Goal: Information Seeking & Learning: Learn about a topic

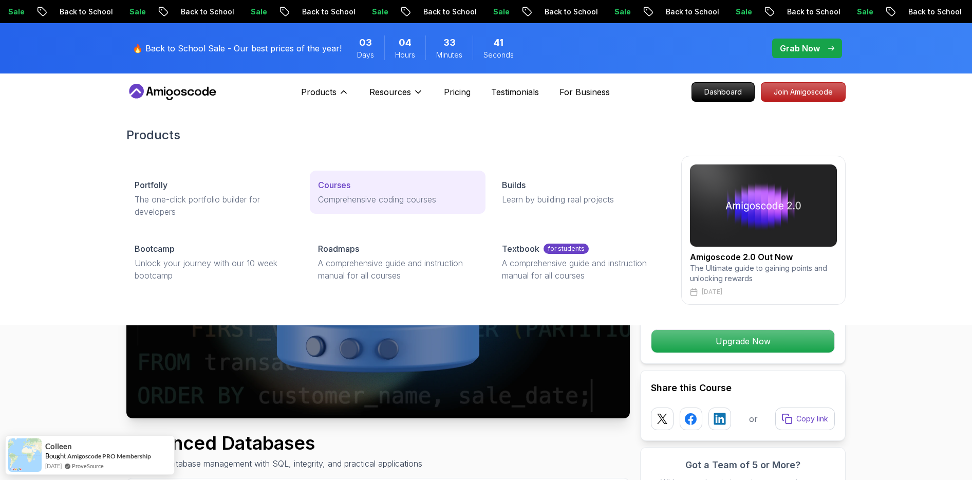
click at [414, 197] on p "Comprehensive coding courses" at bounding box center [397, 199] width 159 height 12
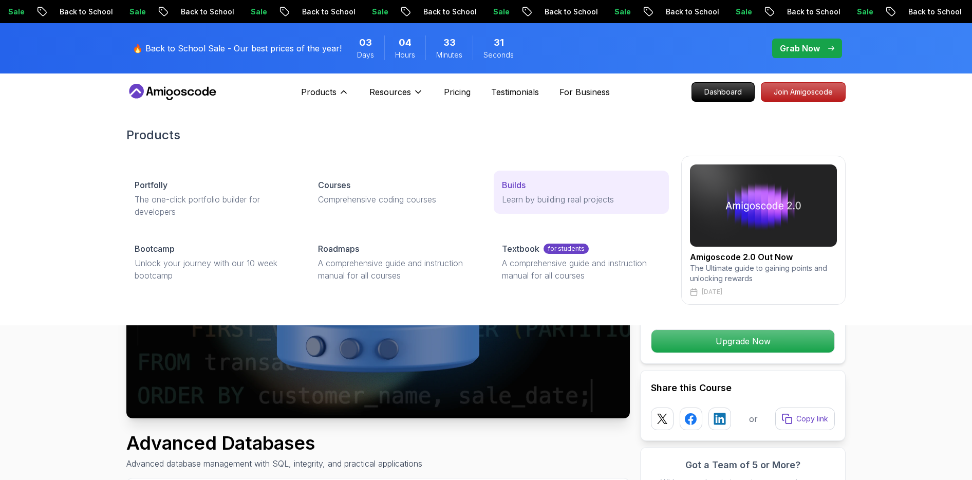
click at [618, 197] on p "Learn by building real projects" at bounding box center [581, 199] width 159 height 12
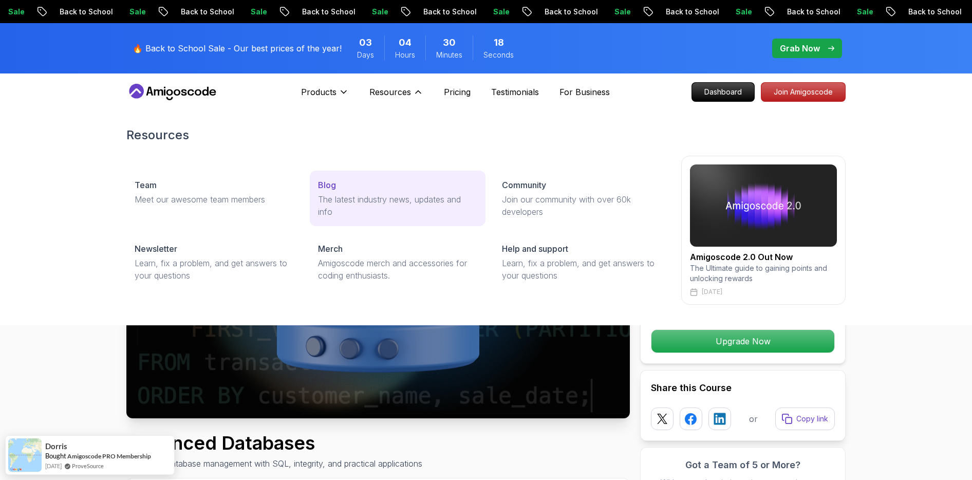
click at [367, 195] on p "The latest industry news, updates and info" at bounding box center [397, 205] width 159 height 25
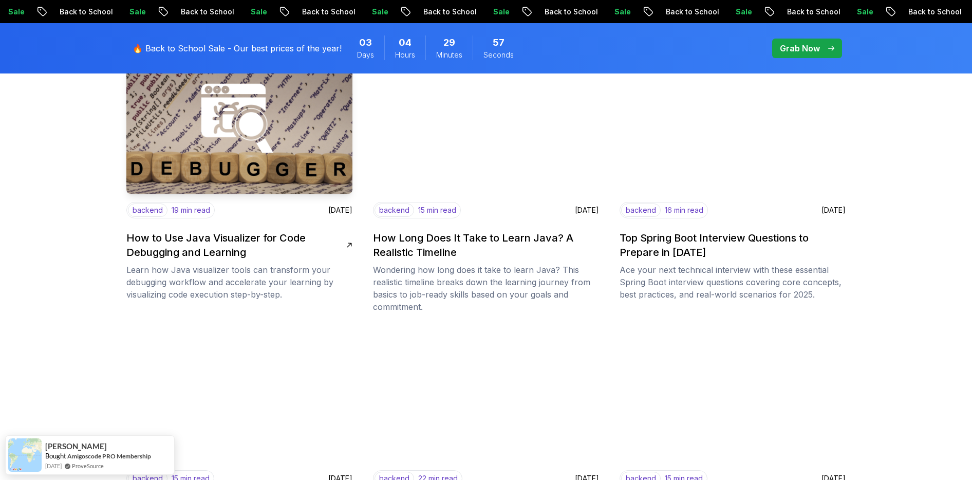
scroll to position [776, 0]
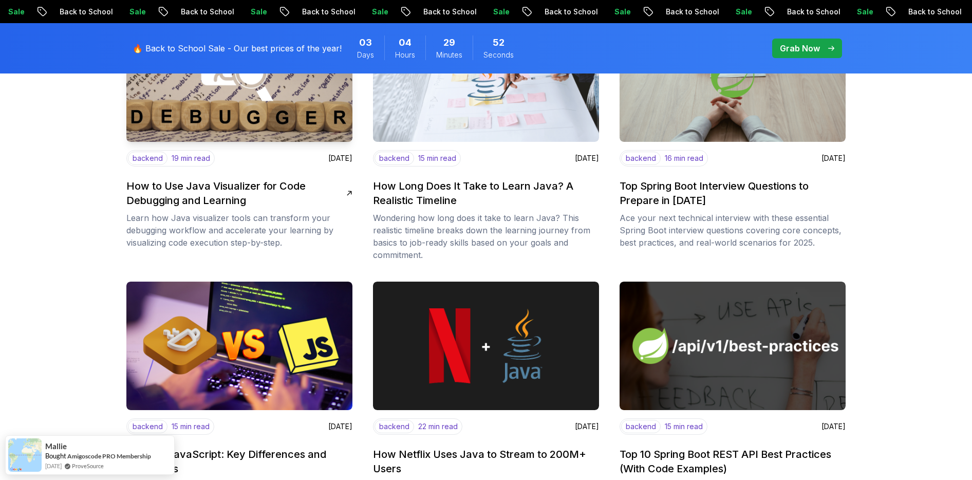
click at [260, 206] on h2 "How to Use Java Visualizer for Code Debugging and Learning" at bounding box center [236, 193] width 220 height 29
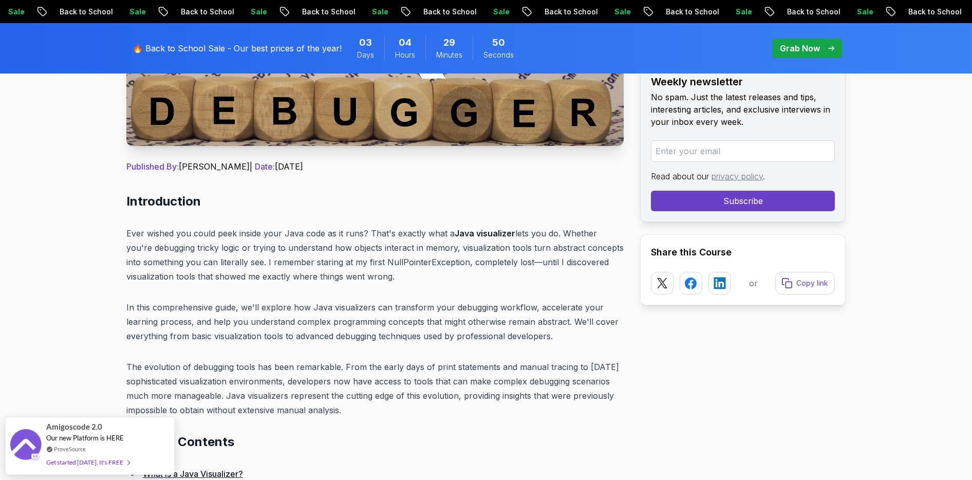
scroll to position [358, 0]
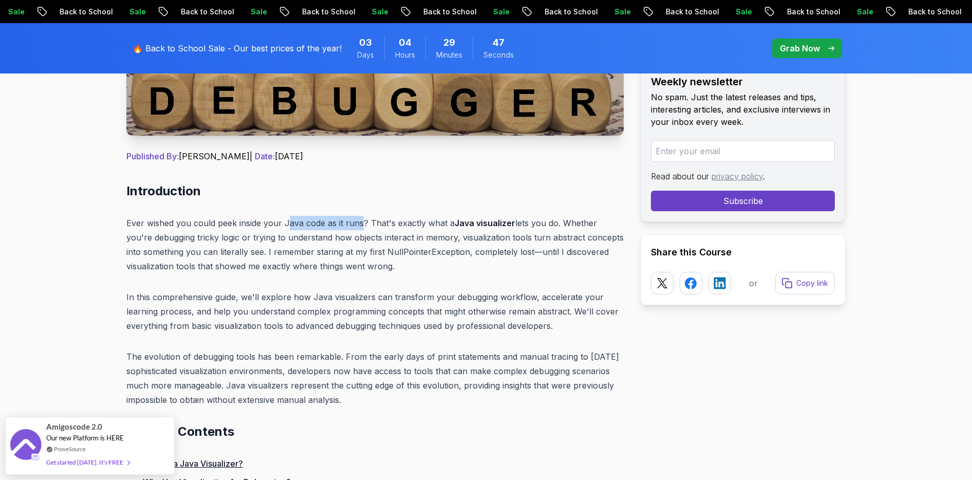
drag, startPoint x: 288, startPoint y: 222, endPoint x: 361, endPoint y: 229, distance: 73.8
click at [361, 229] on p "Ever wished you could peek inside your Java code as it runs? That's exactly wha…" at bounding box center [375, 245] width 498 height 58
click at [442, 231] on p "Ever wished you could peek inside your Java code as it runs? That's exactly wha…" at bounding box center [375, 245] width 498 height 58
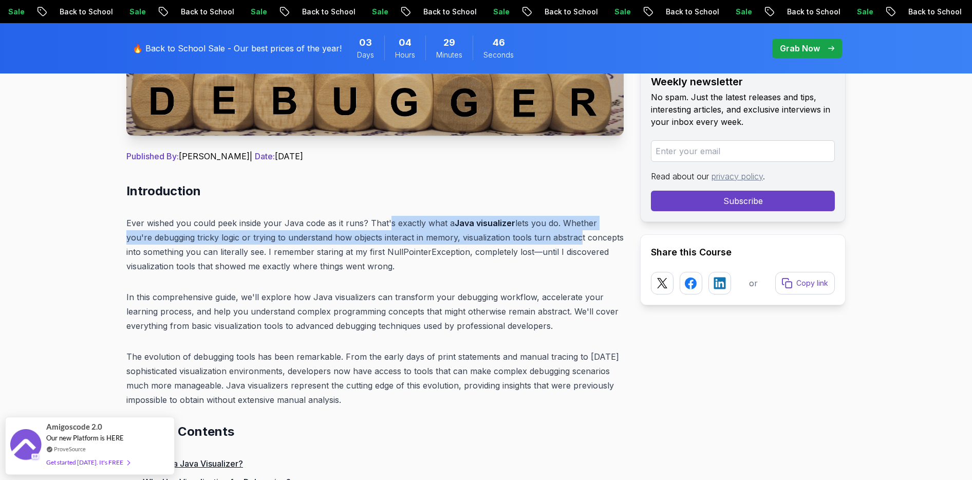
drag, startPoint x: 387, startPoint y: 217, endPoint x: 547, endPoint y: 231, distance: 160.4
click at [547, 231] on p "Ever wished you could peek inside your Java code as it runs? That's exactly wha…" at bounding box center [375, 245] width 498 height 58
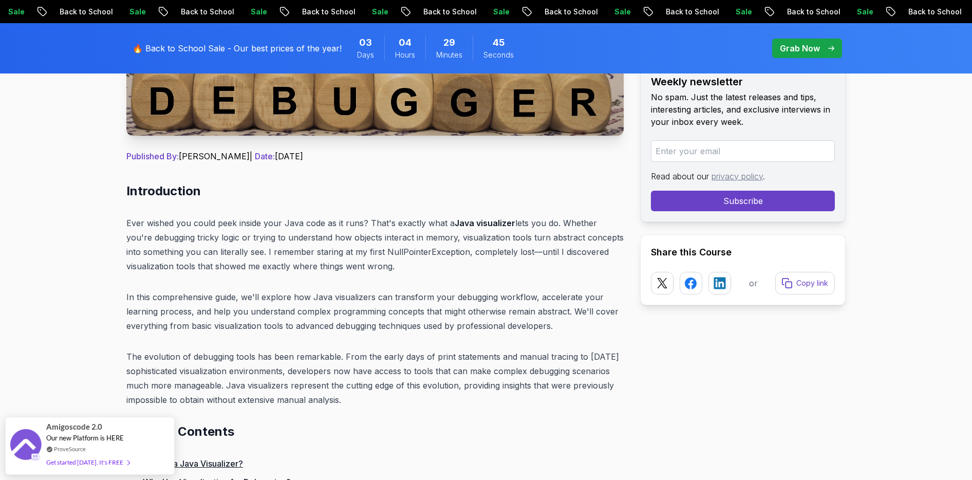
click at [576, 246] on p "Ever wished you could peek inside your Java code as it runs? That's exactly wha…" at bounding box center [375, 245] width 498 height 58
drag, startPoint x: 563, startPoint y: 226, endPoint x: 623, endPoint y: 225, distance: 60.7
click at [623, 225] on p "Ever wished you could peek inside your Java code as it runs? That's exactly wha…" at bounding box center [375, 245] width 498 height 58
click at [606, 242] on p "Ever wished you could peek inside your Java code as it runs? That's exactly wha…" at bounding box center [375, 245] width 498 height 58
drag, startPoint x: 563, startPoint y: 223, endPoint x: 619, endPoint y: 234, distance: 57.8
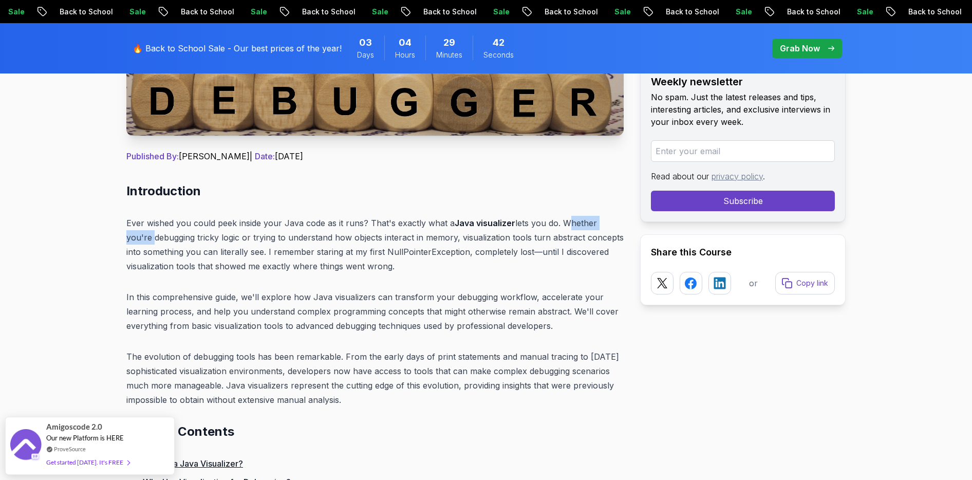
click at [619, 223] on p "Ever wished you could peek inside your Java code as it runs? That's exactly wha…" at bounding box center [375, 245] width 498 height 58
click at [619, 236] on p "Ever wished you could peek inside your Java code as it runs? That's exactly wha…" at bounding box center [375, 245] width 498 height 58
drag, startPoint x: 564, startPoint y: 223, endPoint x: 621, endPoint y: 225, distance: 57.1
click at [621, 225] on p "Ever wished you could peek inside your Java code as it runs? That's exactly wha…" at bounding box center [375, 245] width 498 height 58
click at [610, 244] on p "Ever wished you could peek inside your Java code as it runs? That's exactly wha…" at bounding box center [375, 245] width 498 height 58
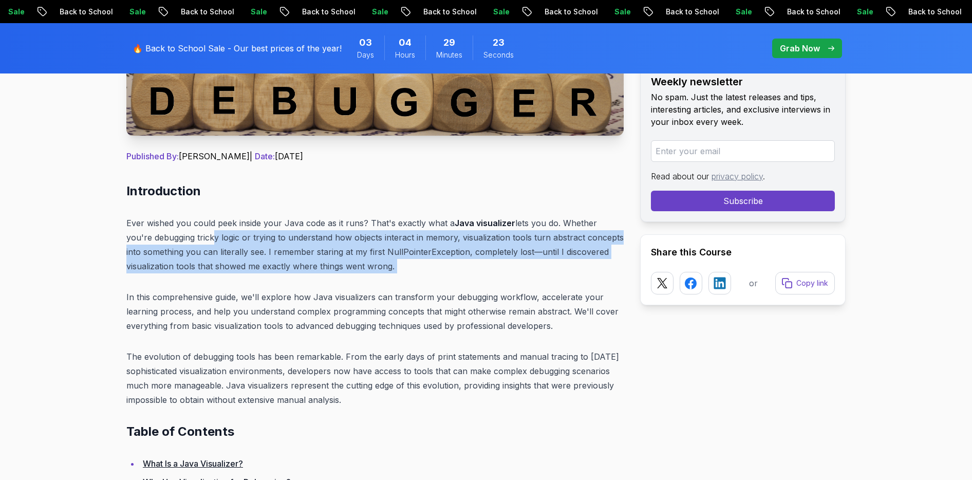
drag, startPoint x: 182, startPoint y: 234, endPoint x: 407, endPoint y: 274, distance: 228.2
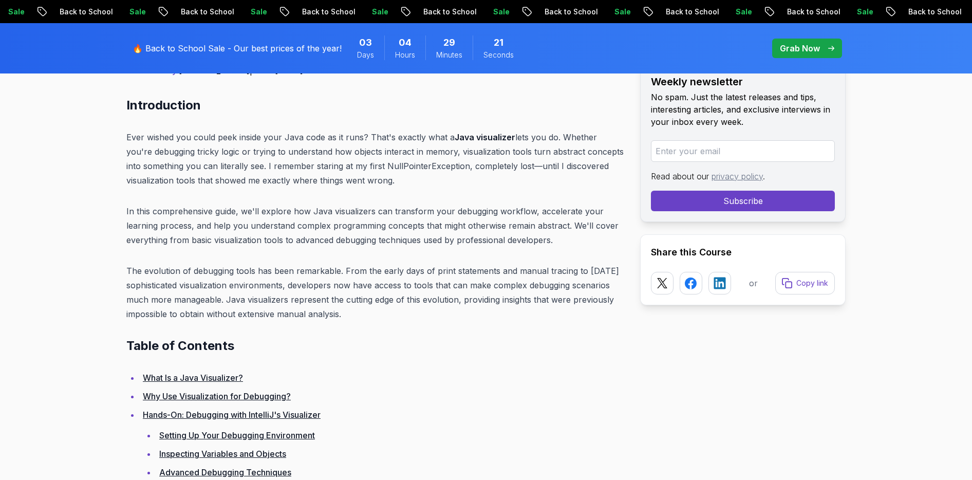
scroll to position [449, 0]
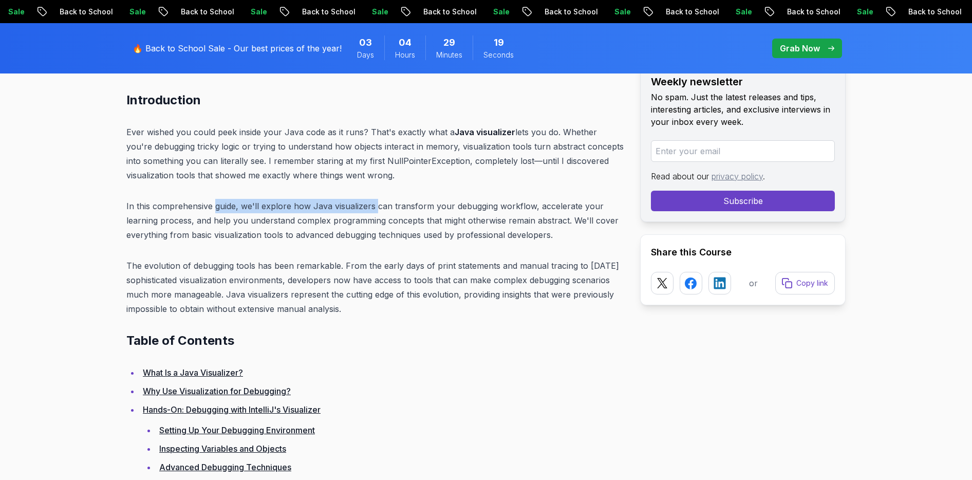
drag, startPoint x: 215, startPoint y: 207, endPoint x: 397, endPoint y: 208, distance: 181.9
click at [375, 208] on p "In this comprehensive guide, we'll explore how Java visualizers can transform y…" at bounding box center [375, 220] width 498 height 43
click at [412, 207] on p "In this comprehensive guide, we'll explore how Java visualizers can transform y…" at bounding box center [375, 220] width 498 height 43
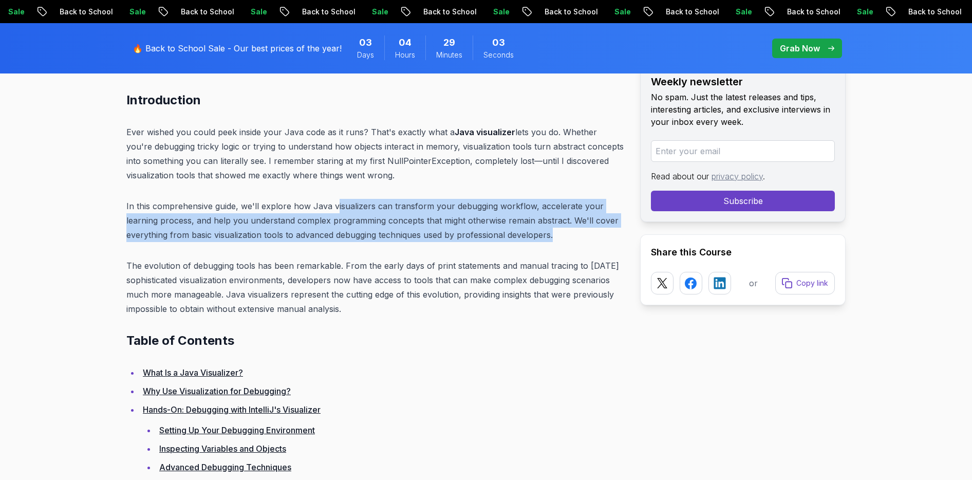
drag, startPoint x: 334, startPoint y: 205, endPoint x: 560, endPoint y: 236, distance: 228.2
click at [560, 236] on p "In this comprehensive guide, we'll explore how Java visualizers can transform y…" at bounding box center [375, 220] width 498 height 43
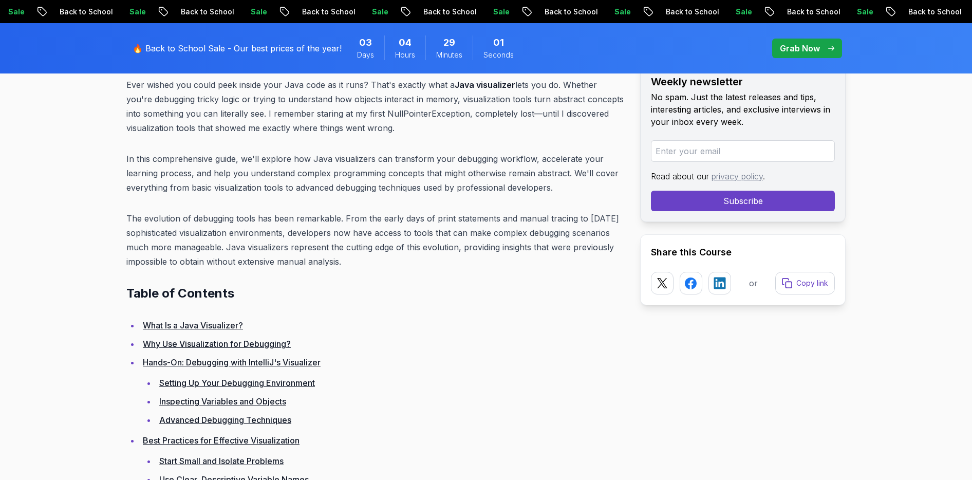
scroll to position [542, 0]
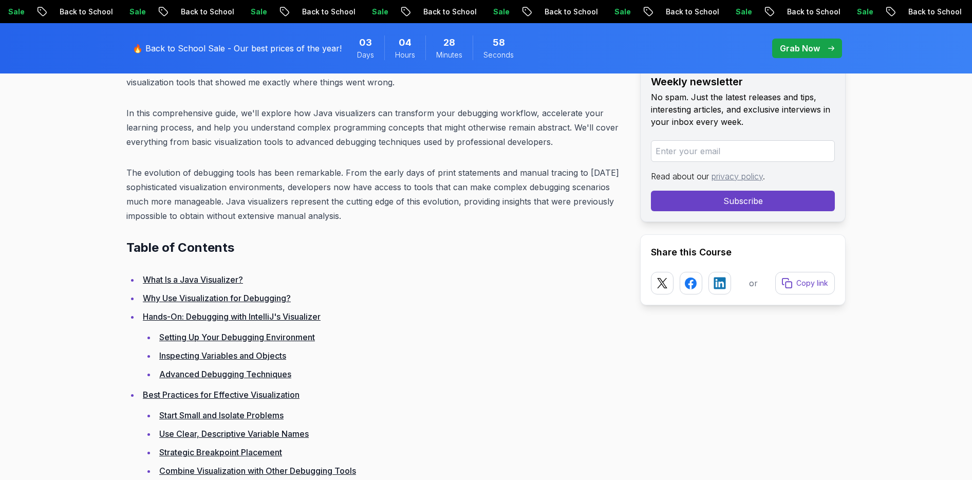
drag, startPoint x: 404, startPoint y: 174, endPoint x: 608, endPoint y: 179, distance: 203.6
click at [595, 171] on p "The evolution of debugging tools has been remarkable. From the early days of pr…" at bounding box center [375, 194] width 498 height 58
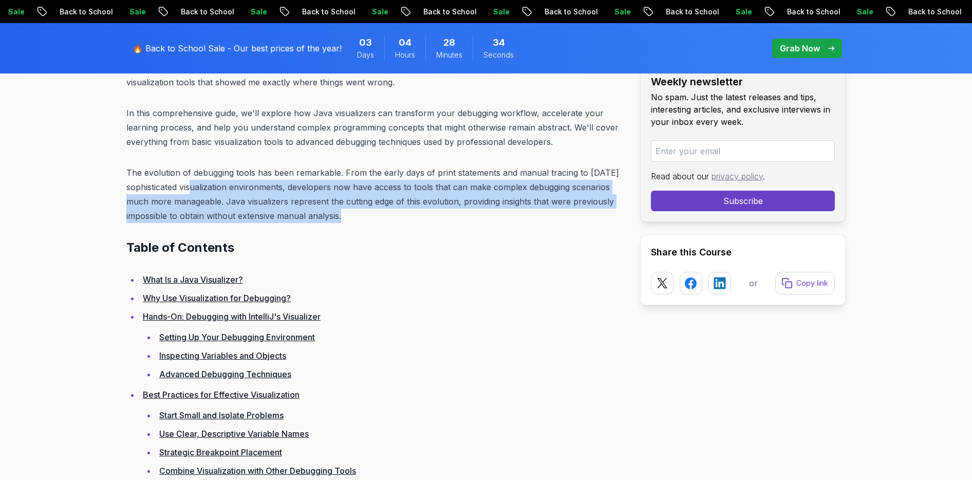
drag, startPoint x: 188, startPoint y: 188, endPoint x: 340, endPoint y: 216, distance: 155.2
click at [340, 216] on p "The evolution of debugging tools has been remarkable. From the early days of pr…" at bounding box center [375, 194] width 498 height 58
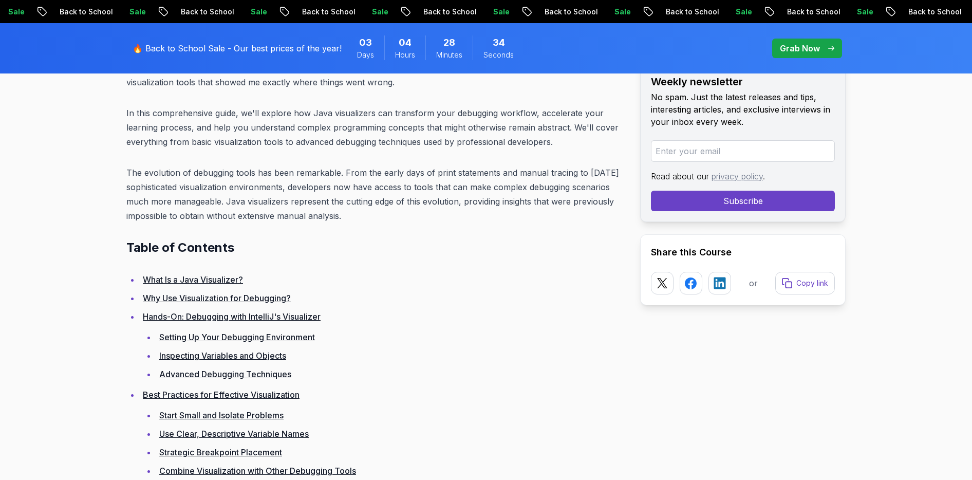
click at [365, 219] on p "The evolution of debugging tools has been remarkable. From the early days of pr…" at bounding box center [375, 194] width 498 height 58
drag, startPoint x: 349, startPoint y: 217, endPoint x: 179, endPoint y: 218, distance: 169.6
click at [179, 218] on p "The evolution of debugging tools has been remarkable. From the early days of pr…" at bounding box center [375, 194] width 498 height 58
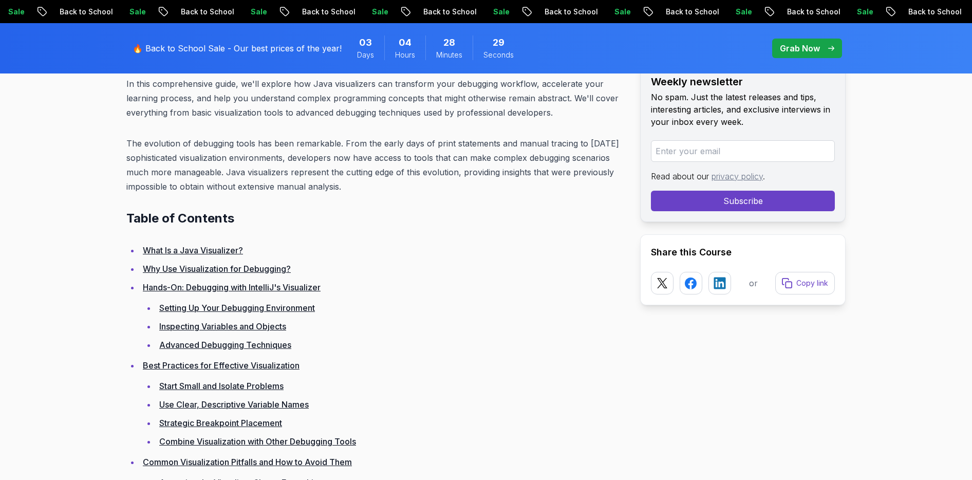
scroll to position [573, 0]
drag, startPoint x: 128, startPoint y: 218, endPoint x: 250, endPoint y: 218, distance: 121.3
click at [250, 218] on h2 "Table of Contents" at bounding box center [375, 217] width 498 height 16
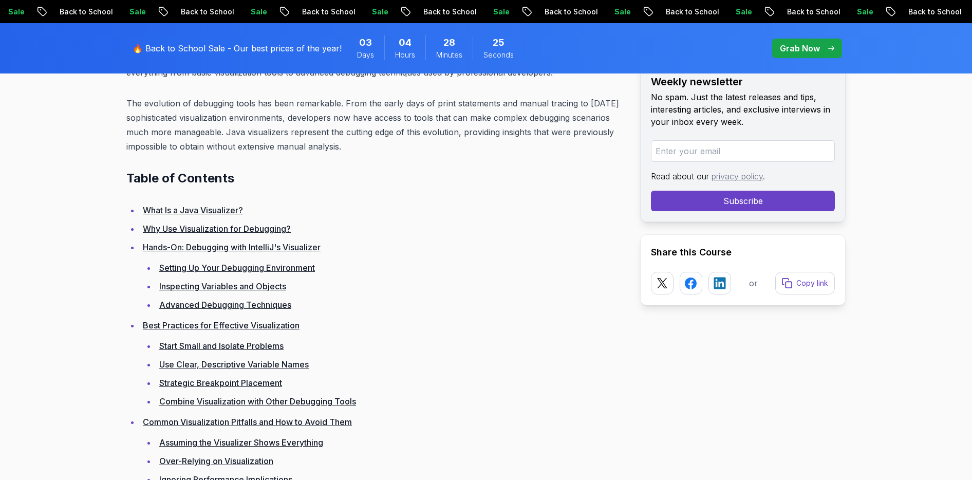
scroll to position [626, 0]
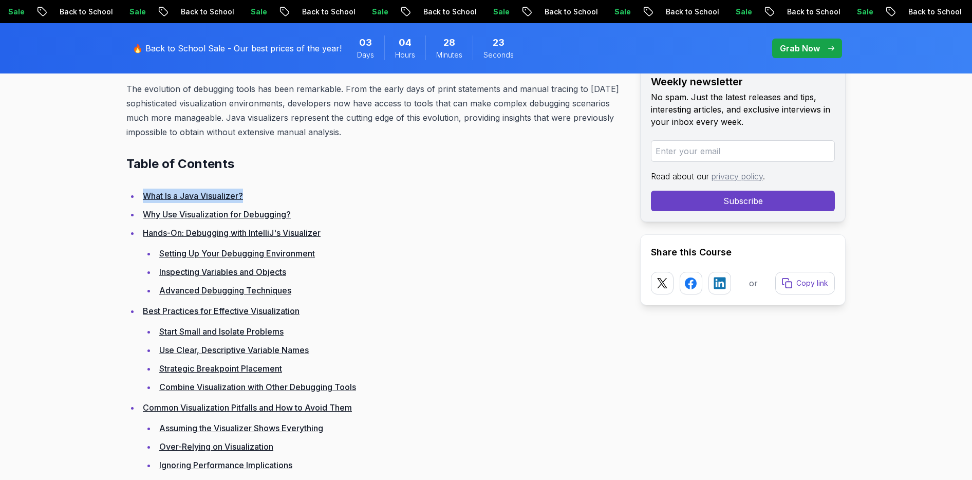
drag, startPoint x: 138, startPoint y: 197, endPoint x: 297, endPoint y: 198, distance: 158.8
click at [297, 197] on li "What Is a Java Visualizer?" at bounding box center [382, 196] width 484 height 14
drag, startPoint x: 288, startPoint y: 195, endPoint x: 141, endPoint y: 196, distance: 147.0
click at [141, 196] on li "What Is a Java Visualizer?" at bounding box center [382, 196] width 484 height 14
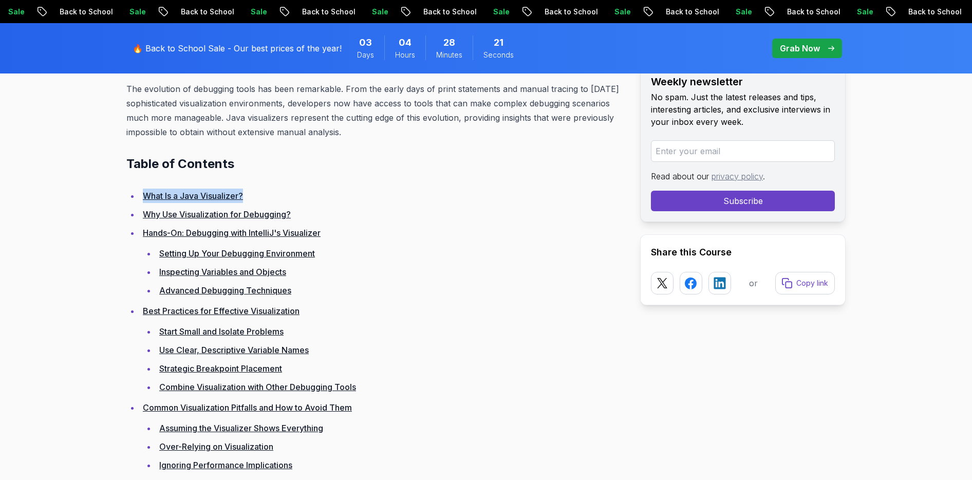
drag, startPoint x: 248, startPoint y: 162, endPoint x: 107, endPoint y: 167, distance: 141.4
click at [253, 169] on h2 "Table of Contents" at bounding box center [375, 164] width 498 height 16
drag, startPoint x: 253, startPoint y: 199, endPoint x: 123, endPoint y: 201, distance: 130.1
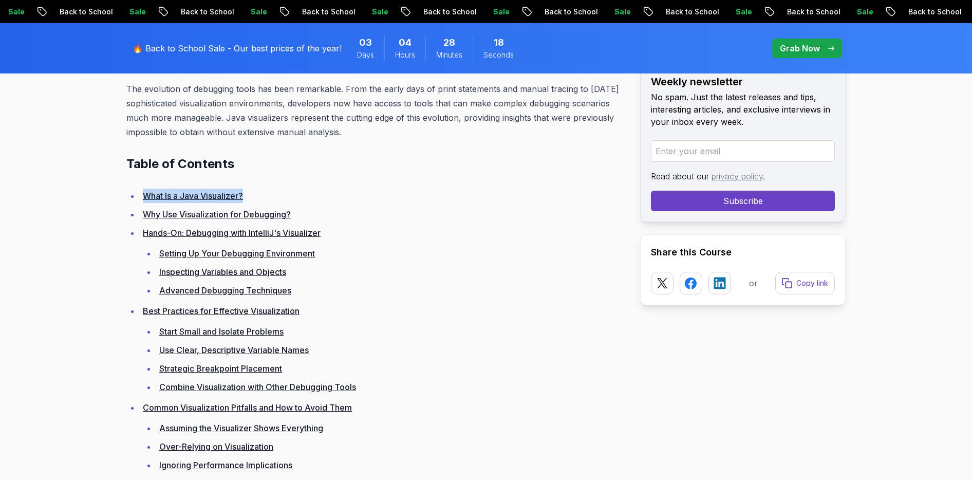
click at [330, 198] on li "What Is a Java Visualizer?" at bounding box center [382, 196] width 484 height 14
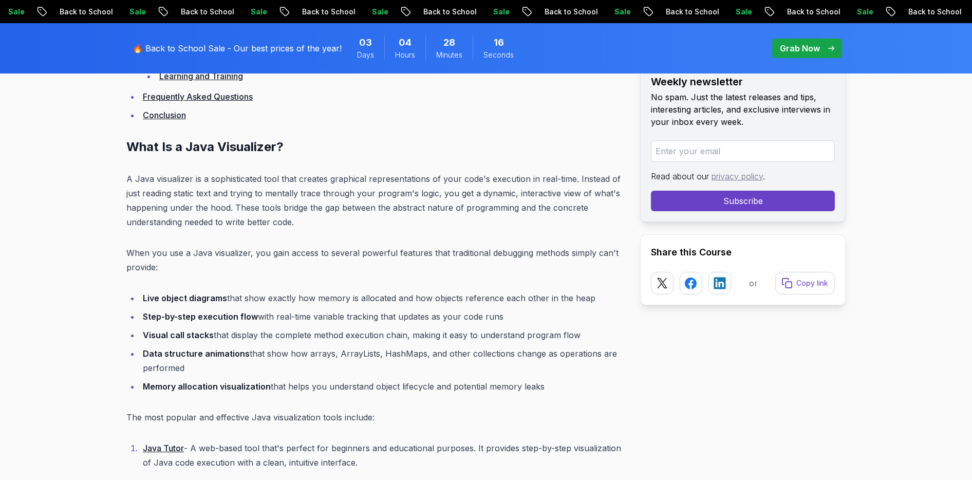
scroll to position [1328, 0]
click at [433, 269] on p "When you use a Java visualizer, you gain access to several powerful features th…" at bounding box center [375, 259] width 498 height 29
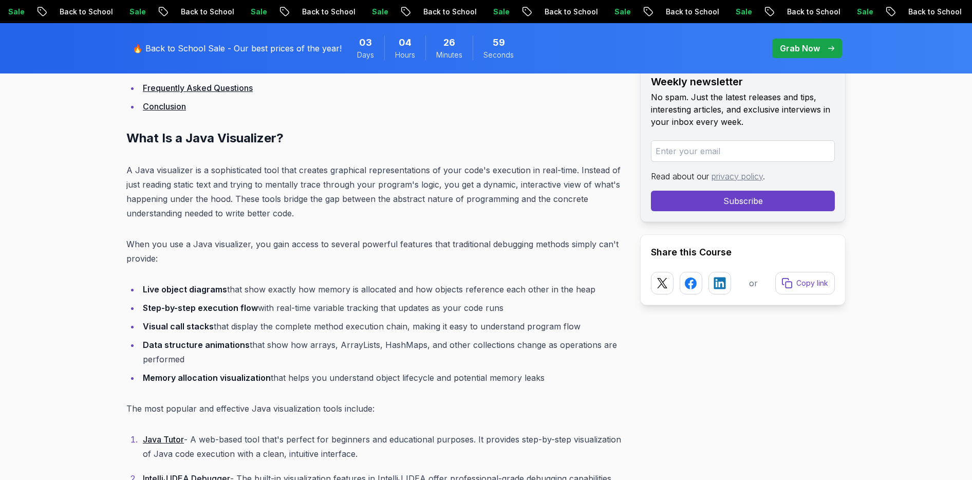
click at [473, 203] on p "A Java visualizer is a sophisticated tool that creates graphical representation…" at bounding box center [375, 192] width 498 height 58
click at [570, 202] on p "A Java visualizer is a sophisticated tool that creates graphical representation…" at bounding box center [375, 192] width 498 height 58
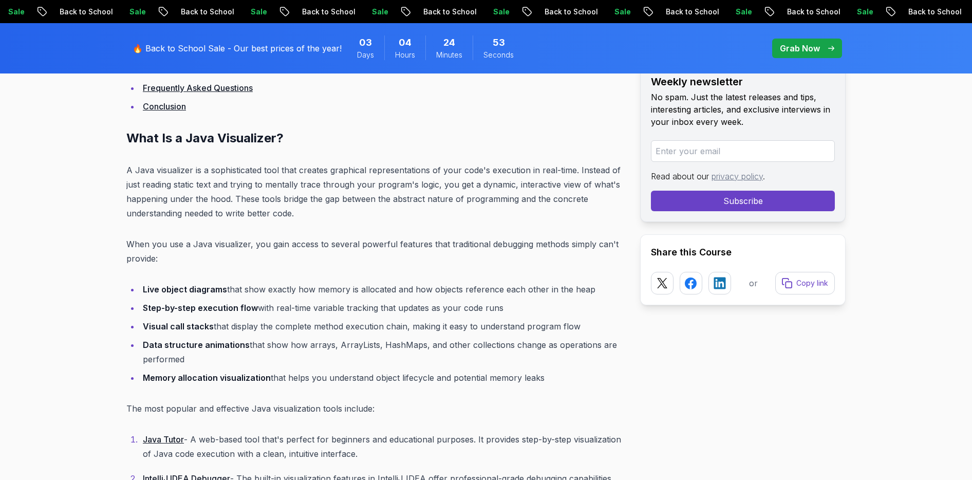
click at [156, 214] on p "A Java visualizer is a sophisticated tool that creates graphical representation…" at bounding box center [375, 192] width 498 height 58
click at [197, 215] on p "A Java visualizer is a sophisticated tool that creates graphical representation…" at bounding box center [375, 192] width 498 height 58
click at [234, 215] on p "A Java visualizer is a sophisticated tool that creates graphical representation…" at bounding box center [375, 192] width 498 height 58
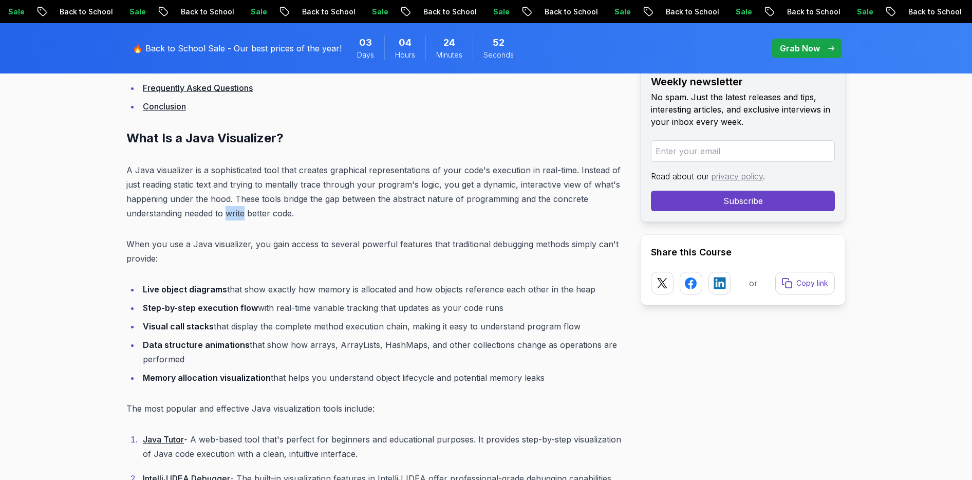
click at [234, 215] on p "A Java visualizer is a sophisticated tool that creates graphical representation…" at bounding box center [375, 192] width 498 height 58
click at [262, 215] on p "A Java visualizer is a sophisticated tool that creates graphical representation…" at bounding box center [375, 192] width 498 height 58
click at [287, 214] on p "A Java visualizer is a sophisticated tool that creates graphical representation…" at bounding box center [375, 192] width 498 height 58
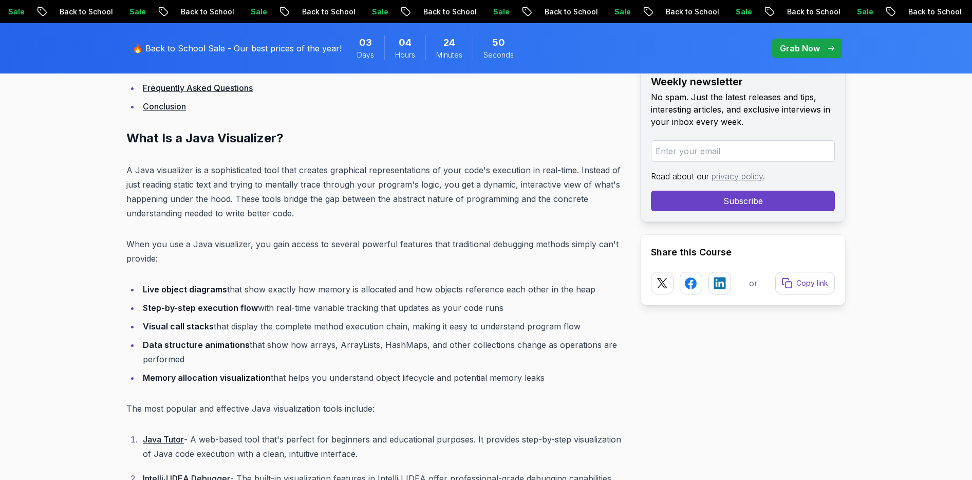
click at [360, 210] on p "A Java visualizer is a sophisticated tool that creates graphical representation…" at bounding box center [375, 192] width 498 height 58
click at [516, 247] on p "When you use a Java visualizer, you gain access to several powerful features th…" at bounding box center [375, 251] width 498 height 29
click at [545, 244] on p "When you use a Java visualizer, you gain access to several powerful features th…" at bounding box center [375, 251] width 498 height 29
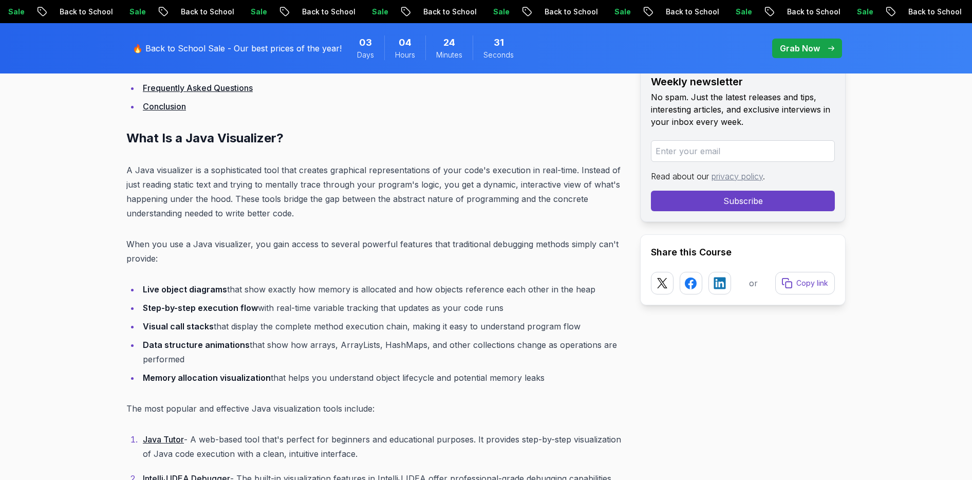
click at [572, 245] on p "When you use a Java visualizer, you gain access to several powerful features th…" at bounding box center [375, 251] width 498 height 29
click at [599, 245] on p "When you use a Java visualizer, you gain access to several powerful features th…" at bounding box center [375, 251] width 498 height 29
click at [134, 262] on p "When you use a Java visualizer, you gain access to several powerful features th…" at bounding box center [375, 251] width 498 height 29
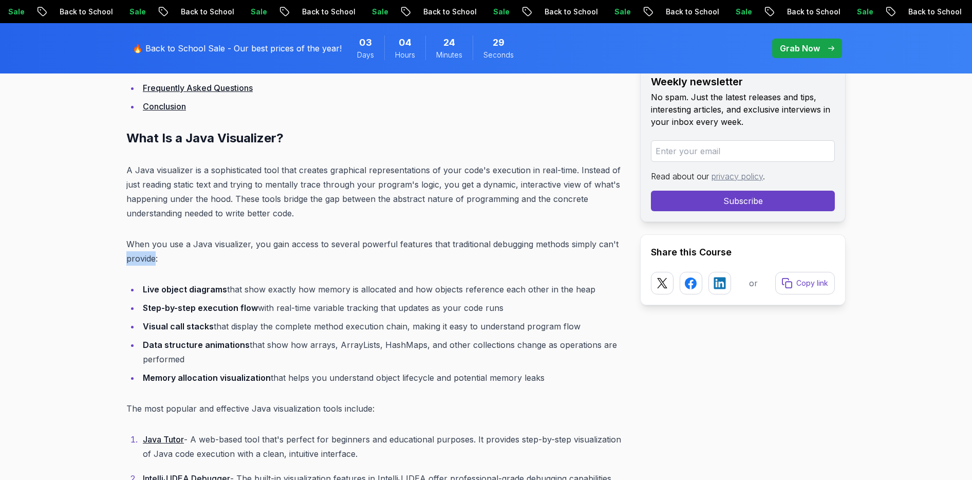
click at [134, 262] on p "When you use a Java visualizer, you gain access to several powerful features th…" at bounding box center [375, 251] width 498 height 29
click at [233, 264] on p "When you use a Java visualizer, you gain access to several powerful features th…" at bounding box center [375, 251] width 498 height 29
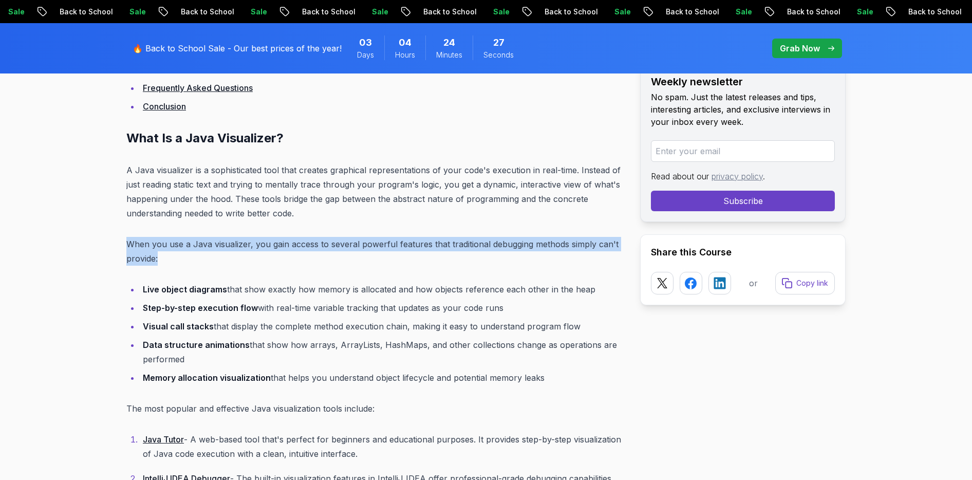
drag, startPoint x: 171, startPoint y: 262, endPoint x: 111, endPoint y: 242, distance: 63.7
click at [216, 260] on p "When you use a Java visualizer, you gain access to several powerful features th…" at bounding box center [375, 251] width 498 height 29
drag, startPoint x: 158, startPoint y: 259, endPoint x: 125, endPoint y: 246, distance: 35.5
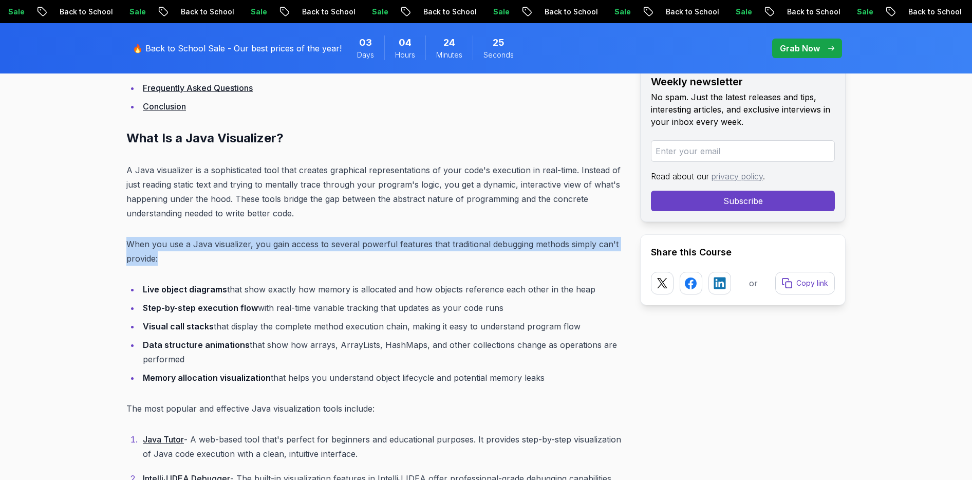
click at [183, 256] on p "When you use a Java visualizer, you gain access to several powerful features th…" at bounding box center [375, 251] width 498 height 29
drag, startPoint x: 128, startPoint y: 245, endPoint x: 159, endPoint y: 261, distance: 34.3
click at [159, 261] on p "When you use a Java visualizer, you gain access to several powerful features th…" at bounding box center [375, 251] width 498 height 29
click at [193, 258] on p "When you use a Java visualizer, you gain access to several powerful features th…" at bounding box center [375, 251] width 498 height 29
drag, startPoint x: 185, startPoint y: 259, endPoint x: 127, endPoint y: 248, distance: 58.7
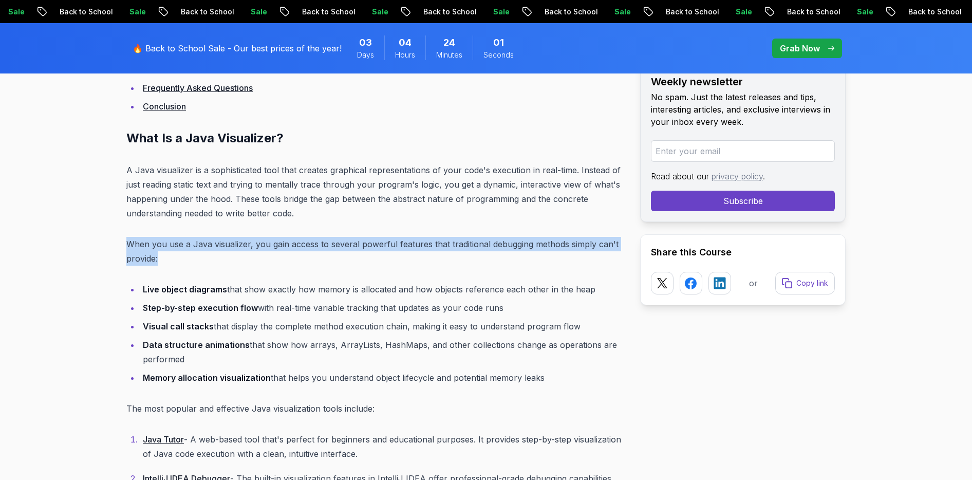
click at [127, 248] on p "When you use a Java visualizer, you gain access to several powerful features th…" at bounding box center [375, 251] width 498 height 29
click at [194, 261] on p "When you use a Java visualizer, you gain access to several powerful features th…" at bounding box center [375, 251] width 498 height 29
drag, startPoint x: 128, startPoint y: 245, endPoint x: 163, endPoint y: 259, distance: 38.1
click at [163, 259] on p "When you use a Java visualizer, you gain access to several powerful features th…" at bounding box center [375, 251] width 498 height 29
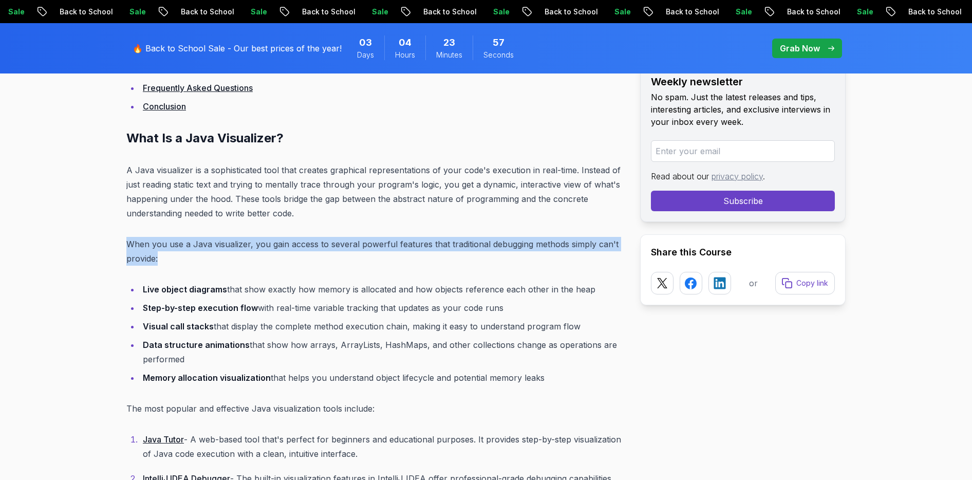
drag, startPoint x: 161, startPoint y: 260, endPoint x: 128, endPoint y: 245, distance: 35.9
click at [128, 245] on p "When you use a Java visualizer, you gain access to several powerful features th…" at bounding box center [375, 251] width 498 height 29
drag, startPoint x: 128, startPoint y: 244, endPoint x: 171, endPoint y: 260, distance: 45.1
click at [171, 260] on p "When you use a Java visualizer, you gain access to several powerful features th…" at bounding box center [375, 251] width 498 height 29
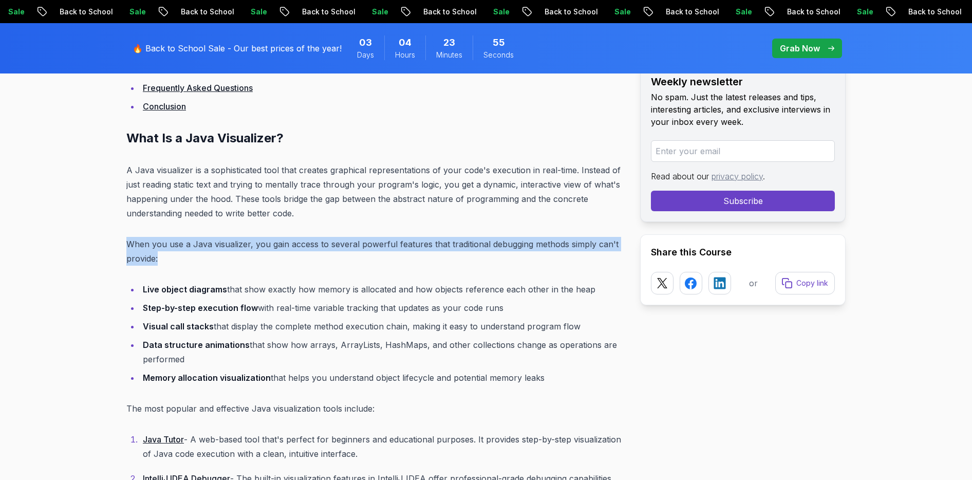
click at [171, 260] on p "When you use a Java visualizer, you gain access to several powerful features th…" at bounding box center [375, 251] width 498 height 29
drag, startPoint x: 170, startPoint y: 260, endPoint x: 123, endPoint y: 246, distance: 48.8
drag, startPoint x: 126, startPoint y: 245, endPoint x: 190, endPoint y: 266, distance: 67.1
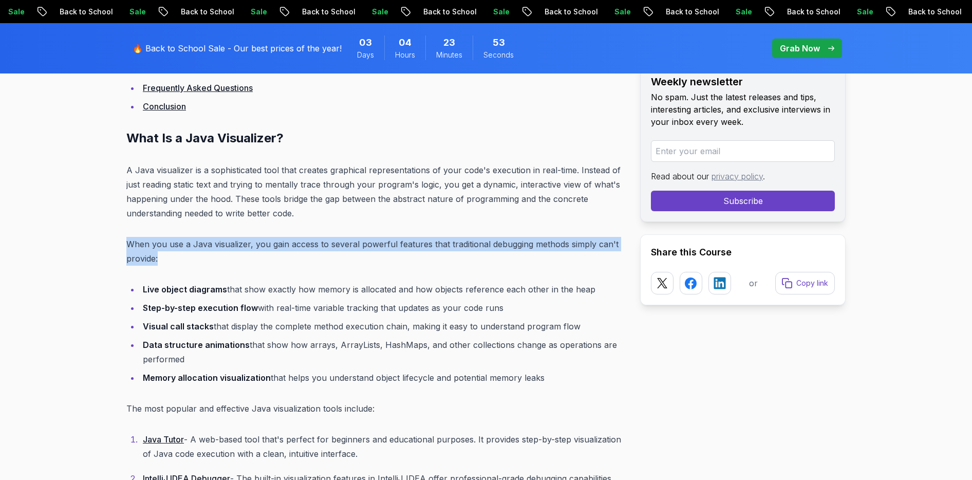
click at [190, 265] on p "When you use a Java visualizer, you gain access to several powerful features th…" at bounding box center [375, 251] width 498 height 29
drag, startPoint x: 171, startPoint y: 263, endPoint x: 126, endPoint y: 249, distance: 47.3
click at [126, 249] on p "When you use a Java visualizer, you gain access to several powerful features th…" at bounding box center [375, 251] width 498 height 29
click at [134, 245] on p "When you use a Java visualizer, you gain access to several powerful features th…" at bounding box center [375, 251] width 498 height 29
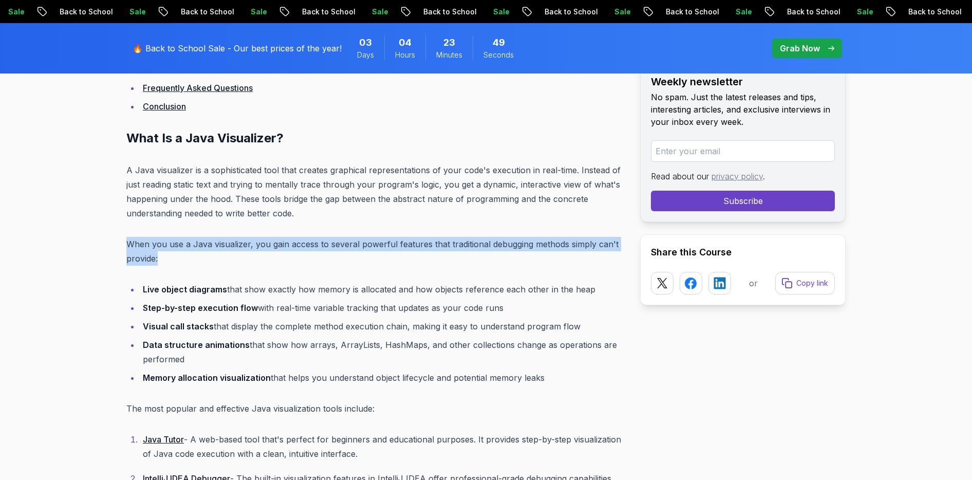
drag, startPoint x: 128, startPoint y: 243, endPoint x: 158, endPoint y: 254, distance: 32.4
click at [158, 254] on p "When you use a Java visualizer, you gain access to several powerful features th…" at bounding box center [375, 251] width 498 height 29
click at [167, 260] on p "When you use a Java visualizer, you gain access to several powerful features th…" at bounding box center [375, 251] width 498 height 29
drag, startPoint x: 166, startPoint y: 260, endPoint x: 119, endPoint y: 245, distance: 49.7
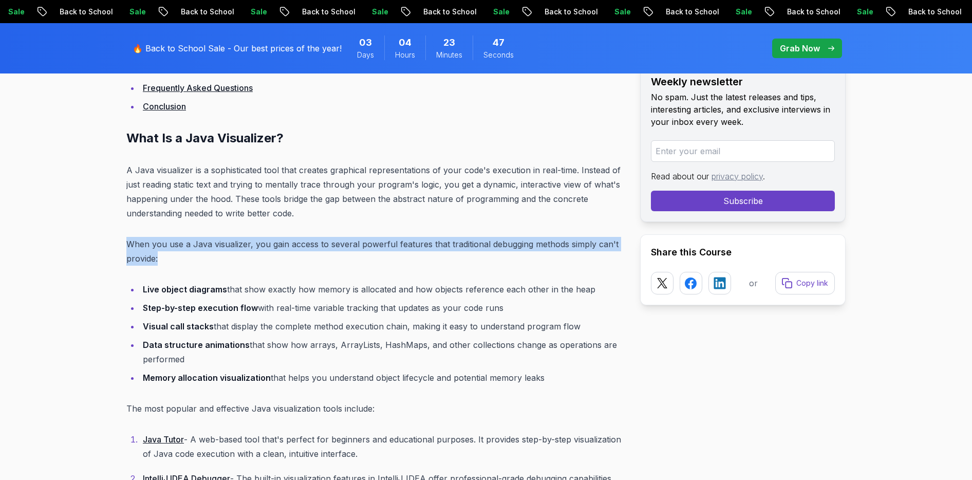
drag, startPoint x: 128, startPoint y: 243, endPoint x: 190, endPoint y: 257, distance: 63.5
click at [190, 257] on p "When you use a Java visualizer, you gain access to several powerful features th…" at bounding box center [375, 251] width 498 height 29
drag, startPoint x: 179, startPoint y: 259, endPoint x: 126, endPoint y: 248, distance: 54.5
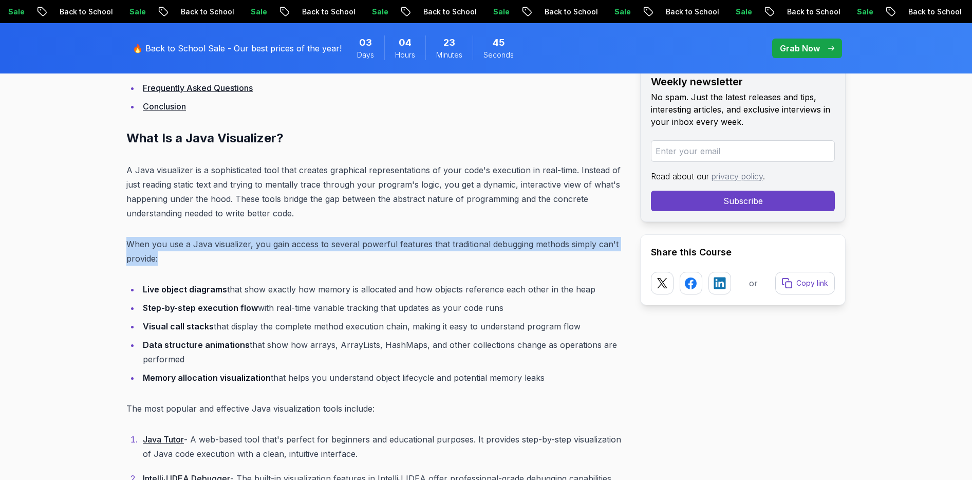
click at [126, 248] on p "When you use a Java visualizer, you gain access to several powerful features th…" at bounding box center [375, 251] width 498 height 29
drag, startPoint x: 126, startPoint y: 246, endPoint x: 172, endPoint y: 265, distance: 49.3
click at [172, 265] on p "When you use a Java visualizer, you gain access to several powerful features th…" at bounding box center [375, 251] width 498 height 29
click at [186, 265] on p "When you use a Java visualizer, you gain access to several powerful features th…" at bounding box center [375, 251] width 498 height 29
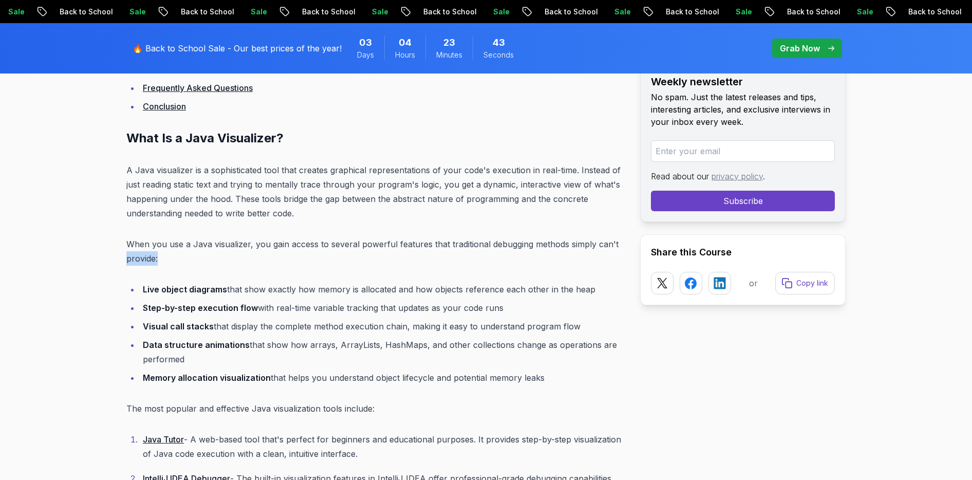
drag, startPoint x: 184, startPoint y: 263, endPoint x: 120, endPoint y: 251, distance: 65.3
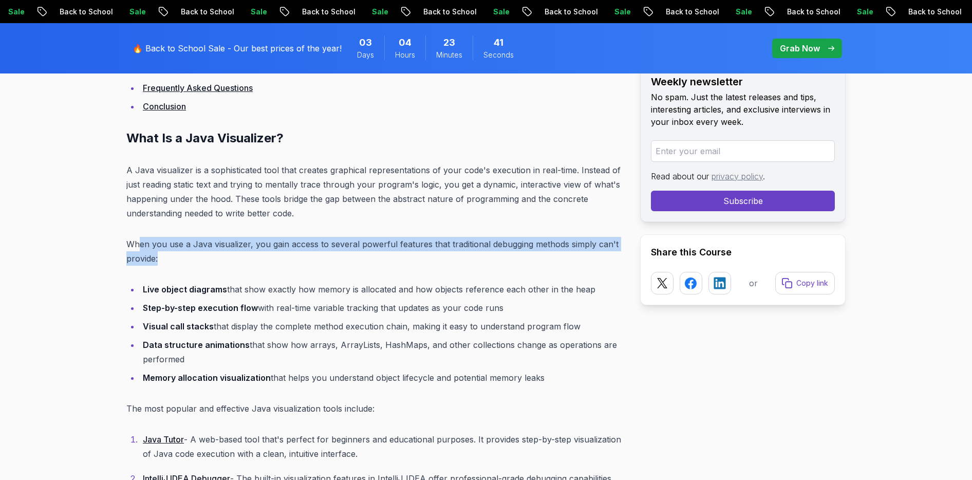
drag, startPoint x: 137, startPoint y: 243, endPoint x: 173, endPoint y: 262, distance: 40.2
click at [173, 262] on p "When you use a Java visualizer, you gain access to several powerful features th…" at bounding box center [375, 251] width 498 height 29
click at [196, 260] on p "When you use a Java visualizer, you gain access to several powerful features th…" at bounding box center [375, 251] width 498 height 29
drag, startPoint x: 194, startPoint y: 260, endPoint x: 116, endPoint y: 250, distance: 78.2
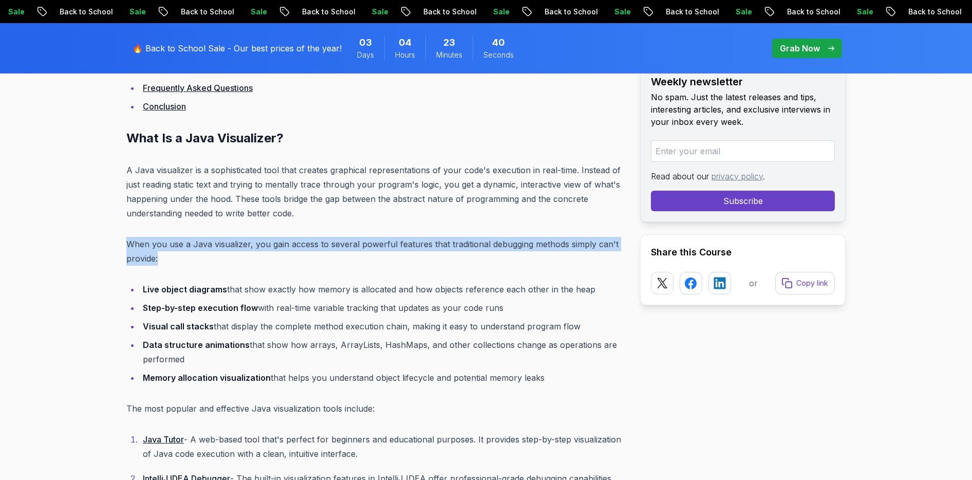
click at [128, 249] on p "When you use a Java visualizer, you gain access to several powerful features th…" at bounding box center [375, 251] width 498 height 29
drag, startPoint x: 129, startPoint y: 245, endPoint x: 171, endPoint y: 261, distance: 44.4
click at [171, 261] on p "When you use a Java visualizer, you gain access to several powerful features th…" at bounding box center [375, 251] width 498 height 29
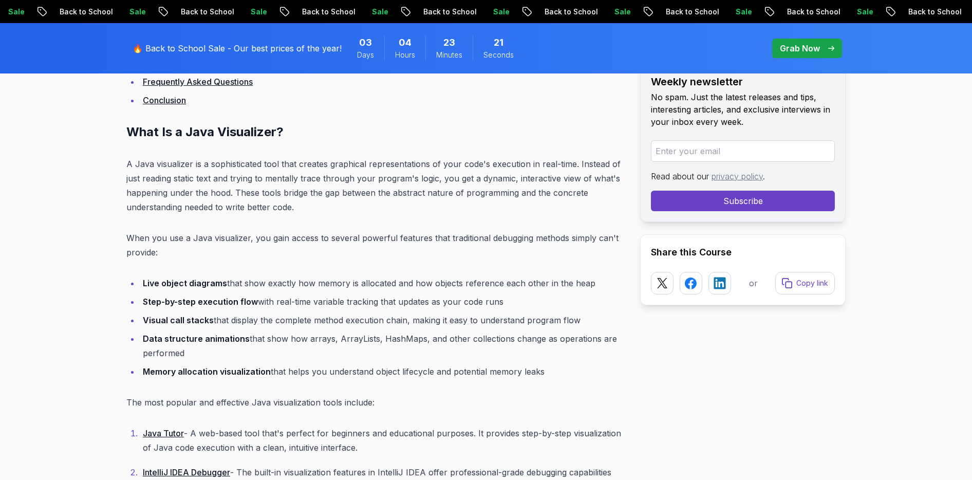
scroll to position [1461, 0]
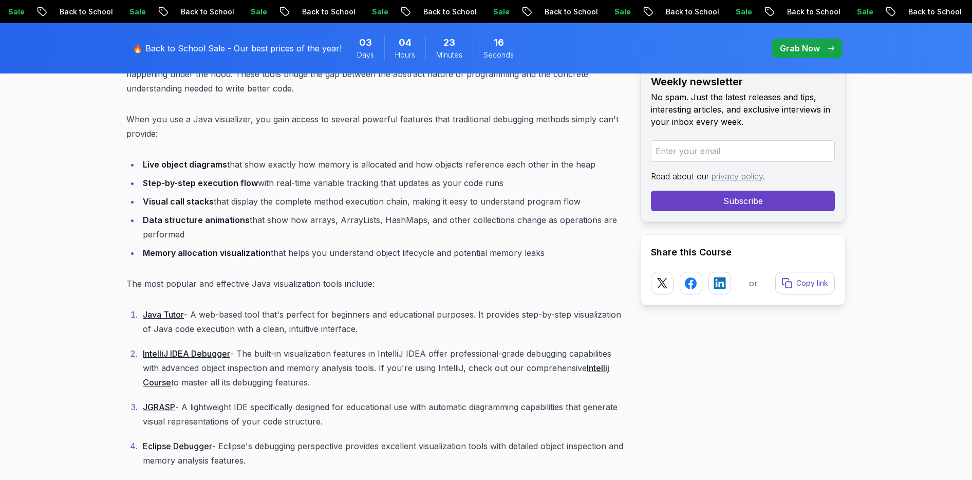
drag, startPoint x: 444, startPoint y: 168, endPoint x: 562, endPoint y: 163, distance: 118.3
click at [555, 162] on li "Live object diagrams that show exactly how memory is allocated and how objects …" at bounding box center [382, 164] width 484 height 14
drag, startPoint x: 590, startPoint y: 165, endPoint x: 431, endPoint y: 164, distance: 158.8
click at [431, 164] on li "Live object diagrams that show exactly how memory is allocated and how objects …" at bounding box center [382, 164] width 484 height 14
click at [443, 188] on li "Step-by-step execution flow with real-time variable tracking that updates as yo…" at bounding box center [382, 183] width 484 height 14
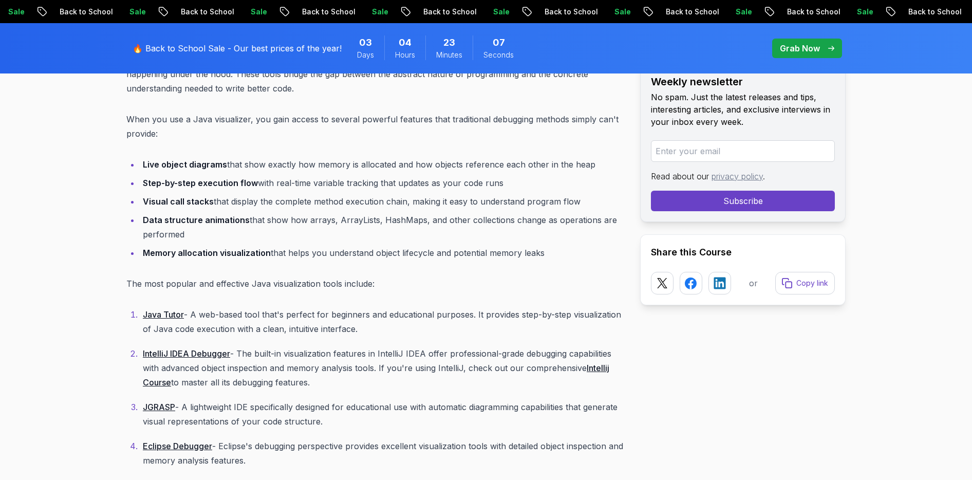
drag, startPoint x: 152, startPoint y: 180, endPoint x: 555, endPoint y: 182, distance: 403.5
click at [526, 180] on li "Step-by-step execution flow with real-time variable tracking that updates as yo…" at bounding box center [382, 183] width 484 height 14
click at [557, 183] on li "Step-by-step execution flow with real-time variable tracking that updates as yo…" at bounding box center [382, 183] width 484 height 14
drag, startPoint x: 182, startPoint y: 204, endPoint x: 188, endPoint y: 237, distance: 33.4
click at [188, 237] on ul "Live object diagrams that show exactly how memory is allocated and how objects …" at bounding box center [375, 208] width 498 height 103
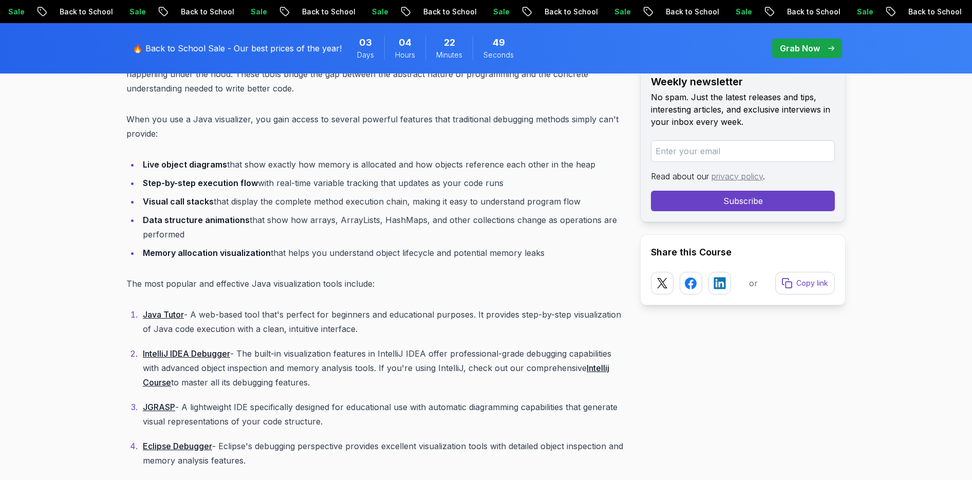
click at [188, 237] on li "Data structure animations that show how arrays, ArrayLists, HashMaps, and other…" at bounding box center [382, 227] width 484 height 29
drag, startPoint x: 187, startPoint y: 235, endPoint x: 138, endPoint y: 216, distance: 51.9
click at [138, 216] on ul "Live object diagrams that show exactly how memory is allocated and how objects …" at bounding box center [375, 208] width 498 height 103
click at [143, 216] on strong "Data structure animations" at bounding box center [196, 220] width 107 height 10
drag, startPoint x: 143, startPoint y: 217, endPoint x: 189, endPoint y: 235, distance: 48.7
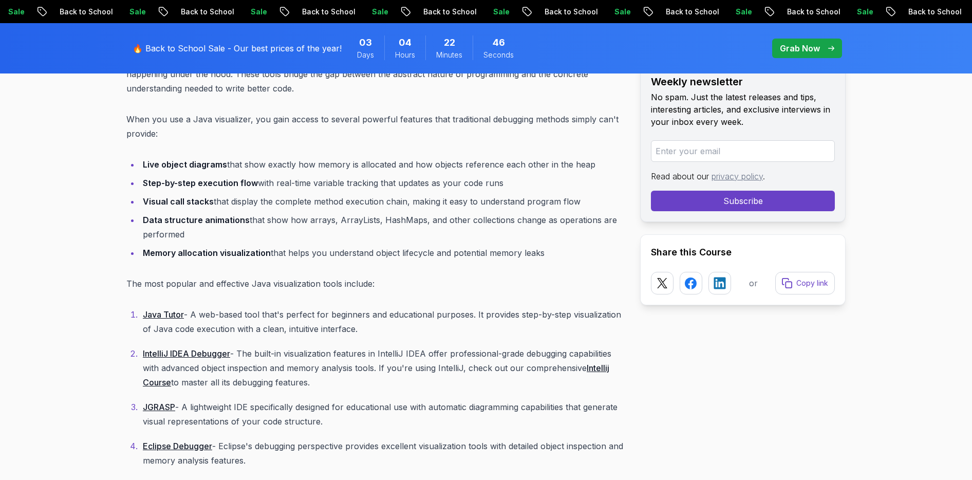
click at [189, 235] on li "Data structure animations that show how arrays, ArrayLists, HashMaps, and other…" at bounding box center [382, 227] width 484 height 29
click at [202, 236] on li "Data structure animations that show how arrays, ArrayLists, HashMaps, and other…" at bounding box center [382, 227] width 484 height 29
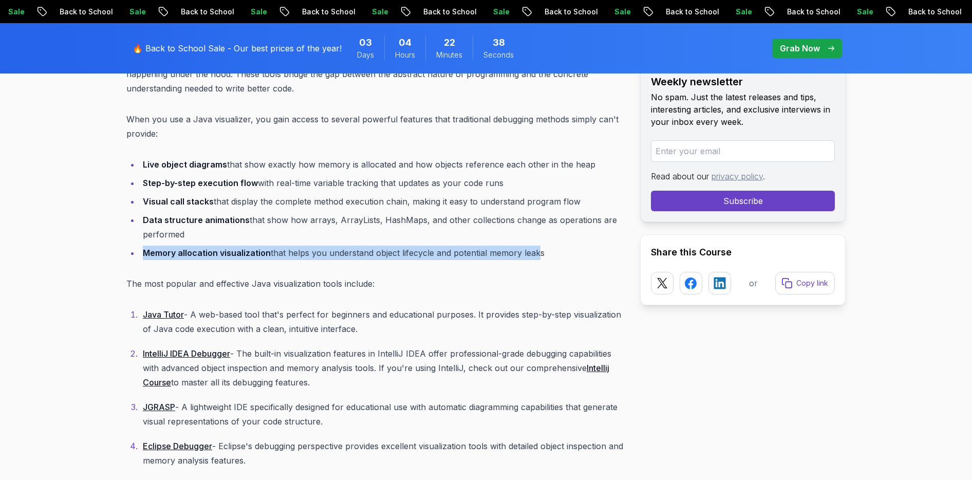
drag, startPoint x: 143, startPoint y: 253, endPoint x: 543, endPoint y: 253, distance: 399.4
click at [538, 253] on li "Memory allocation visualization that helps you understand object lifecycle and …" at bounding box center [382, 253] width 484 height 14
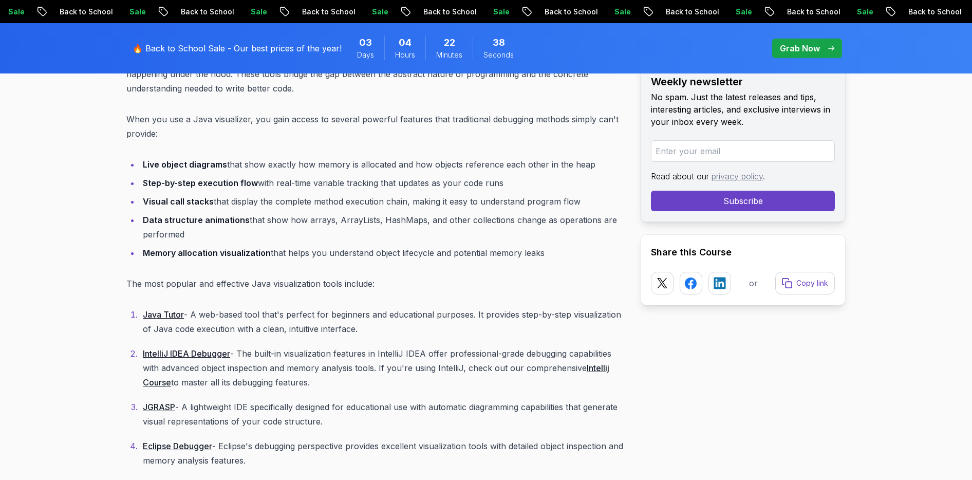
click at [560, 254] on li "Memory allocation visualization that helps you understand object lifecycle and …" at bounding box center [382, 253] width 484 height 14
click at [526, 252] on li "Memory allocation visualization that helps you understand object lifecycle and …" at bounding box center [382, 253] width 484 height 14
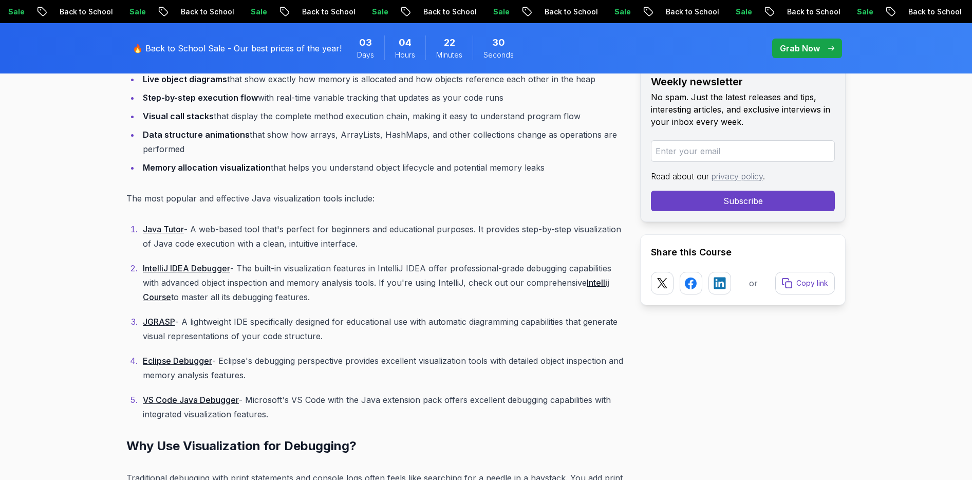
scroll to position [1548, 0]
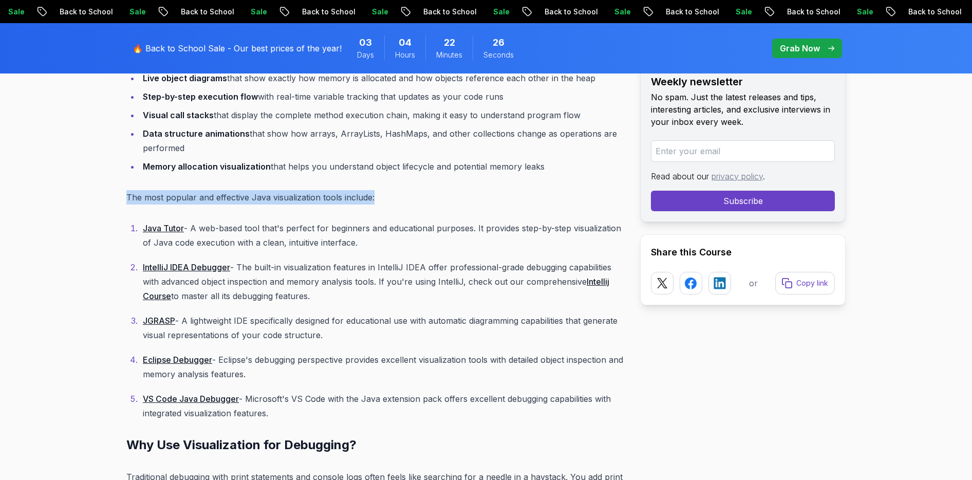
drag, startPoint x: 126, startPoint y: 199, endPoint x: 384, endPoint y: 199, distance: 258.0
click at [384, 199] on p "The most popular and effective Java visualization tools include:" at bounding box center [375, 197] width 498 height 14
click at [426, 200] on p "The most popular and effective Java visualization tools include:" at bounding box center [375, 197] width 498 height 14
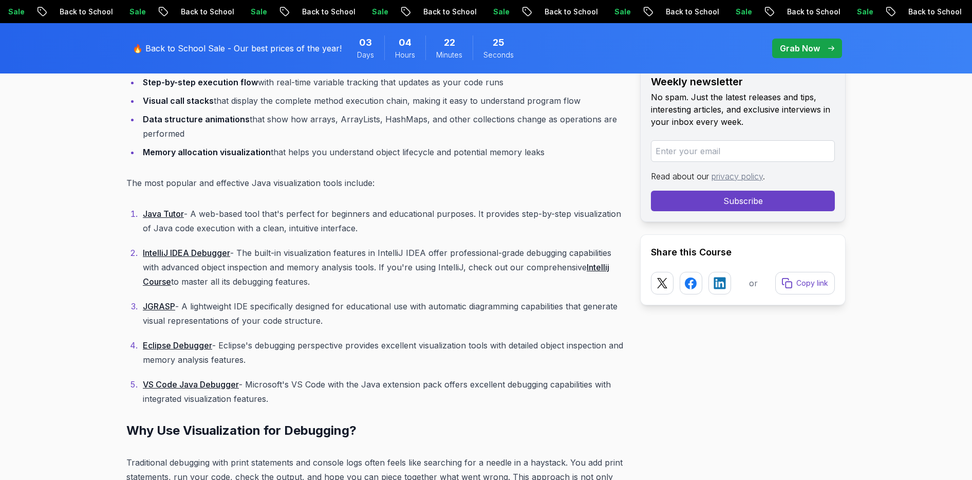
scroll to position [1573, 0]
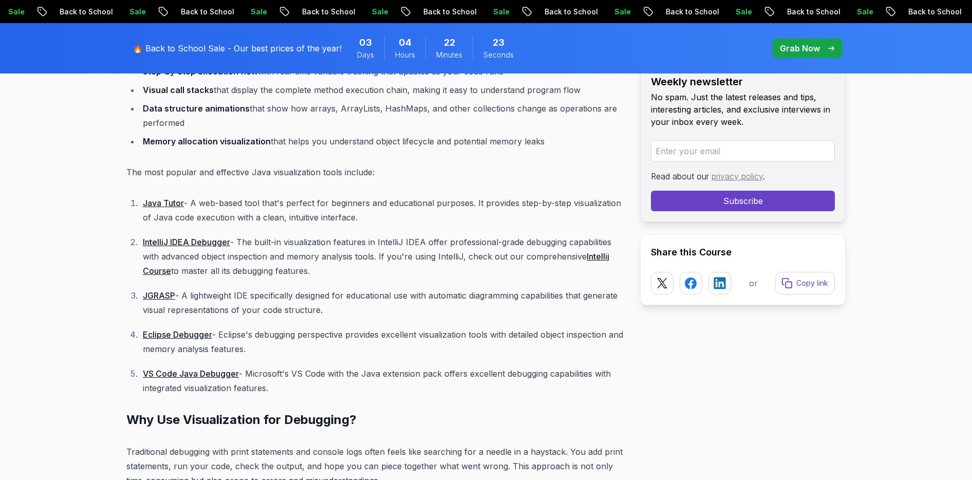
drag, startPoint x: 189, startPoint y: 173, endPoint x: 298, endPoint y: 177, distance: 109.0
click at [297, 177] on p "The most popular and effective Java visualization tools include:" at bounding box center [375, 172] width 498 height 14
drag, startPoint x: 307, startPoint y: 176, endPoint x: 369, endPoint y: 175, distance: 61.7
click at [369, 175] on p "The most popular and effective Java visualization tools include:" at bounding box center [375, 172] width 498 height 14
click at [413, 176] on p "The most popular and effective Java visualization tools include:" at bounding box center [375, 172] width 498 height 14
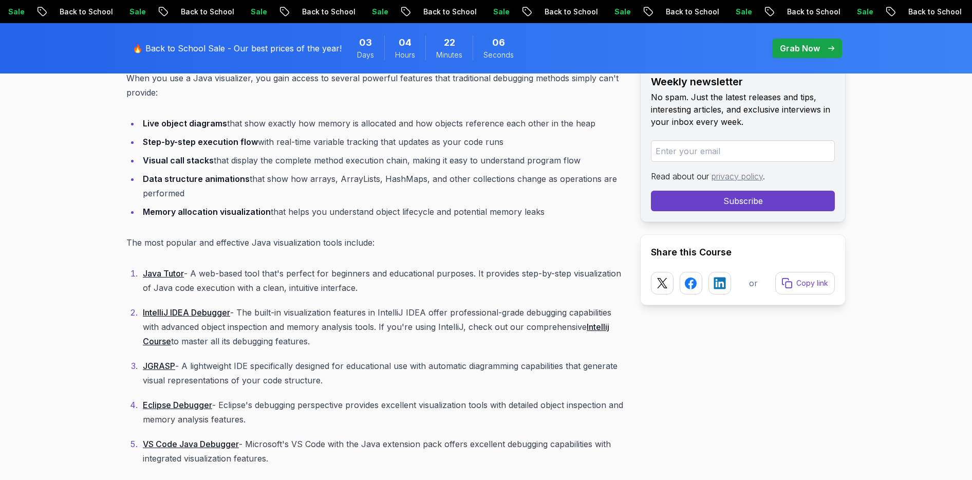
scroll to position [1526, 0]
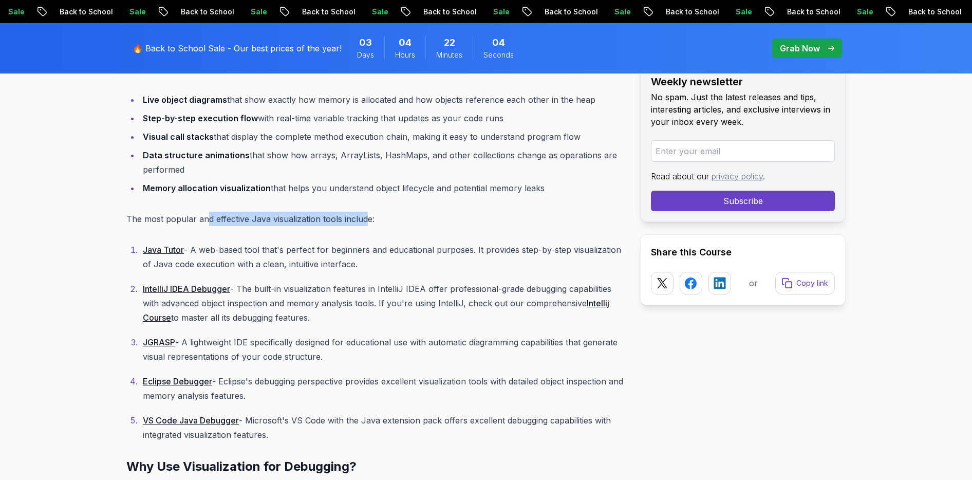
drag, startPoint x: 206, startPoint y: 219, endPoint x: 364, endPoint y: 218, distance: 158.3
click at [364, 218] on p "The most popular and effective Java visualization tools include:" at bounding box center [375, 219] width 498 height 14
click at [413, 223] on p "The most popular and effective Java visualization tools include:" at bounding box center [375, 219] width 498 height 14
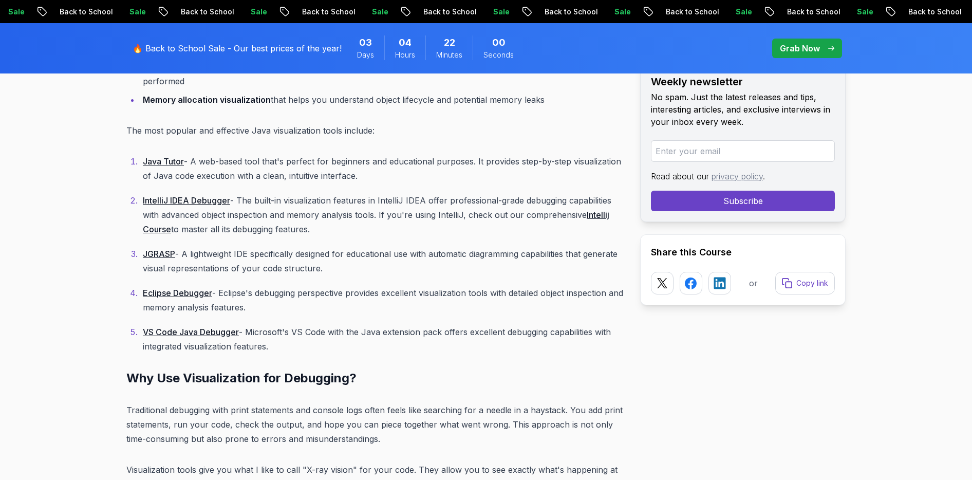
scroll to position [1629, 0]
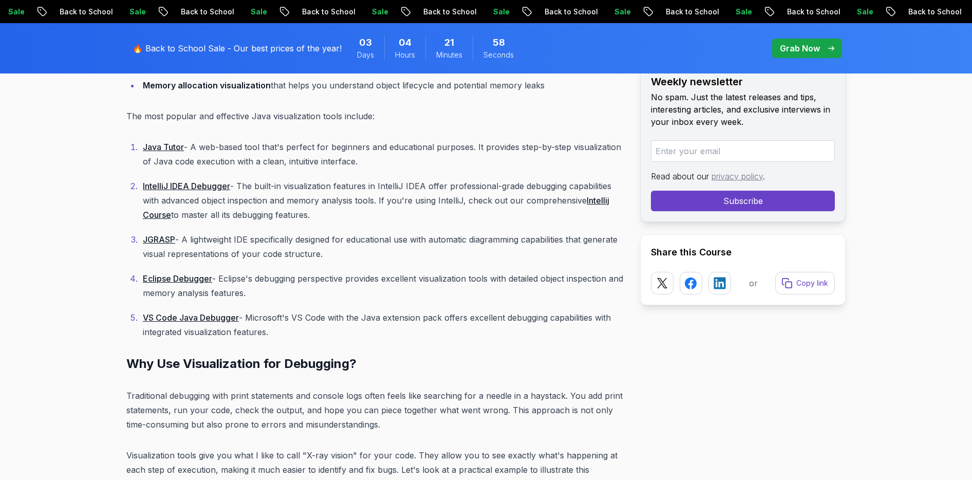
click at [416, 228] on ol "Java Tutor - A web-based tool that's perfect for beginners and educational purp…" at bounding box center [375, 239] width 498 height 199
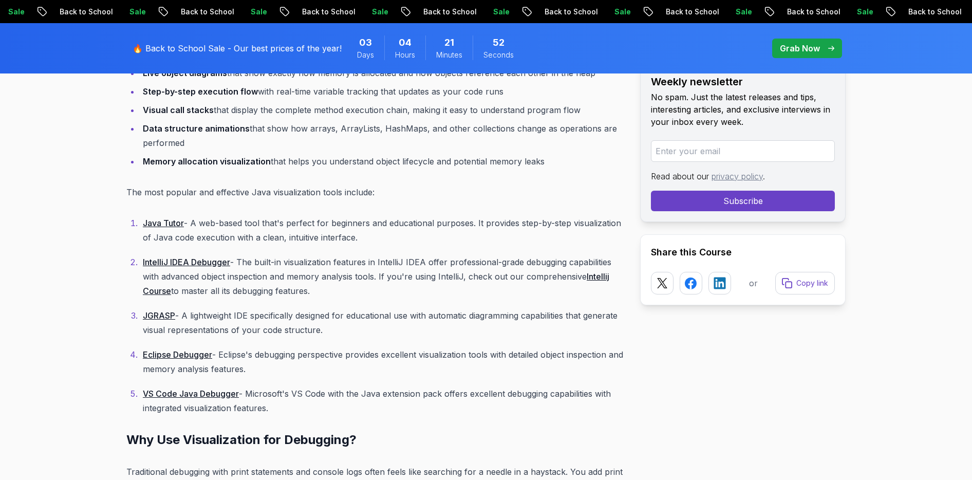
scroll to position [1540, 0]
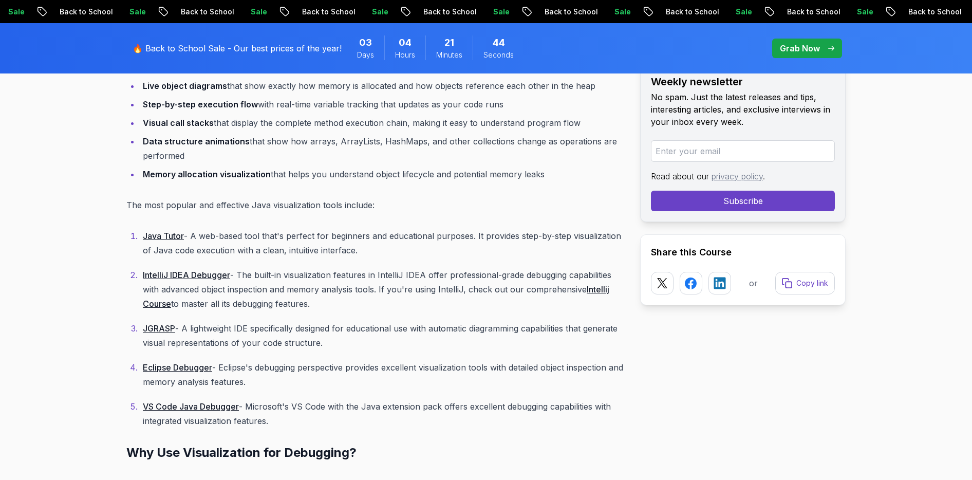
drag, startPoint x: 193, startPoint y: 236, endPoint x: 363, endPoint y: 252, distance: 170.9
click at [363, 252] on p "Java Tutor - A web-based tool that's perfect for beginners and educational purp…" at bounding box center [383, 243] width 481 height 29
click at [408, 253] on p "Java Tutor - A web-based tool that's perfect for beginners and educational purp…" at bounding box center [383, 243] width 481 height 29
click at [174, 234] on link "Java Tutor" at bounding box center [163, 236] width 41 height 10
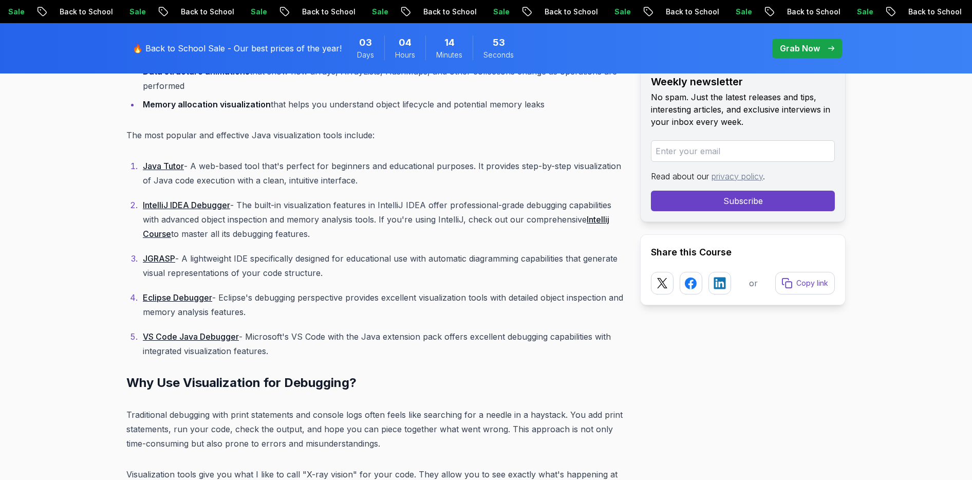
scroll to position [1609, 0]
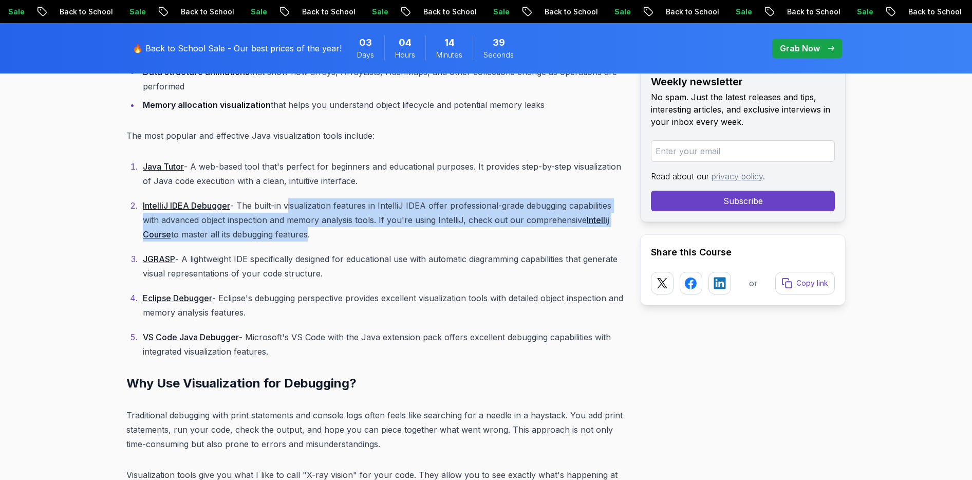
drag, startPoint x: 290, startPoint y: 207, endPoint x: 308, endPoint y: 234, distance: 33.1
click at [308, 234] on p "IntelliJ IDEA Debugger - The built-in visualization features in IntelliJ IDEA o…" at bounding box center [383, 219] width 481 height 43
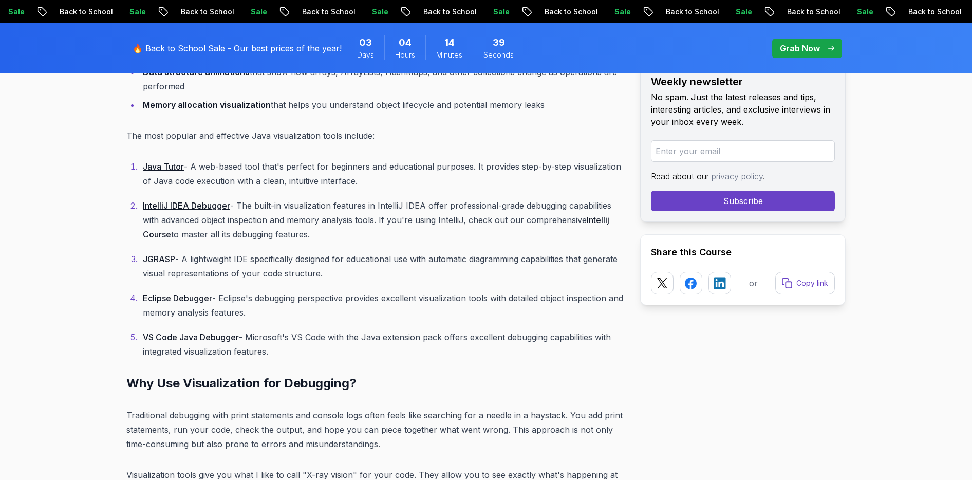
click at [358, 242] on ol "Java Tutor - A web-based tool that's perfect for beginners and educational purp…" at bounding box center [375, 258] width 498 height 199
click at [197, 267] on p "JGRASP - A lightweight IDE specifically designed for educational use with autom…" at bounding box center [383, 266] width 481 height 29
drag, startPoint x: 300, startPoint y: 260, endPoint x: 343, endPoint y: 278, distance: 47.4
click at [343, 278] on p "JGRASP - A lightweight IDE specifically designed for educational use with autom…" at bounding box center [383, 266] width 481 height 29
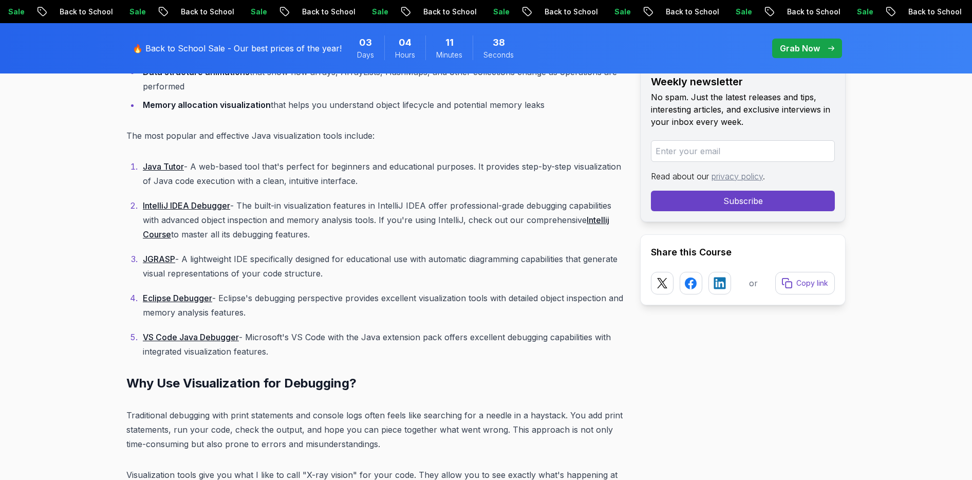
click at [343, 278] on p "JGRASP - A lightweight IDE specifically designed for educational use with autom…" at bounding box center [383, 266] width 481 height 29
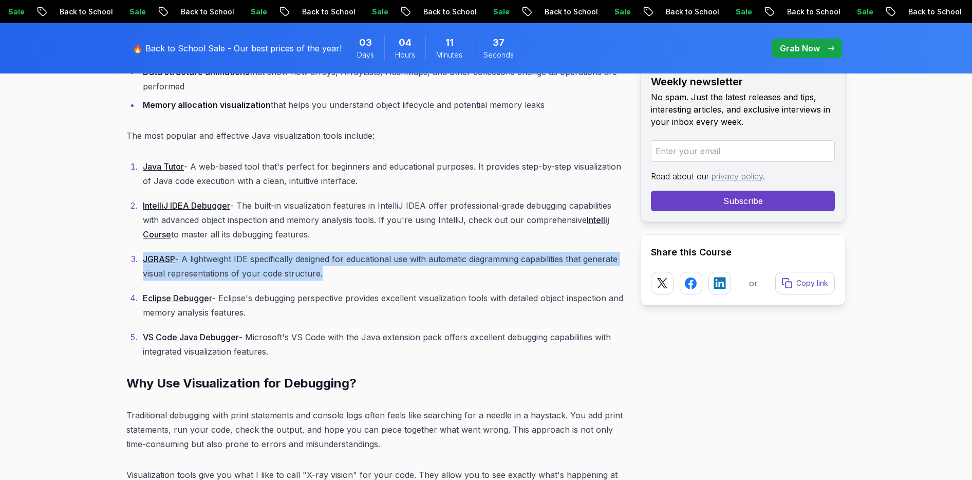
drag, startPoint x: 343, startPoint y: 278, endPoint x: 235, endPoint y: 264, distance: 109.4
click at [235, 264] on p "JGRASP - A lightweight IDE specifically designed for educational use with autom…" at bounding box center [383, 266] width 481 height 29
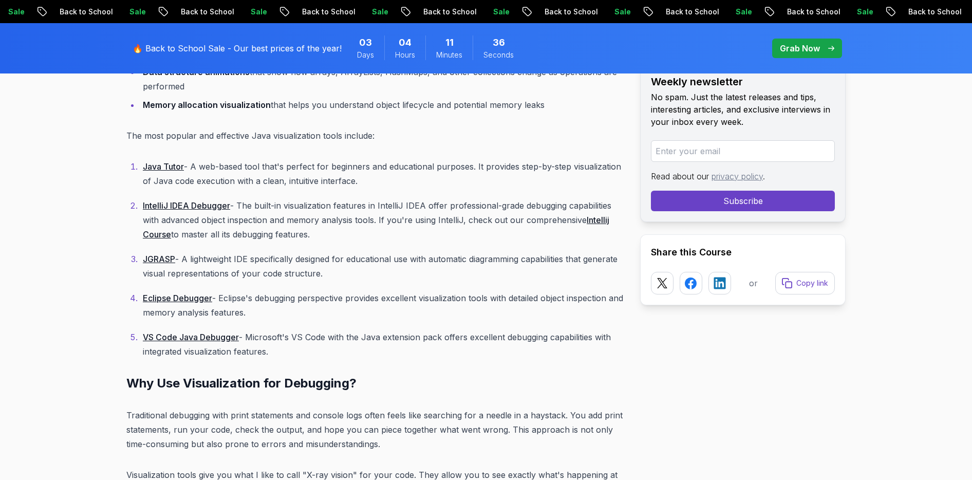
click at [218, 298] on p "Eclipse Debugger - Eclipse's debugging perspective provides excellent visualiza…" at bounding box center [383, 305] width 481 height 29
drag, startPoint x: 221, startPoint y: 298, endPoint x: 282, endPoint y: 310, distance: 61.8
click at [282, 310] on p "Eclipse Debugger - Eclipse's debugging perspective provides excellent visualiza…" at bounding box center [383, 305] width 481 height 29
drag, startPoint x: 140, startPoint y: 295, endPoint x: 301, endPoint y: 302, distance: 161.0
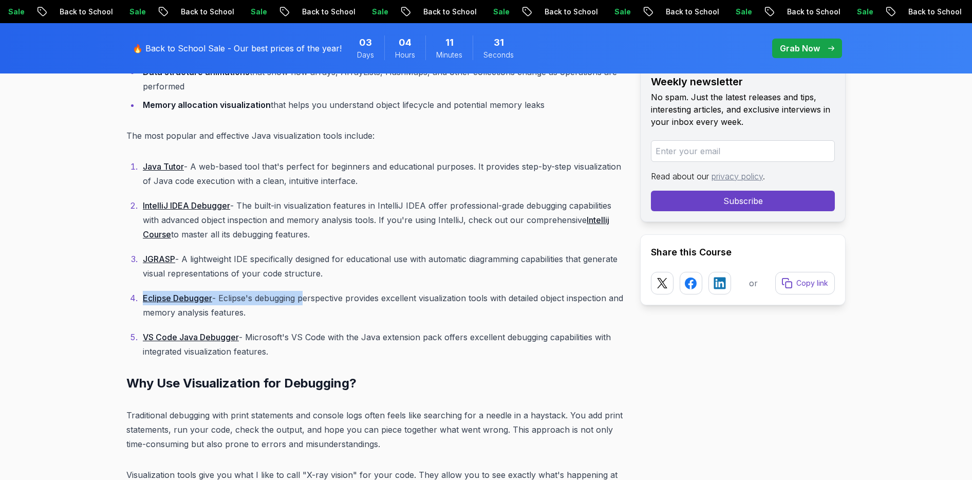
click at [301, 302] on li "Eclipse Debugger - Eclipse's debugging perspective provides excellent visualiza…" at bounding box center [382, 305] width 484 height 29
click at [361, 298] on p "Eclipse Debugger - Eclipse's debugging perspective provides excellent visualiza…" at bounding box center [383, 305] width 481 height 29
click at [457, 299] on p "Eclipse Debugger - Eclipse's debugging perspective provides excellent visualiza…" at bounding box center [383, 305] width 481 height 29
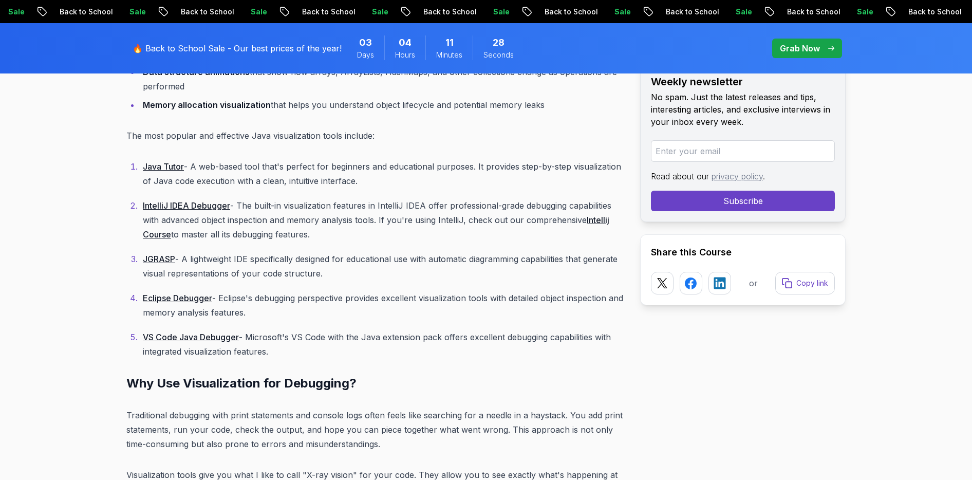
click at [481, 299] on p "Eclipse Debugger - Eclipse's debugging perspective provides excellent visualiza…" at bounding box center [383, 305] width 481 height 29
click at [527, 303] on p "Eclipse Debugger - Eclipse's debugging perspective provides excellent visualiza…" at bounding box center [383, 305] width 481 height 29
click at [592, 299] on p "Eclipse Debugger - Eclipse's debugging perspective provides excellent visualiza…" at bounding box center [383, 305] width 481 height 29
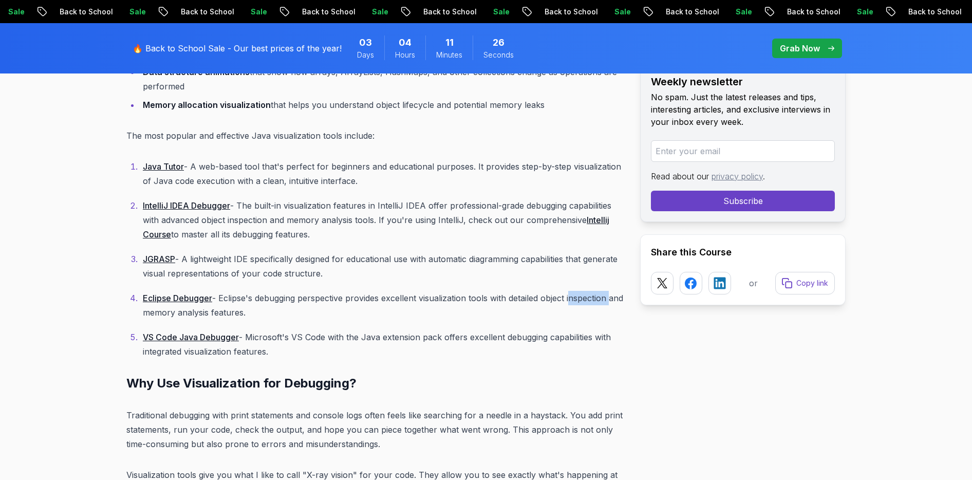
click at [592, 299] on p "Eclipse Debugger - Eclipse's debugging perspective provides excellent visualiza…" at bounding box center [383, 305] width 481 height 29
click at [179, 312] on p "Eclipse Debugger - Eclipse's debugging perspective provides excellent visualiza…" at bounding box center [383, 305] width 481 height 29
click at [216, 312] on p "Eclipse Debugger - Eclipse's debugging perspective provides excellent visualiza…" at bounding box center [383, 305] width 481 height 29
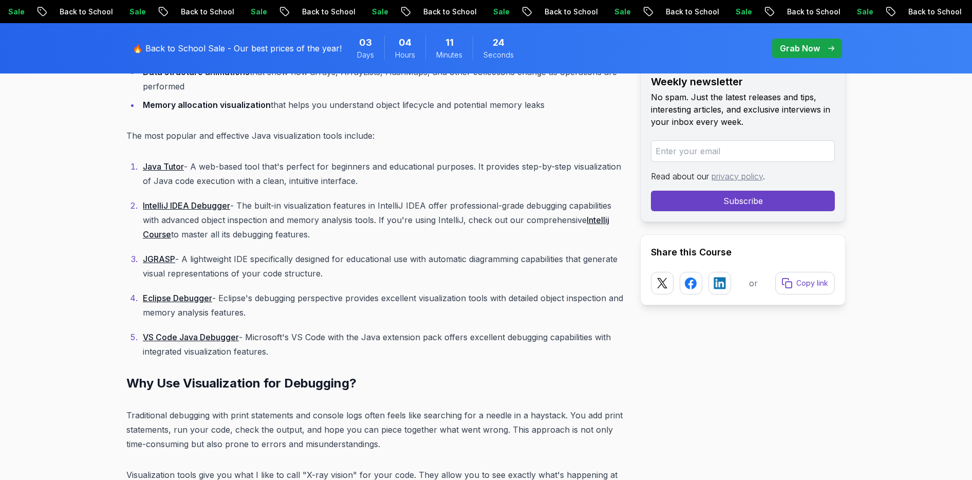
click at [253, 312] on p "Eclipse Debugger - Eclipse's debugging perspective provides excellent visualiza…" at bounding box center [383, 305] width 481 height 29
click at [315, 314] on p "Eclipse Debugger - Eclipse's debugging perspective provides excellent visualiza…" at bounding box center [383, 305] width 481 height 29
drag, startPoint x: 514, startPoint y: 299, endPoint x: 261, endPoint y: 314, distance: 253.8
click at [261, 314] on p "Eclipse Debugger - Eclipse's debugging perspective provides excellent visualiza…" at bounding box center [383, 305] width 481 height 29
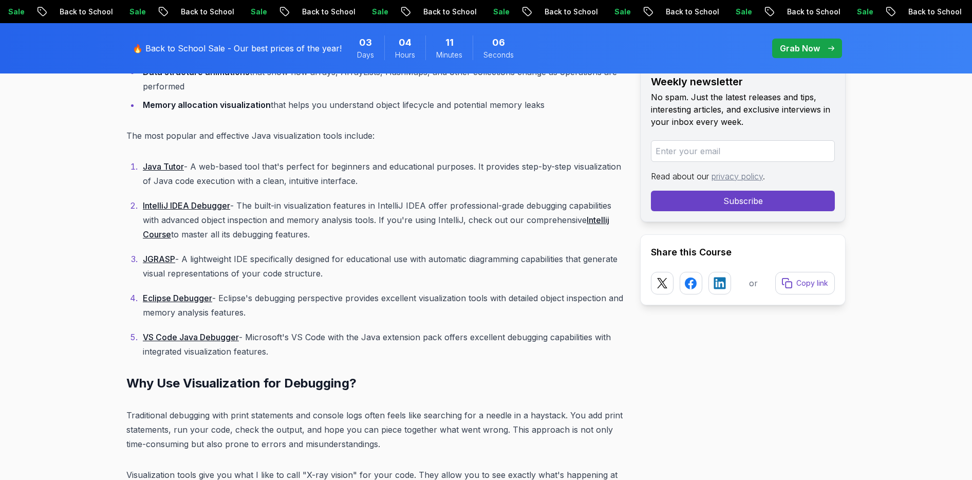
click at [273, 311] on p "Eclipse Debugger - Eclipse's debugging perspective provides excellent visualiza…" at bounding box center [383, 305] width 481 height 29
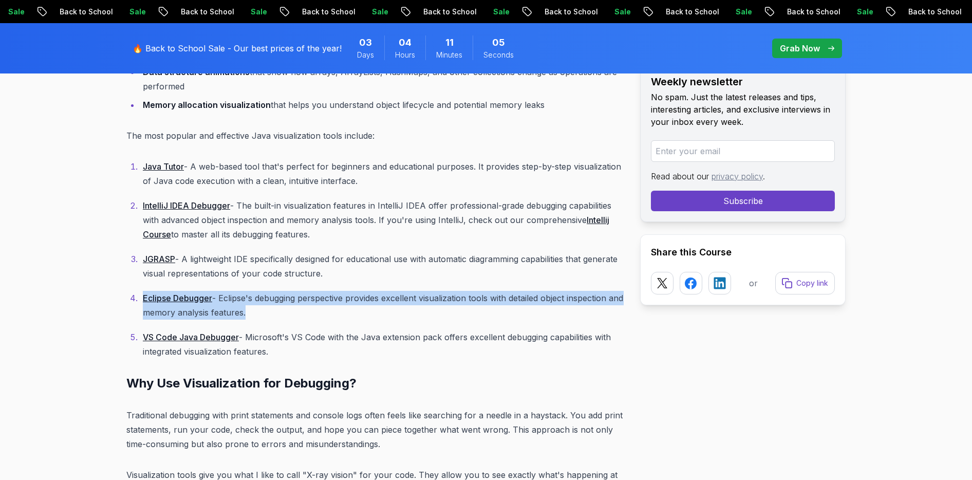
drag, startPoint x: 273, startPoint y: 311, endPoint x: 139, endPoint y: 293, distance: 135.9
click at [140, 293] on li "Eclipse Debugger - Eclipse's debugging perspective provides excellent visualiza…" at bounding box center [382, 305] width 484 height 29
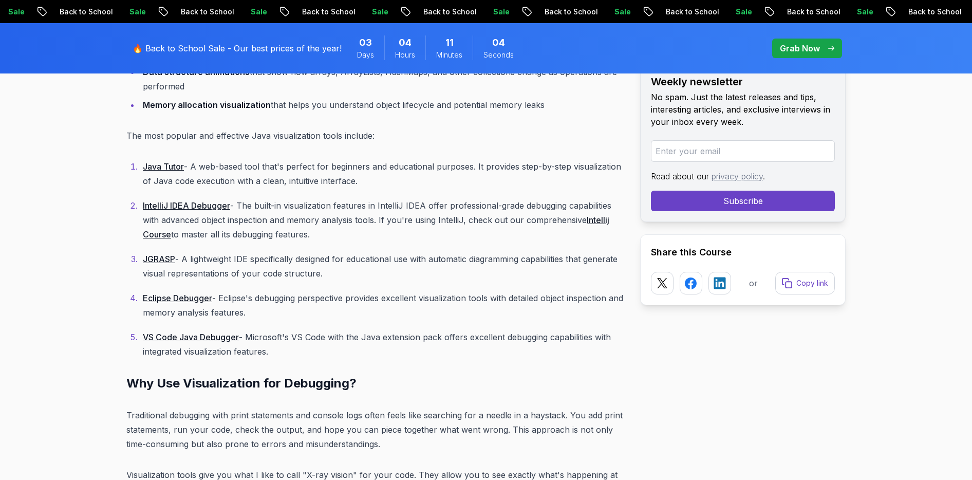
click at [295, 314] on p "Eclipse Debugger - Eclipse's debugging perspective provides excellent visualiza…" at bounding box center [383, 305] width 481 height 29
drag, startPoint x: 248, startPoint y: 337, endPoint x: 327, endPoint y: 340, distance: 78.7
click at [327, 340] on p "VS Code Java Debugger - Microsoft's VS Code with the Java extension pack offers…" at bounding box center [383, 344] width 481 height 29
click at [352, 339] on p "VS Code Java Debugger - Microsoft's VS Code with the Java extension pack offers…" at bounding box center [383, 344] width 481 height 29
click at [582, 298] on p "Eclipse Debugger - Eclipse's debugging perspective provides excellent visualiza…" at bounding box center [383, 305] width 481 height 29
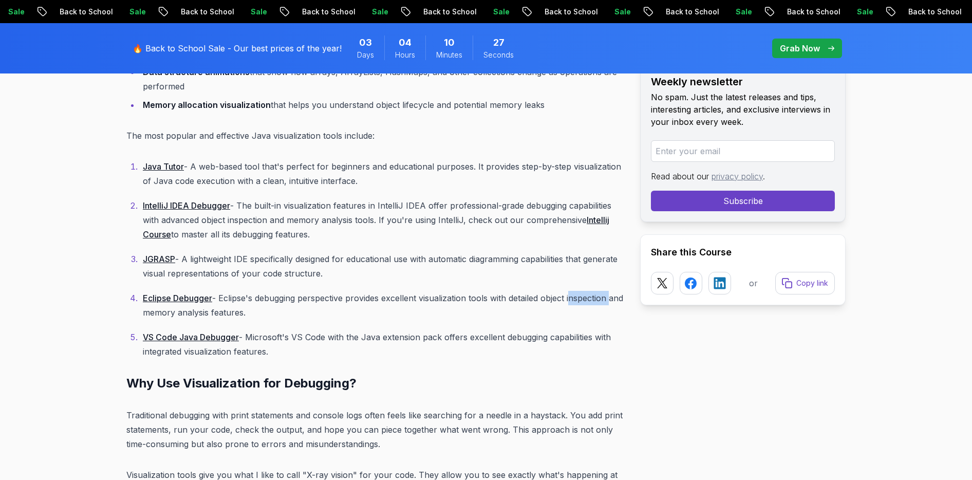
click at [582, 298] on p "Eclipse Debugger - Eclipse's debugging perspective provides excellent visualiza…" at bounding box center [383, 305] width 481 height 29
click at [238, 314] on p "Eclipse Debugger - Eclipse's debugging perspective provides excellent visualiza…" at bounding box center [383, 305] width 481 height 29
click at [332, 326] on ol "Java Tutor - A web-based tool that's perfect for beginners and educational purp…" at bounding box center [375, 258] width 498 height 199
drag, startPoint x: 248, startPoint y: 337, endPoint x: 435, endPoint y: 337, distance: 187.1
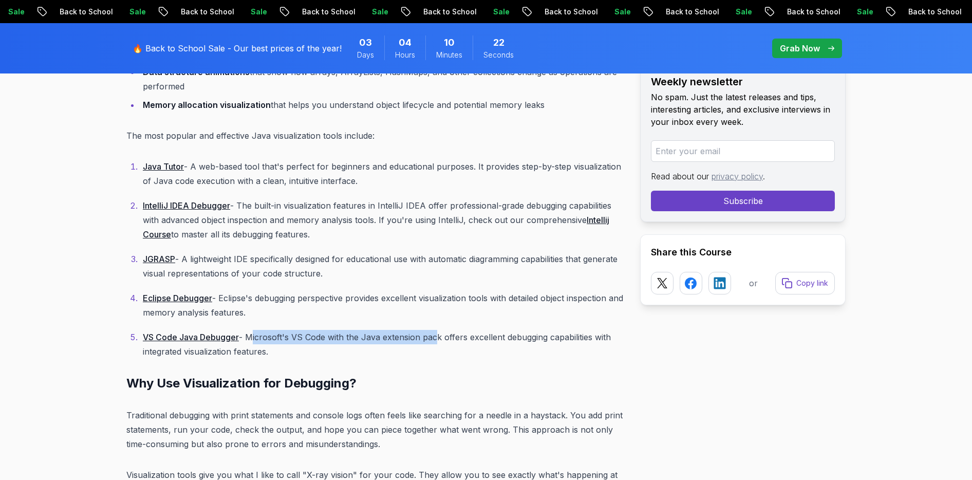
click at [435, 337] on p "VS Code Java Debugger - Microsoft's VS Code with the Java extension pack offers…" at bounding box center [383, 344] width 481 height 29
click at [463, 340] on p "VS Code Java Debugger - Microsoft's VS Code with the Java extension pack offers…" at bounding box center [383, 344] width 481 height 29
click at [543, 338] on p "VS Code Java Debugger - Microsoft's VS Code with the Java extension pack offers…" at bounding box center [383, 344] width 481 height 29
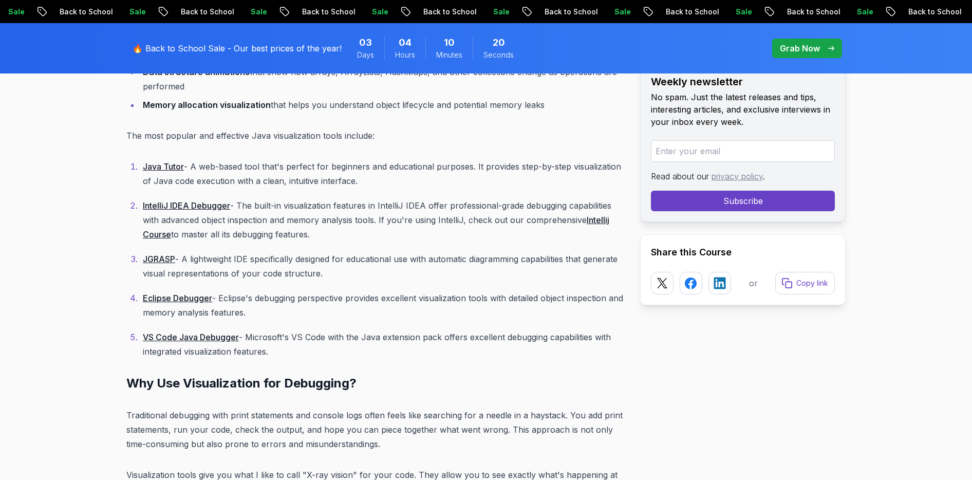
click at [578, 338] on p "VS Code Java Debugger - Microsoft's VS Code with the Java extension pack offers…" at bounding box center [383, 344] width 481 height 29
click at [209, 352] on p "VS Code Java Debugger - Microsoft's VS Code with the Java extension pack offers…" at bounding box center [383, 344] width 481 height 29
click at [257, 352] on p "VS Code Java Debugger - Microsoft's VS Code with the Java extension pack offers…" at bounding box center [383, 344] width 481 height 29
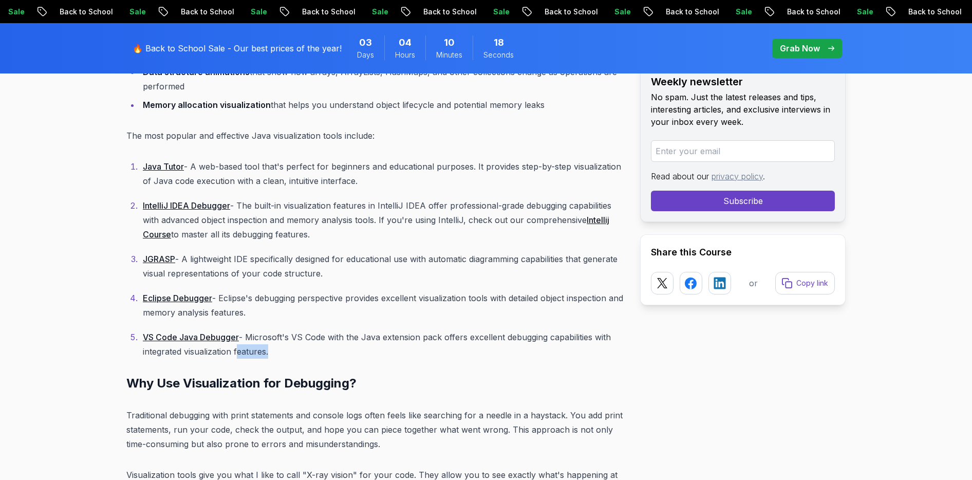
click at [257, 352] on p "VS Code Java Debugger - Microsoft's VS Code with the Java extension pack offers…" at bounding box center [383, 344] width 481 height 29
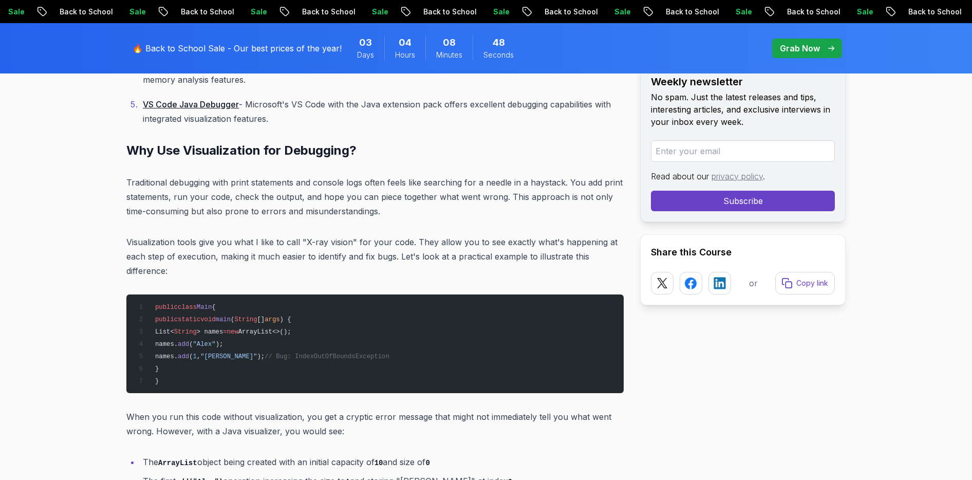
scroll to position [1869, 0]
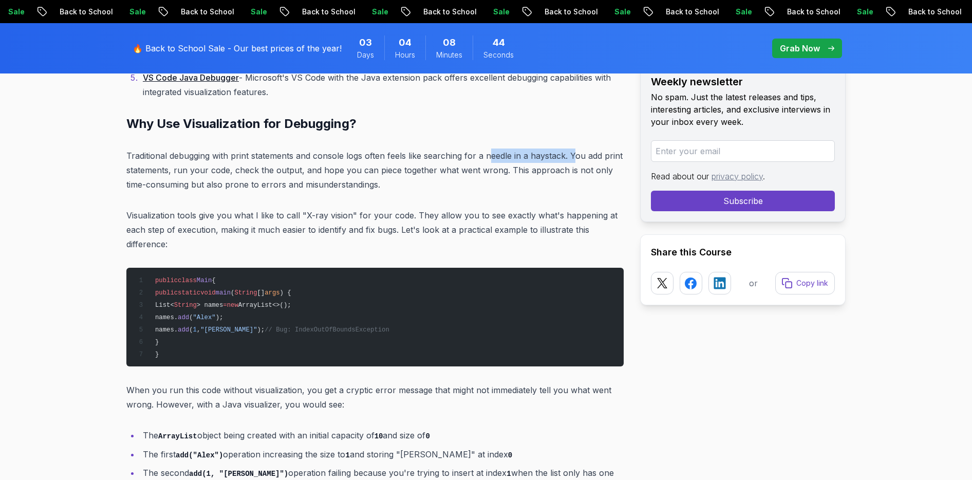
drag, startPoint x: 490, startPoint y: 155, endPoint x: 577, endPoint y: 155, distance: 86.3
click at [577, 155] on p "Traditional debugging with print statements and console logs often feels like s…" at bounding box center [375, 170] width 498 height 43
click at [564, 178] on p "Traditional debugging with print statements and console logs often feels like s…" at bounding box center [375, 170] width 498 height 43
drag, startPoint x: 151, startPoint y: 171, endPoint x: 276, endPoint y: 171, distance: 124.9
click at [276, 171] on p "Traditional debugging with print statements and console logs often feels like s…" at bounding box center [375, 170] width 498 height 43
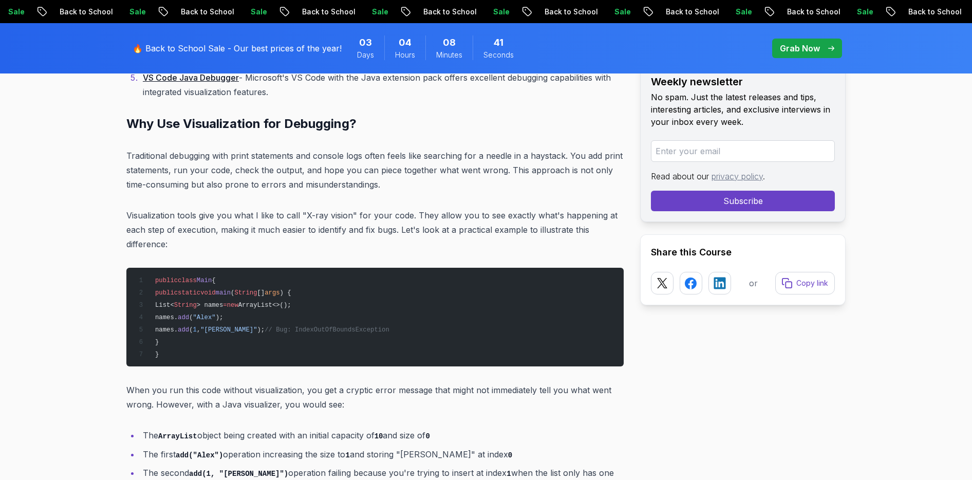
click at [305, 175] on p "Traditional debugging with print statements and console logs often feels like s…" at bounding box center [375, 170] width 498 height 43
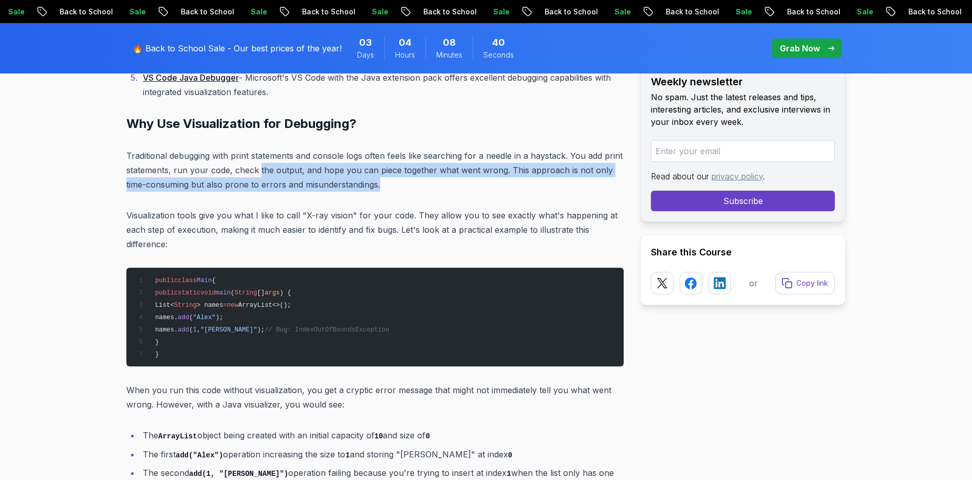
drag, startPoint x: 259, startPoint y: 175, endPoint x: 410, endPoint y: 185, distance: 151.9
click at [410, 185] on p "Traditional debugging with print statements and console logs often feels like s…" at bounding box center [375, 170] width 498 height 43
drag, startPoint x: 440, startPoint y: 169, endPoint x: 389, endPoint y: 186, distance: 53.6
click at [388, 186] on p "Traditional debugging with print statements and console logs often feels like s…" at bounding box center [375, 170] width 498 height 43
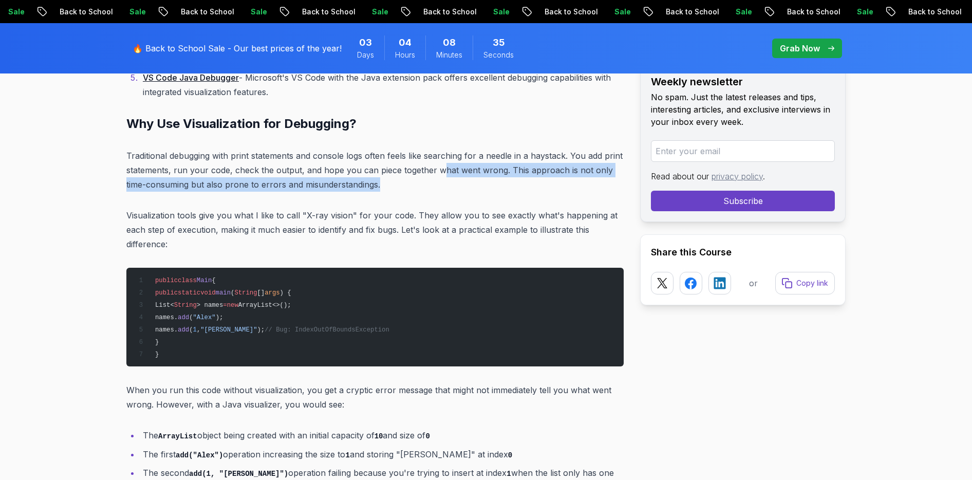
click at [389, 186] on p "Traditional debugging with print statements and console logs often feels like s…" at bounding box center [375, 170] width 498 height 43
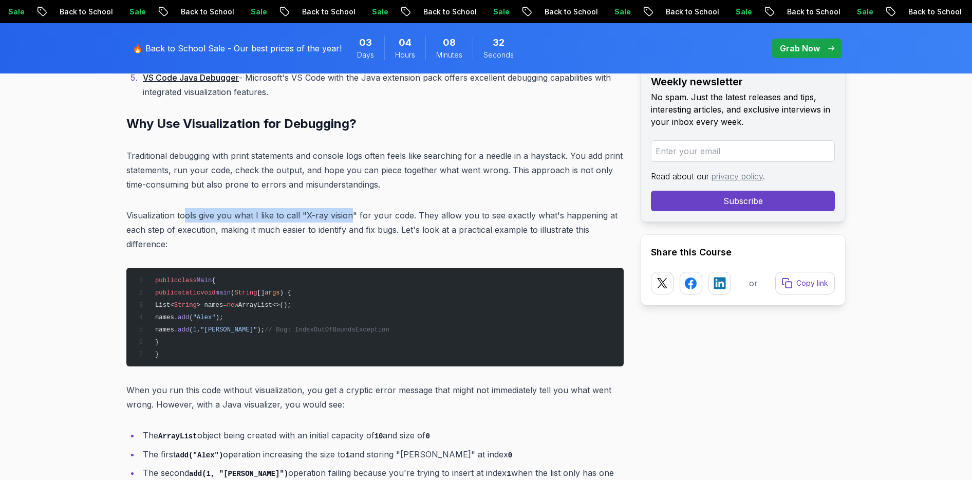
drag, startPoint x: 183, startPoint y: 215, endPoint x: 355, endPoint y: 219, distance: 171.7
click at [355, 219] on p "Visualization tools give you what I like to call "X-ray vision" for your code. …" at bounding box center [375, 229] width 498 height 43
click at [394, 215] on p "Visualization tools give you what I like to call "X-ray vision" for your code. …" at bounding box center [375, 229] width 498 height 43
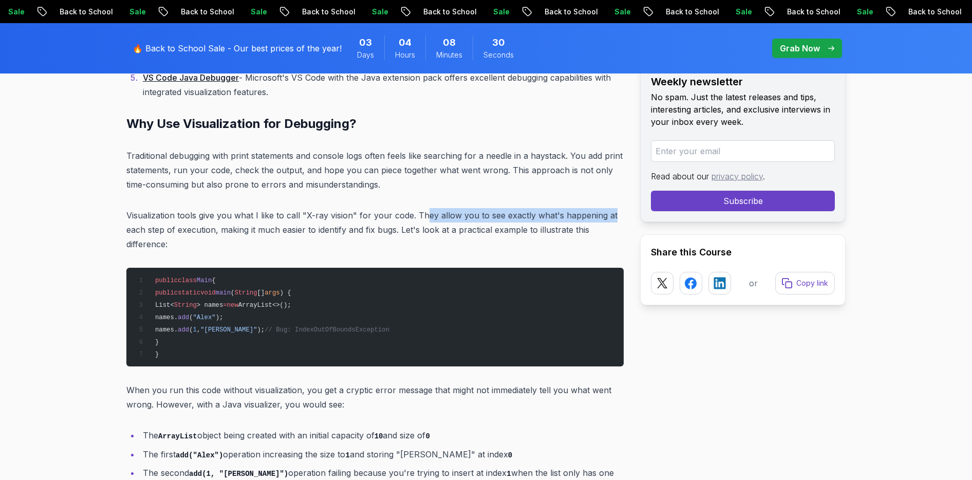
drag, startPoint x: 426, startPoint y: 214, endPoint x: 614, endPoint y: 214, distance: 188.1
click at [614, 215] on p "Visualization tools give you what I like to call "X-ray vision" for your code. …" at bounding box center [375, 229] width 498 height 43
click at [621, 242] on p "Visualization tools give you what I like to call "X-ray vision" for your code. …" at bounding box center [375, 229] width 498 height 43
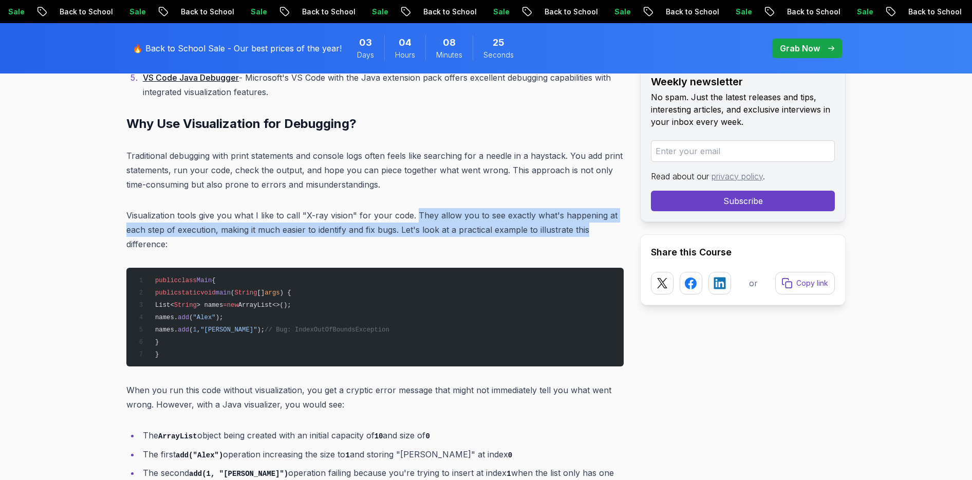
drag, startPoint x: 414, startPoint y: 215, endPoint x: 590, endPoint y: 234, distance: 176.3
click at [590, 234] on p "Visualization tools give you what I like to call "X-ray vision" for your code. …" at bounding box center [375, 229] width 498 height 43
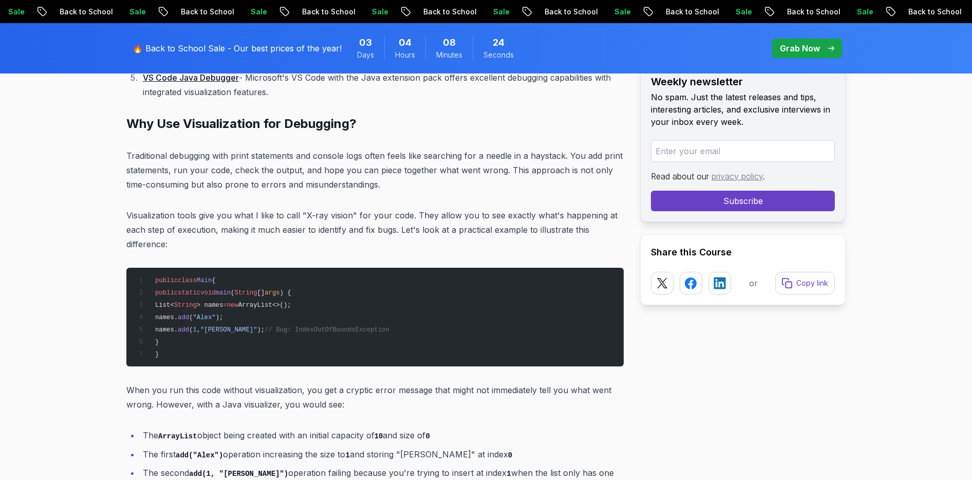
click at [189, 251] on p "Visualization tools give you what I like to call "X-ray vision" for your code. …" at bounding box center [375, 229] width 498 height 43
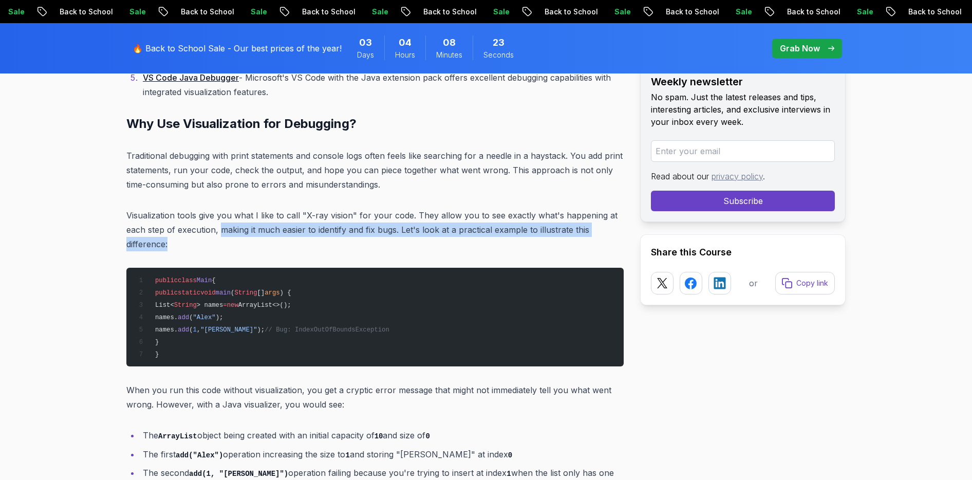
drag, startPoint x: 219, startPoint y: 230, endPoint x: 279, endPoint y: 246, distance: 61.6
click at [279, 246] on p "Visualization tools give you what I like to call "X-ray vision" for your code. …" at bounding box center [375, 229] width 498 height 43
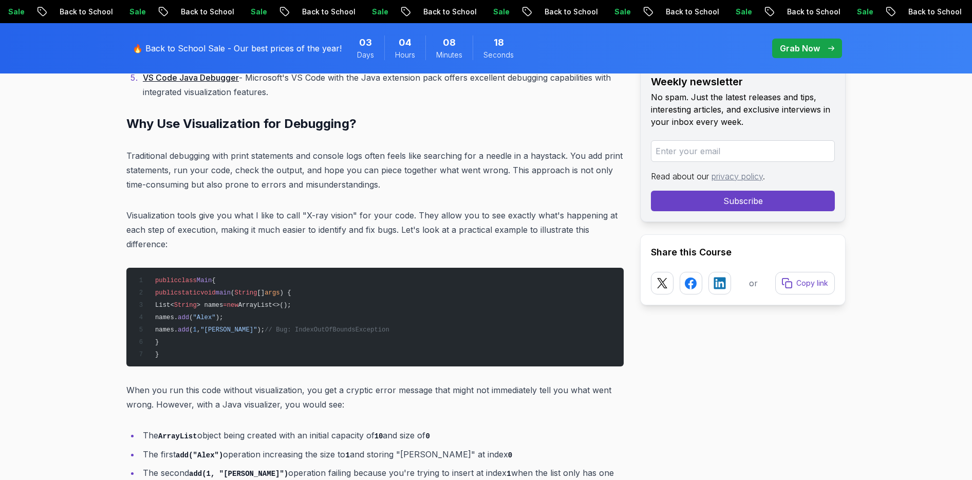
click at [256, 243] on p "Visualization tools give you what I like to call "X-ray vision" for your code. …" at bounding box center [375, 229] width 498 height 43
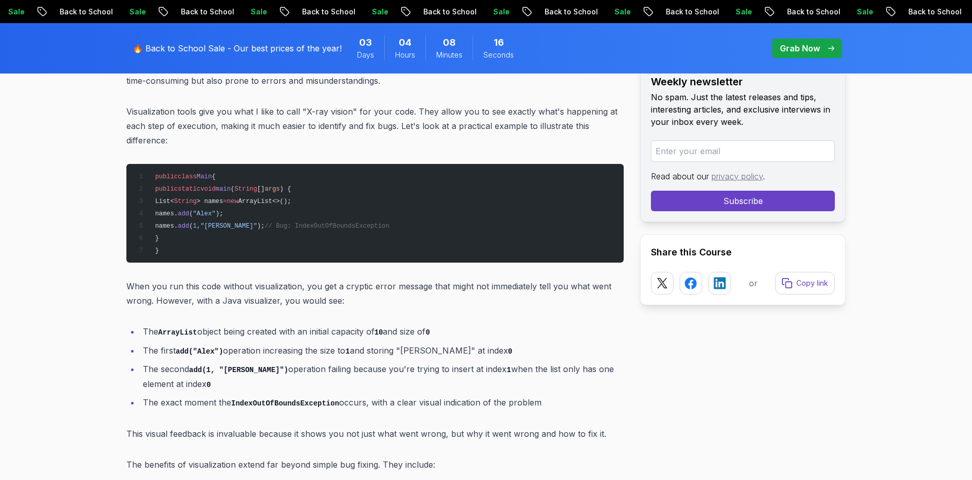
scroll to position [1978, 0]
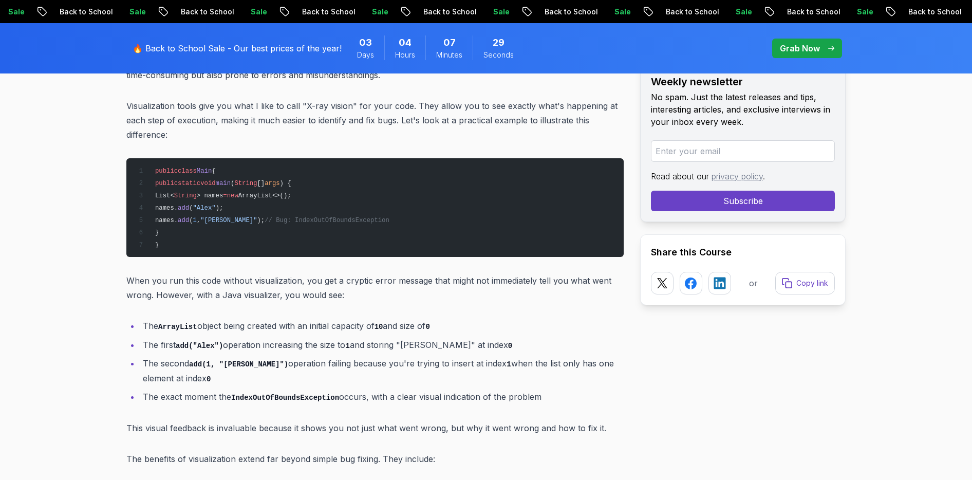
click at [291, 196] on span "ArrayList<>();" at bounding box center [264, 195] width 53 height 7
click at [371, 188] on pre "public class Main { public static void main ( String [] args ) { List< String >…" at bounding box center [375, 207] width 498 height 99
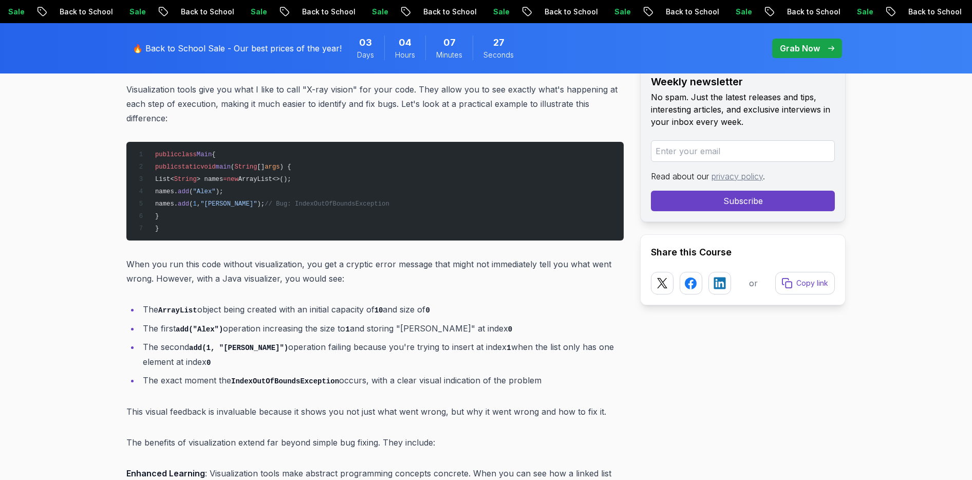
scroll to position [1997, 0]
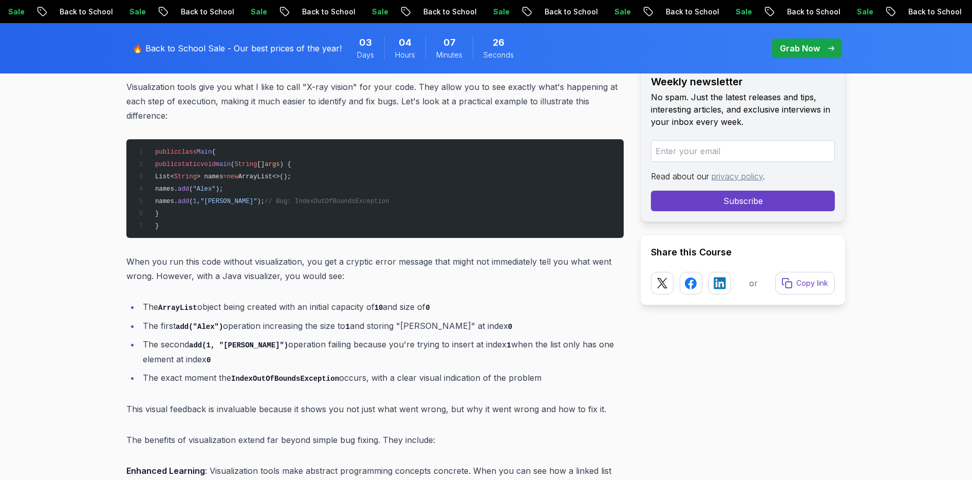
click at [216, 186] on span ""Alex"" at bounding box center [204, 189] width 23 height 7
click at [248, 198] on span ""Jamie"" at bounding box center [228, 201] width 57 height 7
click at [197, 201] on span "1" at bounding box center [195, 201] width 4 height 7
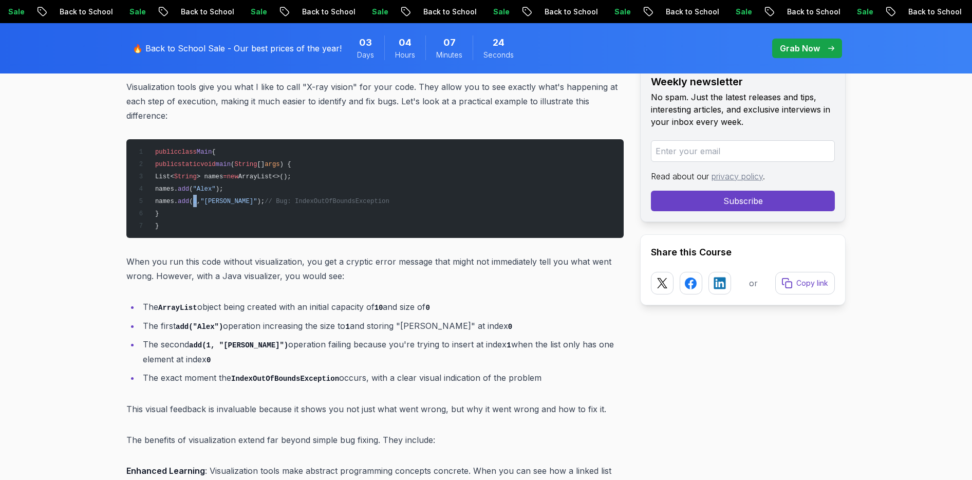
click at [197, 201] on span "1" at bounding box center [195, 201] width 4 height 7
click at [250, 202] on span ""Jamie"" at bounding box center [228, 201] width 57 height 7
click at [291, 201] on span "// Bug: IndexOutOfBoundsException" at bounding box center [327, 201] width 125 height 7
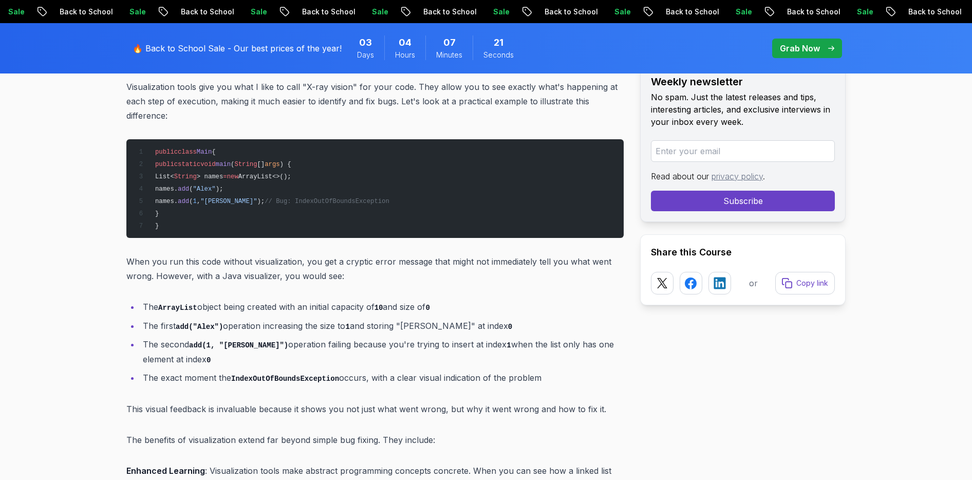
click at [345, 201] on span "// Bug: IndexOutOfBoundsException" at bounding box center [327, 201] width 125 height 7
click at [332, 228] on pre "public class Main { public static void main ( String [] args ) { List< String >…" at bounding box center [375, 188] width 498 height 99
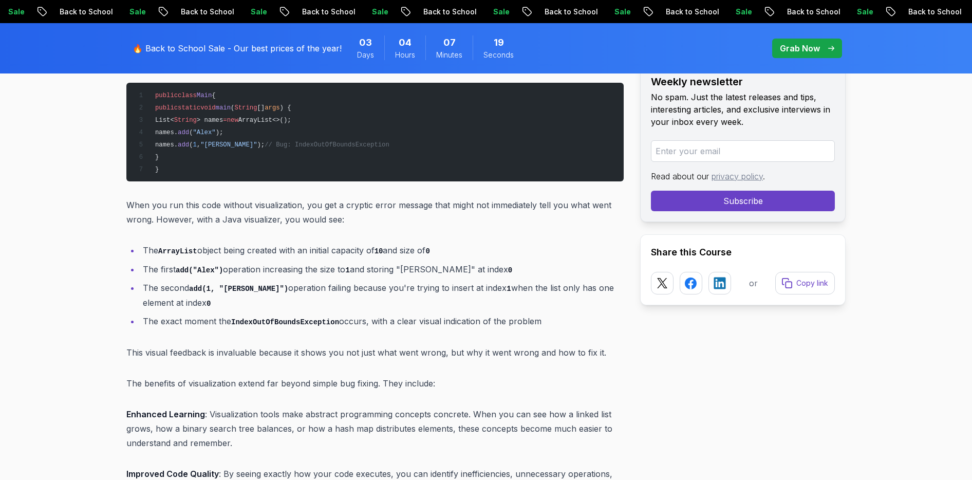
scroll to position [2058, 0]
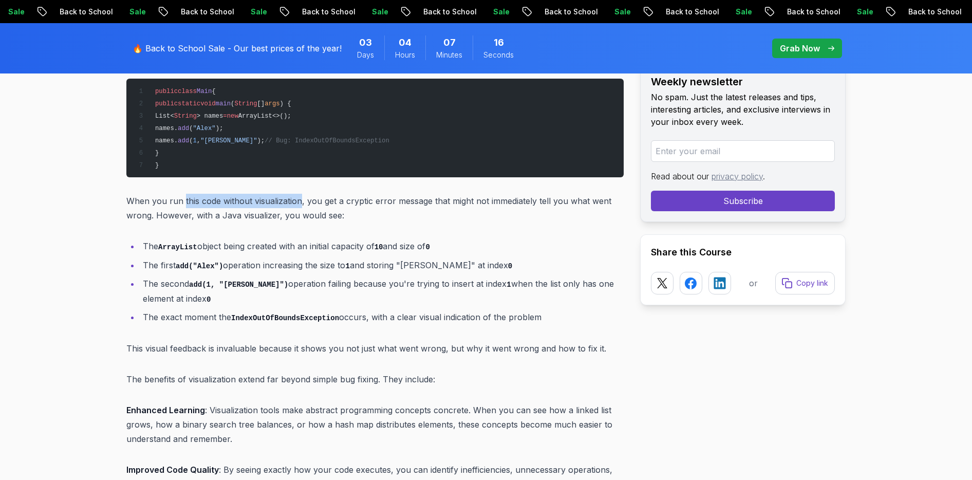
drag, startPoint x: 182, startPoint y: 201, endPoint x: 299, endPoint y: 202, distance: 117.2
click at [299, 202] on p "When you run this code without visualization, you get a cryptic error message t…" at bounding box center [375, 208] width 498 height 29
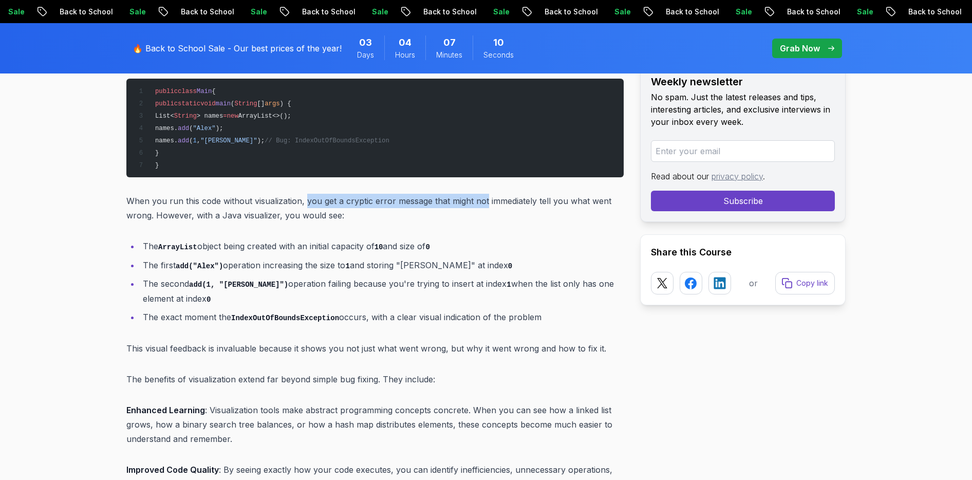
drag, startPoint x: 305, startPoint y: 201, endPoint x: 485, endPoint y: 203, distance: 180.4
click at [485, 203] on p "When you run this code without visualization, you get a cryptic error message t…" at bounding box center [375, 208] width 498 height 29
click at [505, 202] on p "When you run this code without visualization, you get a cryptic error message t…" at bounding box center [375, 208] width 498 height 29
click at [561, 204] on p "When you run this code without visualization, you get a cryptic error message t…" at bounding box center [375, 208] width 498 height 29
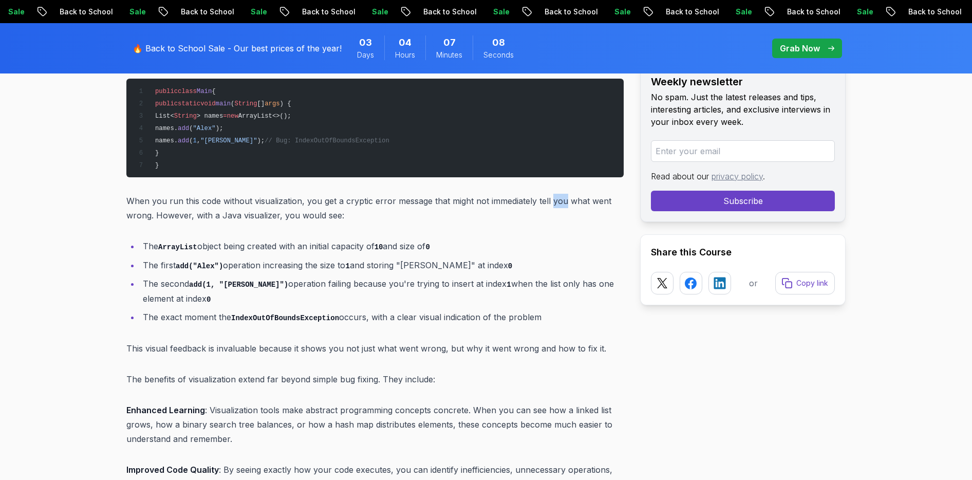
click at [561, 204] on p "When you run this code without visualization, you get a cryptic error message t…" at bounding box center [375, 208] width 498 height 29
click at [600, 200] on p "When you run this code without visualization, you get a cryptic error message t…" at bounding box center [375, 208] width 498 height 29
click at [175, 218] on p "When you run this code without visualization, you get a cryptic error message t…" at bounding box center [375, 208] width 498 height 29
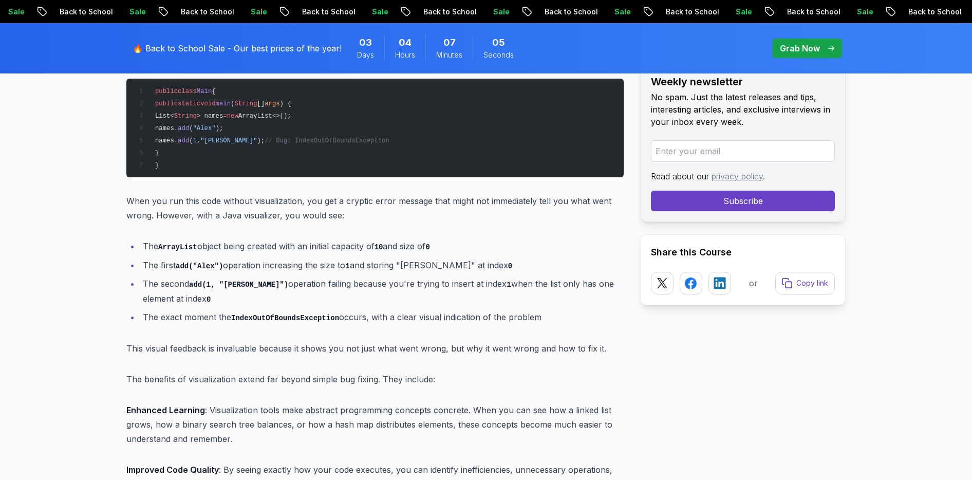
click at [205, 217] on p "When you run this code without visualization, you get a cryptic error message t…" at bounding box center [375, 208] width 498 height 29
click at [264, 217] on p "When you run this code without visualization, you get a cryptic error message t…" at bounding box center [375, 208] width 498 height 29
click at [288, 217] on p "When you run this code without visualization, you get a cryptic error message t…" at bounding box center [375, 208] width 498 height 29
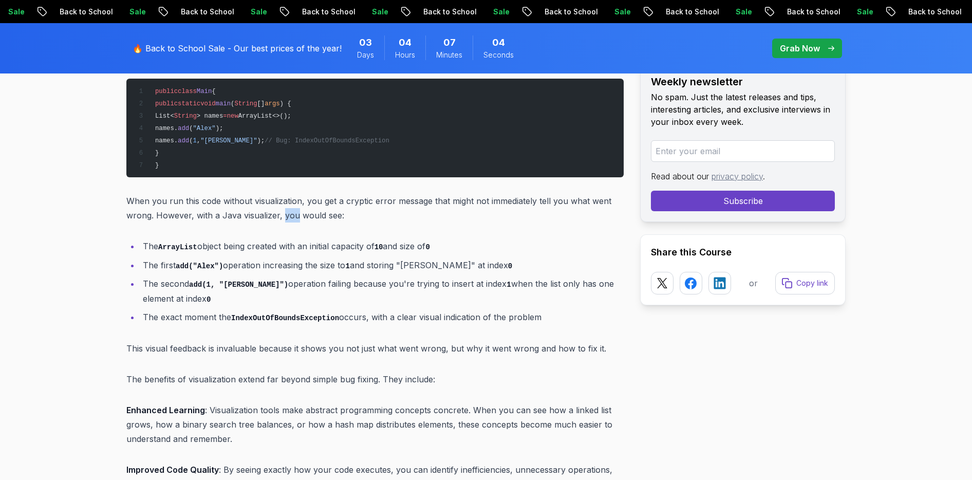
click at [288, 217] on p "When you run this code without visualization, you get a cryptic error message t…" at bounding box center [375, 208] width 498 height 29
click at [309, 217] on p "When you run this code without visualization, you get a cryptic error message t…" at bounding box center [375, 208] width 498 height 29
click at [330, 217] on p "When you run this code without visualization, you get a cryptic error message t…" at bounding box center [375, 208] width 498 height 29
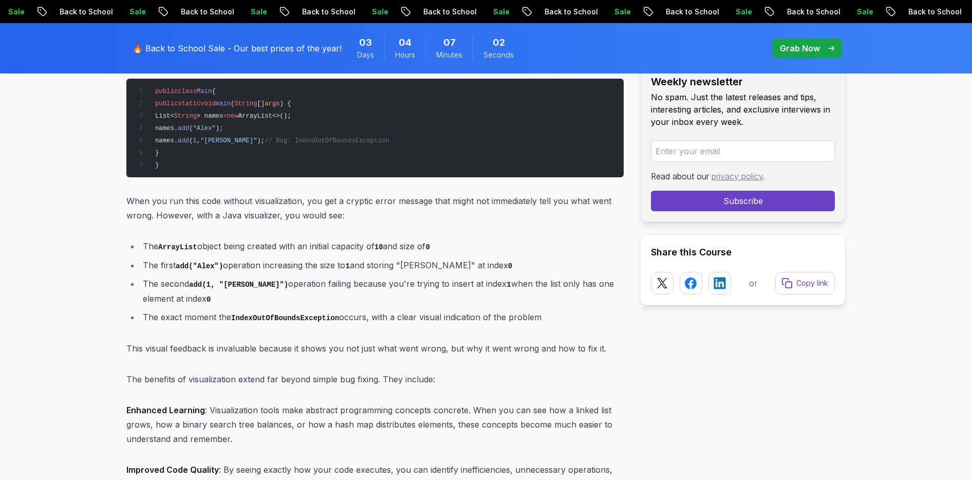
click at [360, 218] on p "When you run this code without visualization, you get a cryptic error message t…" at bounding box center [375, 208] width 498 height 29
drag, startPoint x: 143, startPoint y: 247, endPoint x: 281, endPoint y: 244, distance: 137.3
click at [281, 244] on li "The ArrayList object being created with an initial capacity of 10 and size of 0" at bounding box center [382, 246] width 484 height 15
drag, startPoint x: 314, startPoint y: 247, endPoint x: 454, endPoint y: 246, distance: 139.8
click at [454, 246] on li "The ArrayList object being created with an initial capacity of 10 and size of 0" at bounding box center [382, 246] width 484 height 15
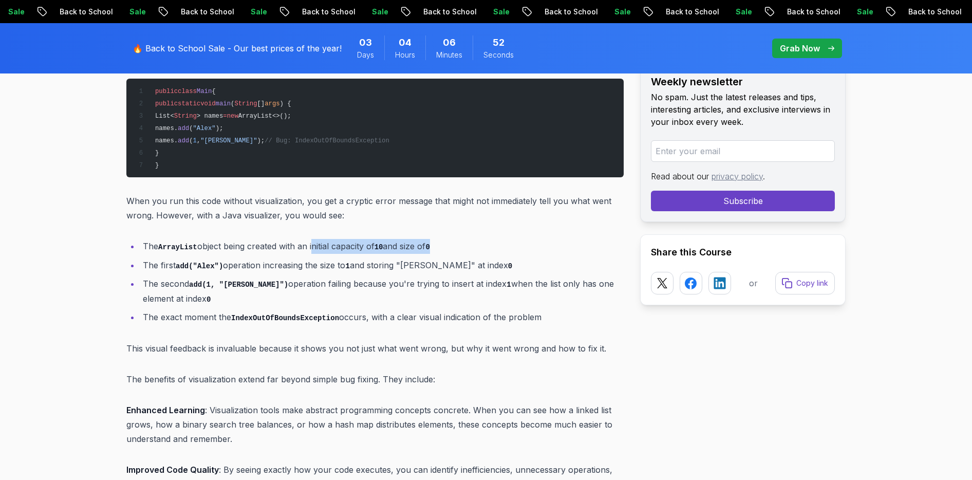
click at [454, 246] on li "The ArrayList object being created with an initial capacity of 10 and size of 0" at bounding box center [382, 246] width 484 height 15
drag, startPoint x: 454, startPoint y: 246, endPoint x: 137, endPoint y: 243, distance: 317.1
click at [137, 243] on ul "The ArrayList object being created with an initial capacity of 10 and size of 0…" at bounding box center [375, 282] width 498 height 86
drag, startPoint x: 144, startPoint y: 247, endPoint x: 452, endPoint y: 243, distance: 307.4
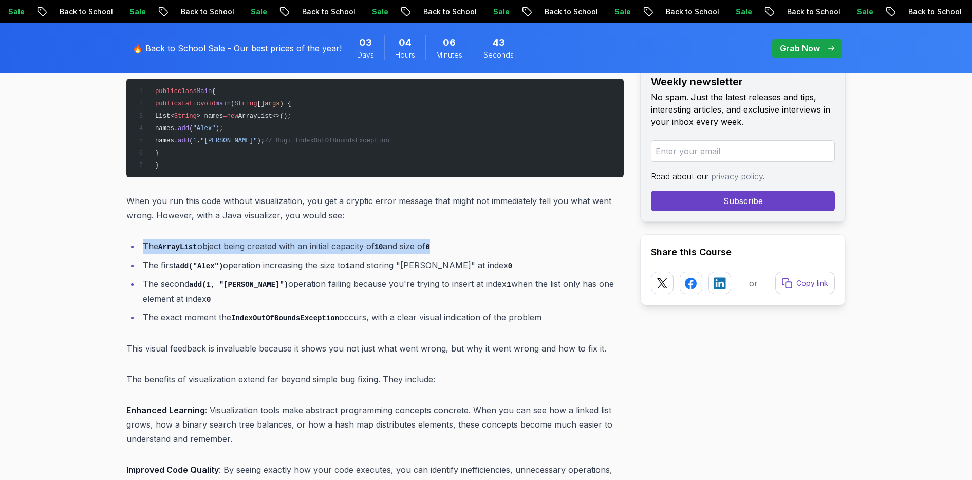
click at [452, 242] on li "The ArrayList object being created with an initial capacity of 10 and size of 0" at bounding box center [382, 246] width 484 height 15
click at [452, 243] on li "The ArrayList object being created with an initial capacity of 10 and size of 0" at bounding box center [382, 246] width 484 height 15
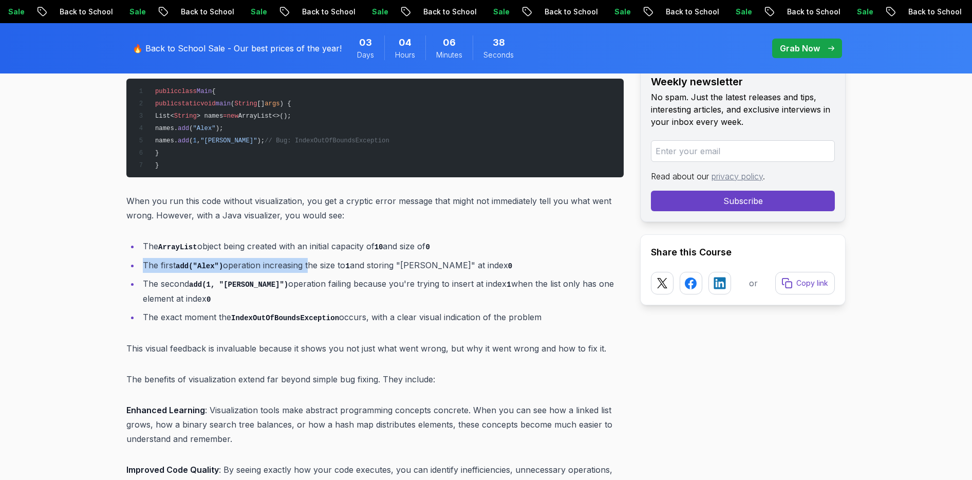
drag, startPoint x: 144, startPoint y: 266, endPoint x: 308, endPoint y: 265, distance: 164.0
click at [308, 265] on li "The first add("Alex") operation increasing the size to 1 and storing "Alex" at …" at bounding box center [382, 265] width 484 height 15
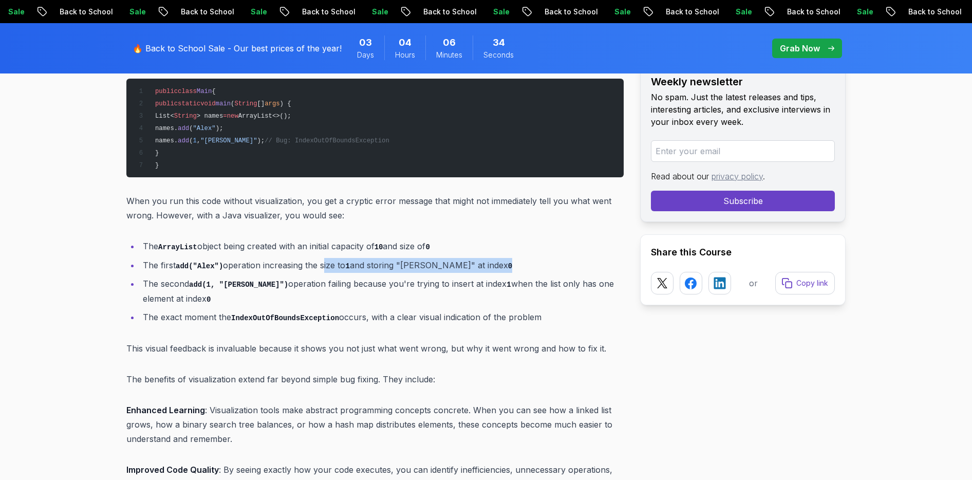
drag, startPoint x: 325, startPoint y: 266, endPoint x: 492, endPoint y: 268, distance: 167.1
click at [492, 268] on li "The first add("Alex") operation increasing the size to 1 and storing "Alex" at …" at bounding box center [382, 265] width 484 height 15
click at [297, 265] on li "The first add("Alex") operation increasing the size to 1 and storing "Alex" at …" at bounding box center [382, 265] width 484 height 15
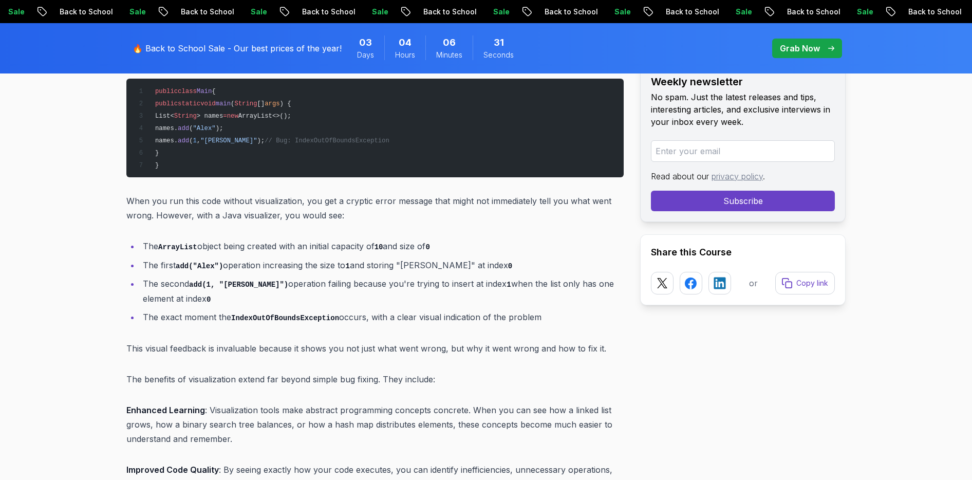
click at [330, 266] on li "The first add("Alex") operation increasing the size to 1 and storing "Alex" at …" at bounding box center [382, 265] width 484 height 15
click at [350, 269] on code "1" at bounding box center [347, 266] width 4 height 8
drag, startPoint x: 376, startPoint y: 269, endPoint x: 472, endPoint y: 267, distance: 96.6
click at [472, 267] on li "The first add("Alex") operation increasing the size to 1 and storing "Alex" at …" at bounding box center [382, 265] width 484 height 15
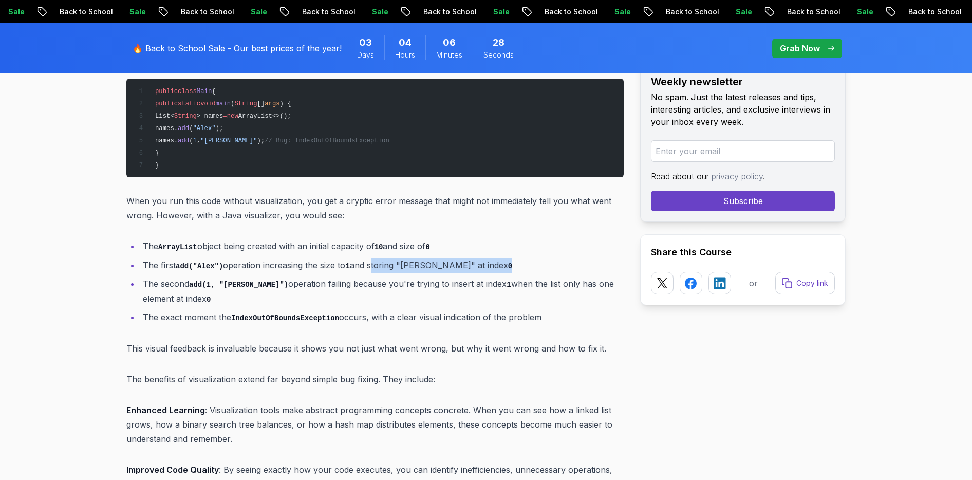
click at [472, 267] on li "The first add("Alex") operation increasing the size to 1 and storing "Alex" at …" at bounding box center [382, 265] width 484 height 15
drag, startPoint x: 472, startPoint y: 267, endPoint x: 141, endPoint y: 260, distance: 331.6
click at [141, 260] on li "The first add("Alex") operation increasing the size to 1 and storing "Alex" at …" at bounding box center [382, 265] width 484 height 15
click at [160, 265] on li "The first add("Alex") operation increasing the size to 1 and storing "Alex" at …" at bounding box center [382, 265] width 484 height 15
drag, startPoint x: 143, startPoint y: 267, endPoint x: 307, endPoint y: 266, distance: 163.4
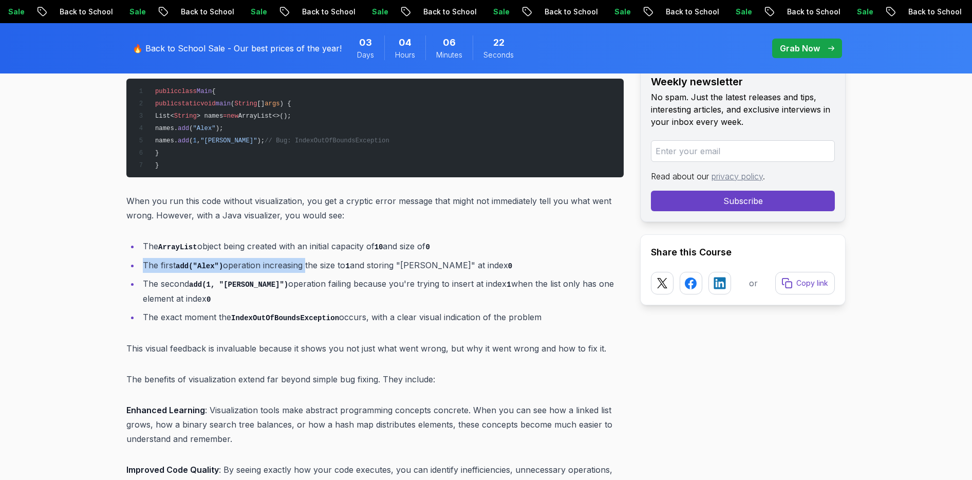
click at [307, 266] on li "The first add("Alex") operation increasing the size to 1 and storing "Alex" at …" at bounding box center [382, 265] width 484 height 15
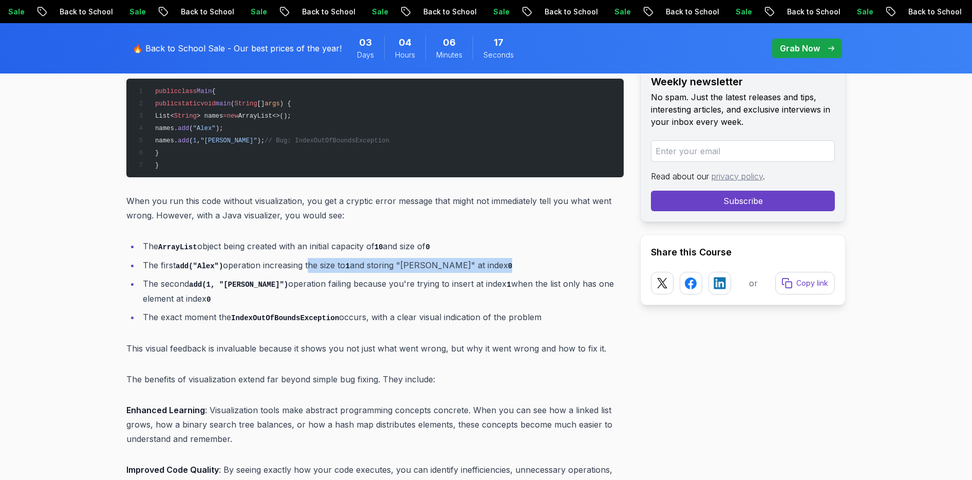
drag, startPoint x: 310, startPoint y: 266, endPoint x: 484, endPoint y: 268, distance: 173.2
click at [483, 268] on li "The first add("Alex") operation increasing the size to 1 and storing "Alex" at …" at bounding box center [382, 265] width 484 height 15
click at [484, 268] on li "The first add("Alex") operation increasing the size to 1 and storing "Alex" at …" at bounding box center [382, 265] width 484 height 15
drag, startPoint x: 481, startPoint y: 263, endPoint x: 132, endPoint y: 270, distance: 349.1
click at [140, 270] on li "The first add("Alex") operation increasing the size to 1 and storing "Alex" at …" at bounding box center [382, 265] width 484 height 15
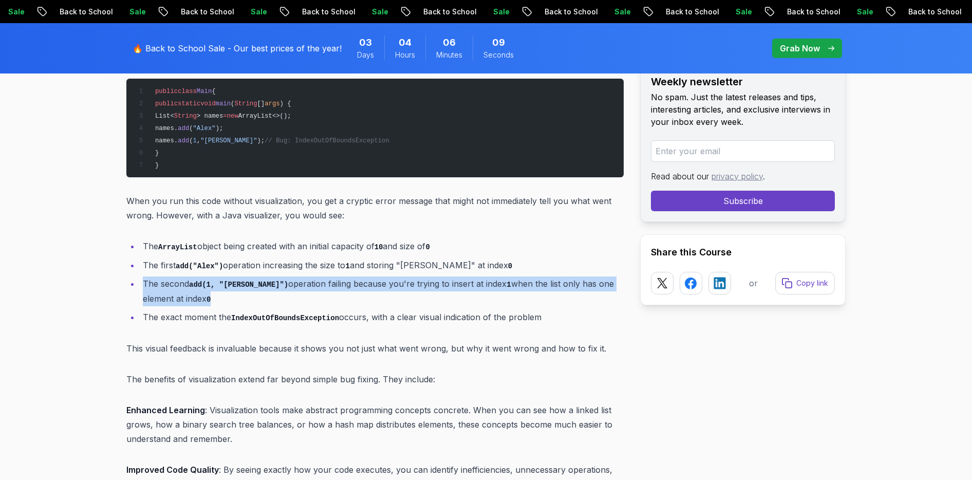
drag, startPoint x: 145, startPoint y: 285, endPoint x: 320, endPoint y: 300, distance: 175.9
click at [320, 300] on li "The second add(1, "Jamie") operation failing because you're trying to insert at…" at bounding box center [382, 291] width 484 height 29
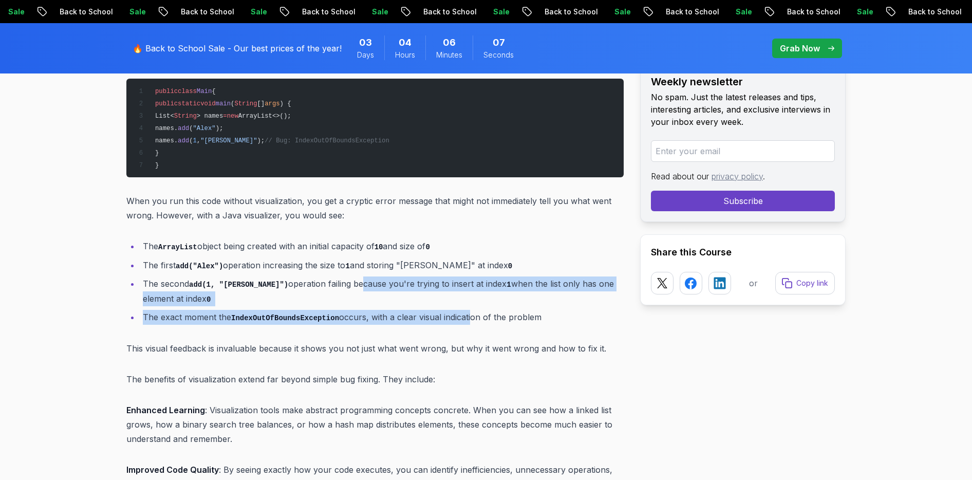
drag, startPoint x: 327, startPoint y: 287, endPoint x: 472, endPoint y: 310, distance: 147.3
click at [472, 310] on ul "The ArrayList object being created with an initial capacity of 10 and size of 0…" at bounding box center [375, 282] width 498 height 86
click at [501, 295] on li "The second add(1, "Jamie") operation failing because you're trying to insert at…" at bounding box center [382, 291] width 484 height 29
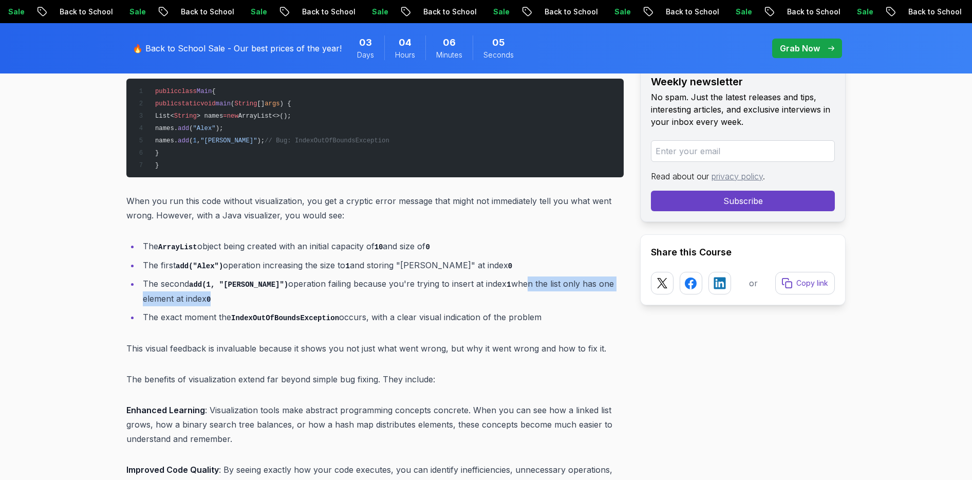
drag, startPoint x: 496, startPoint y: 281, endPoint x: 603, endPoint y: 295, distance: 108.4
click at [603, 295] on li "The second add(1, "Jamie") operation failing because you're trying to insert at…" at bounding box center [382, 291] width 484 height 29
click at [252, 285] on code "add(1, "Jamie")" at bounding box center [238, 285] width 99 height 8
click at [242, 300] on li "The second add(1, "Jamie") operation failing because you're trying to insert at…" at bounding box center [382, 291] width 484 height 29
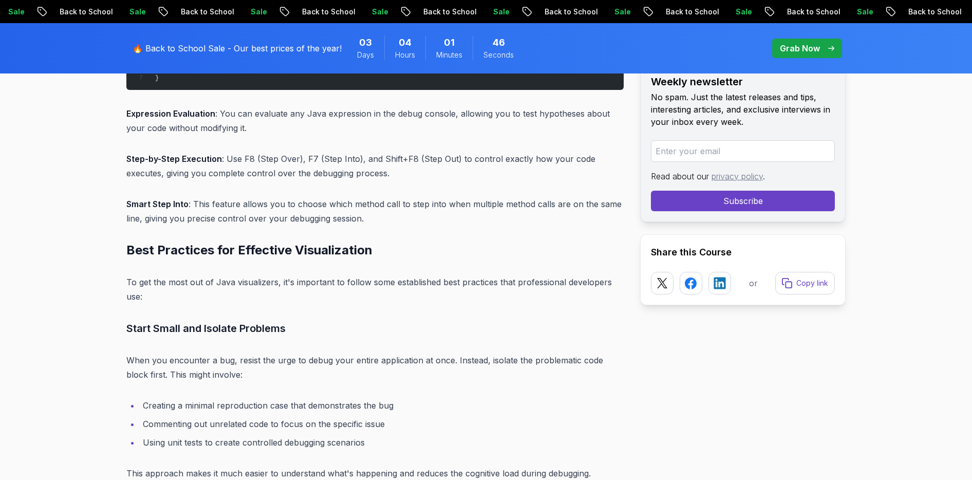
scroll to position [3532, 0]
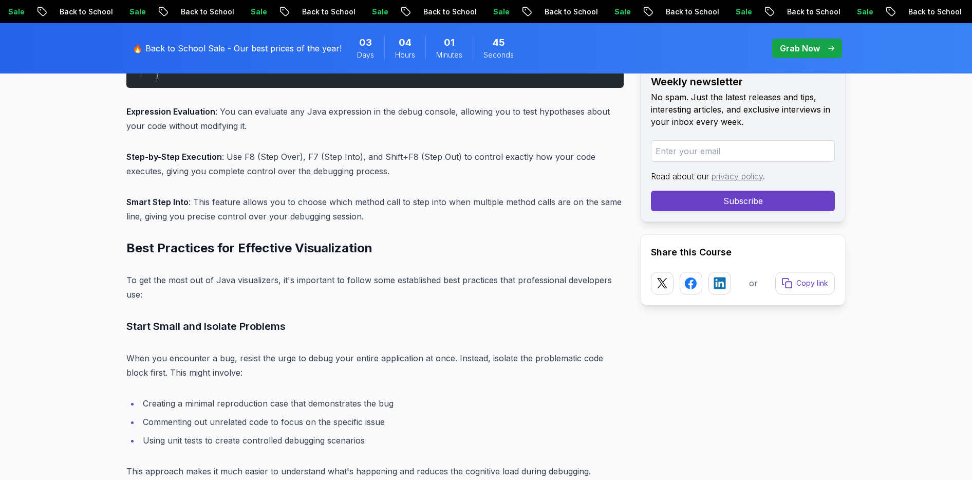
click at [331, 150] on p "Step-by-Step Execution : Use F8 (Step Over), F7 (Step Into), and Shift+F8 (Step…" at bounding box center [375, 164] width 498 height 29
click at [347, 150] on p "Step-by-Step Execution : Use F8 (Step Over), F7 (Step Into), and Shift+F8 (Step…" at bounding box center [375, 164] width 498 height 29
click at [373, 160] on p "Step-by-Step Execution : Use F8 (Step Over), F7 (Step Into), and Shift+F8 (Step…" at bounding box center [375, 164] width 498 height 29
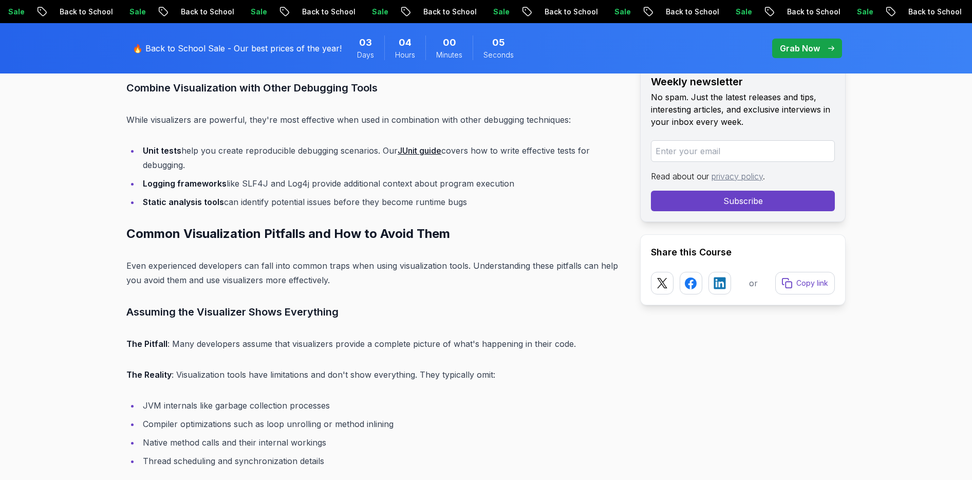
scroll to position [4355, 0]
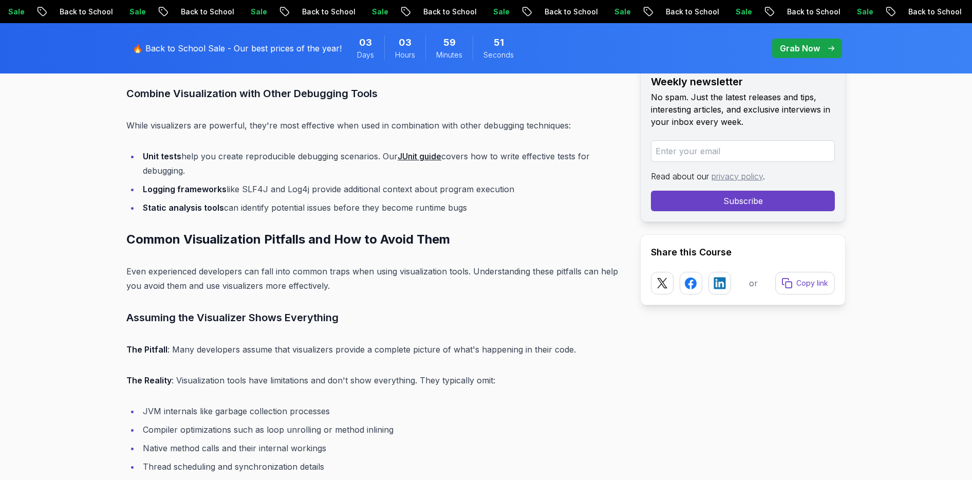
click at [539, 182] on li "Logging frameworks like SLF4J and Log4j provide additional context about progra…" at bounding box center [382, 189] width 484 height 14
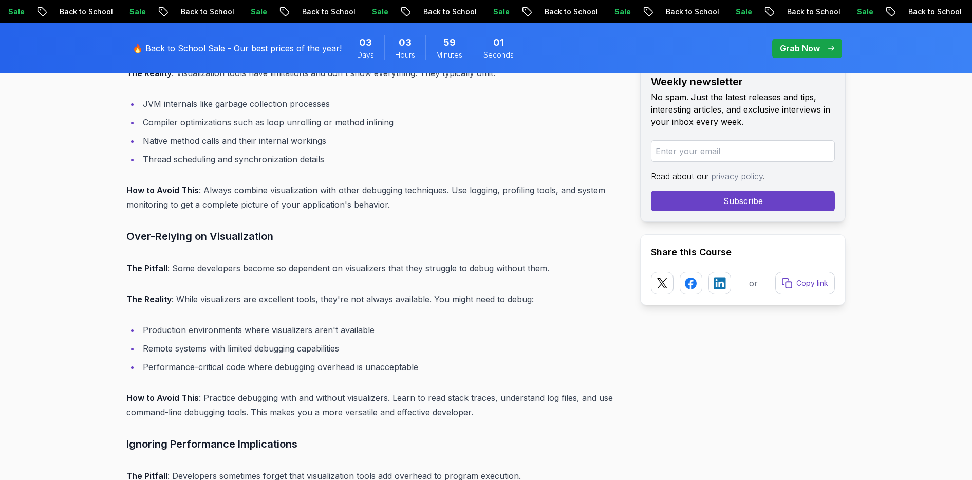
scroll to position [4661, 0]
drag, startPoint x: 401, startPoint y: 176, endPoint x: 439, endPoint y: 178, distance: 38.1
click at [439, 185] on p "How to Avoid This : Always combine visualization with other debugging technique…" at bounding box center [375, 199] width 498 height 29
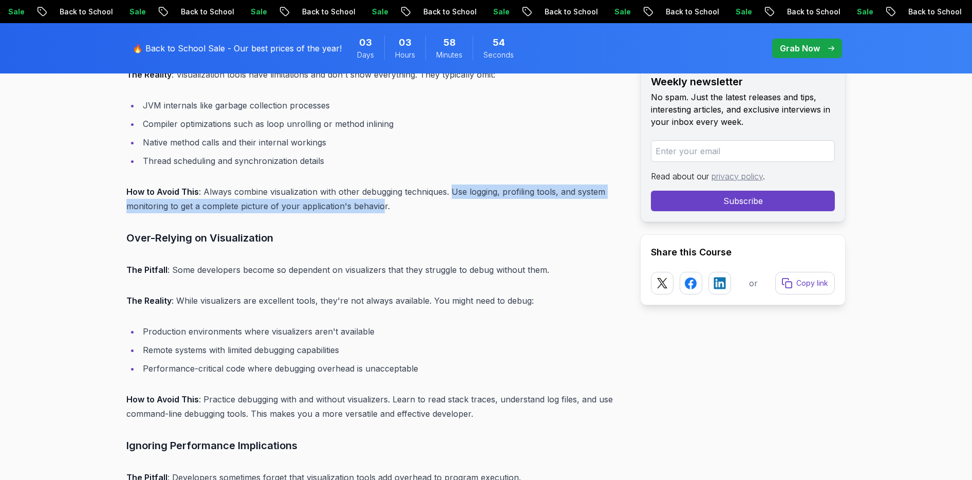
drag, startPoint x: 454, startPoint y: 177, endPoint x: 383, endPoint y: 192, distance: 72.6
click at [382, 193] on p "How to Avoid This : Always combine visualization with other debugging technique…" at bounding box center [375, 199] width 498 height 29
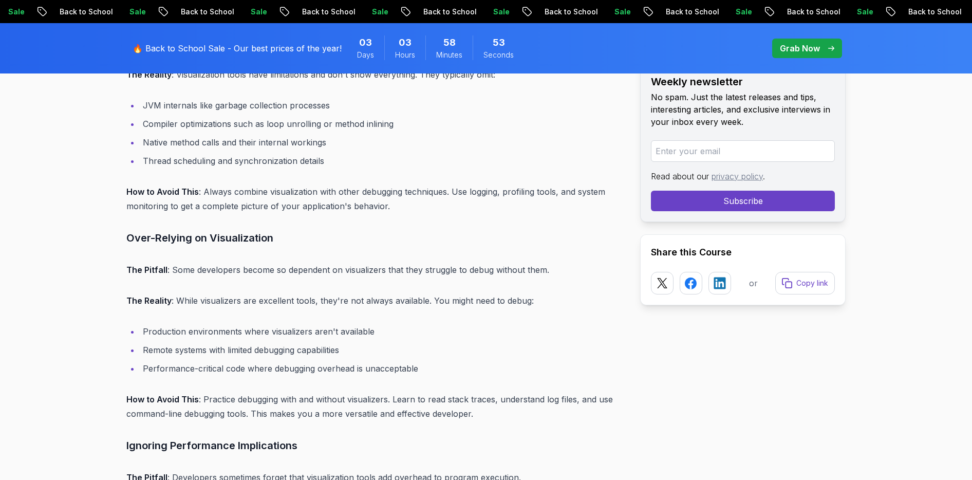
click at [405, 194] on p "How to Avoid This : Always combine visualization with other debugging technique…" at bounding box center [375, 199] width 498 height 29
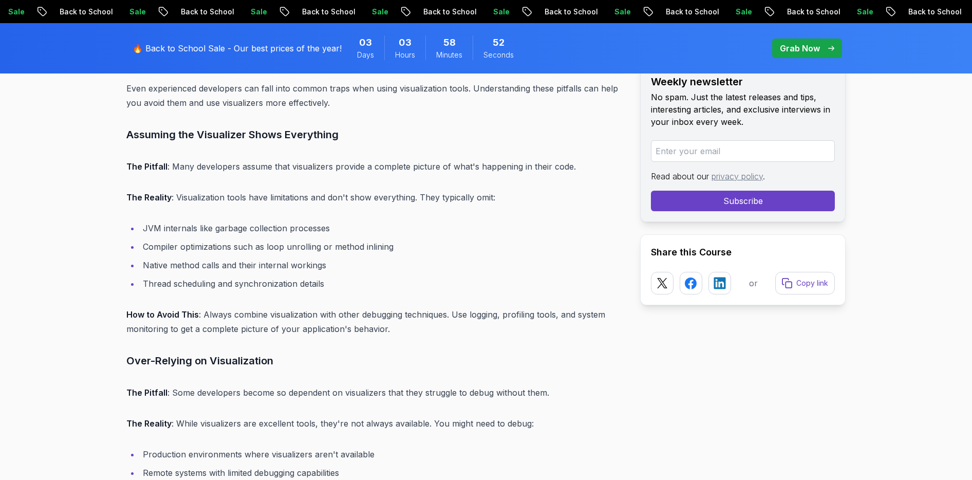
scroll to position [4530, 0]
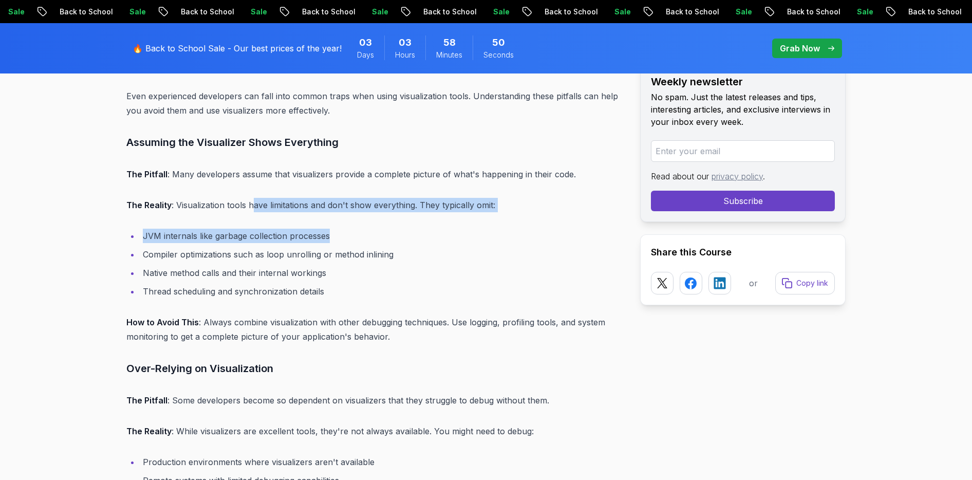
drag, startPoint x: 254, startPoint y: 183, endPoint x: 470, endPoint y: 216, distance: 218.9
click at [470, 216] on div "Introduction Ever wished you could peek inside your Java code as it runs? That'…" at bounding box center [375, 316] width 498 height 8610
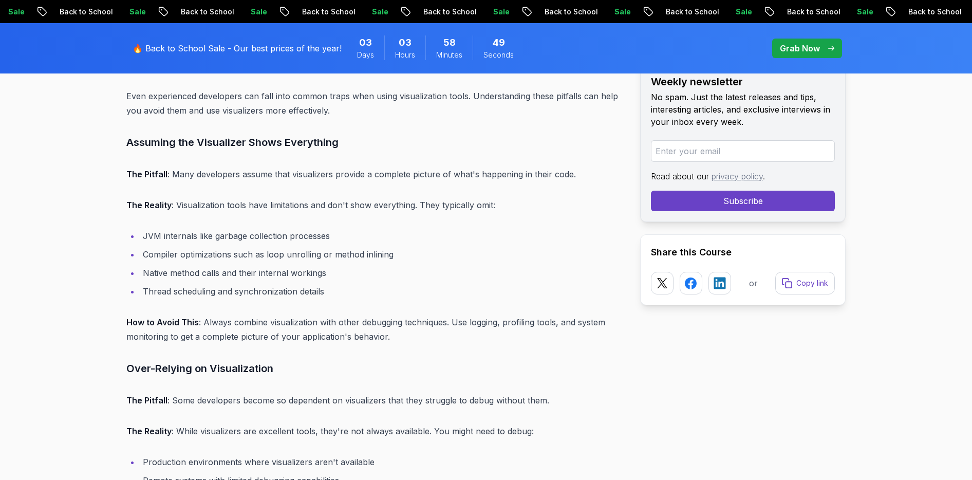
click at [485, 229] on li "JVM internals like garbage collection processes" at bounding box center [382, 236] width 484 height 14
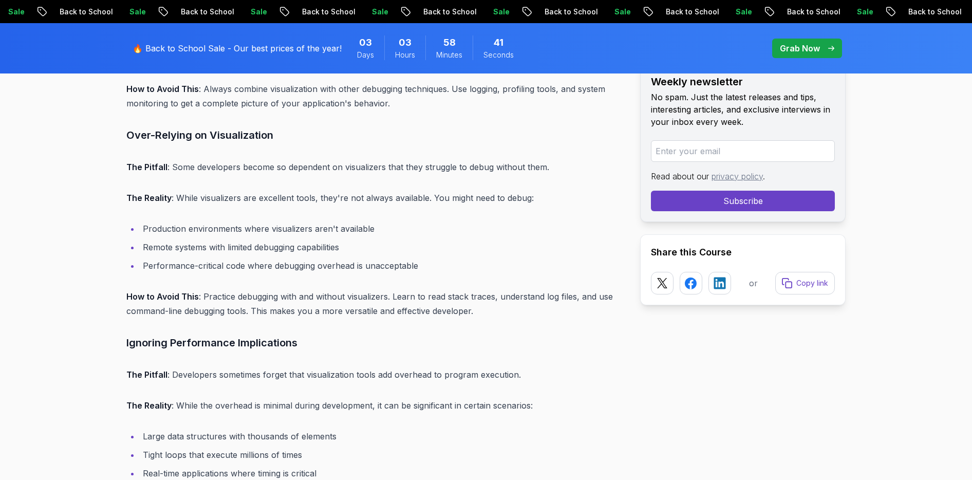
scroll to position [4778, 0]
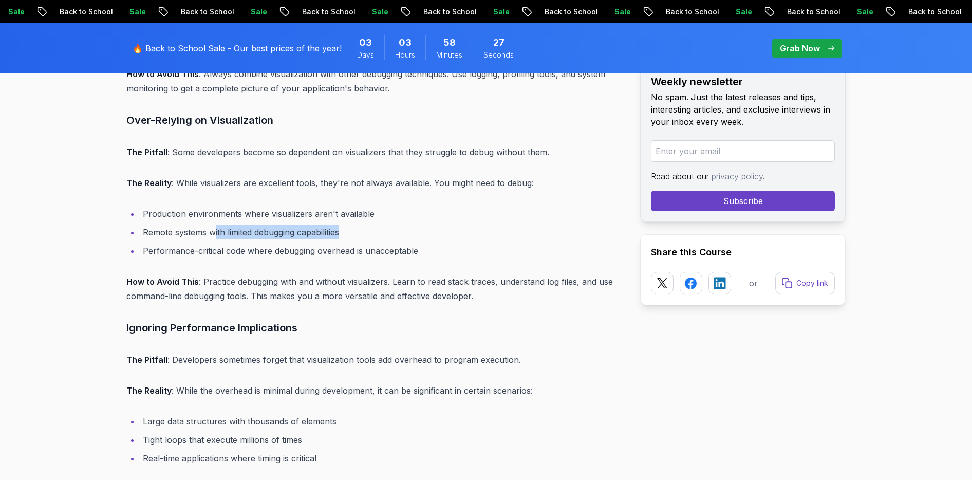
drag, startPoint x: 213, startPoint y: 216, endPoint x: 352, endPoint y: 216, distance: 138.3
click at [352, 225] on li "Remote systems with limited debugging capabilities" at bounding box center [382, 232] width 484 height 14
drag, startPoint x: 186, startPoint y: 236, endPoint x: 224, endPoint y: 235, distance: 38.0
click at [224, 244] on li "Performance-critical code where debugging overhead is unacceptable" at bounding box center [382, 251] width 484 height 14
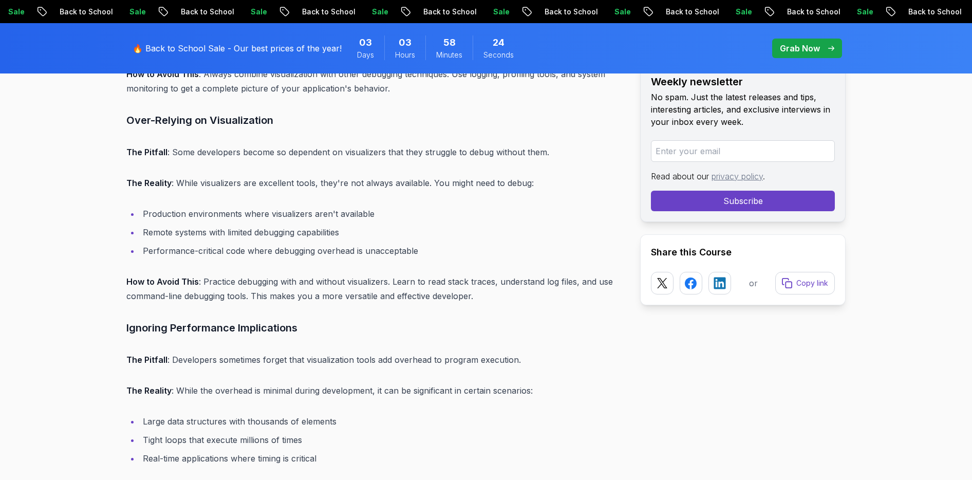
drag, startPoint x: 224, startPoint y: 235, endPoint x: 419, endPoint y: 245, distance: 195.5
click at [419, 245] on div "Introduction Ever wished you could peek inside your Java code as it runs? That'…" at bounding box center [375, 68] width 498 height 8610
click at [442, 244] on li "Performance-critical code where debugging overhead is unacceptable" at bounding box center [382, 251] width 484 height 14
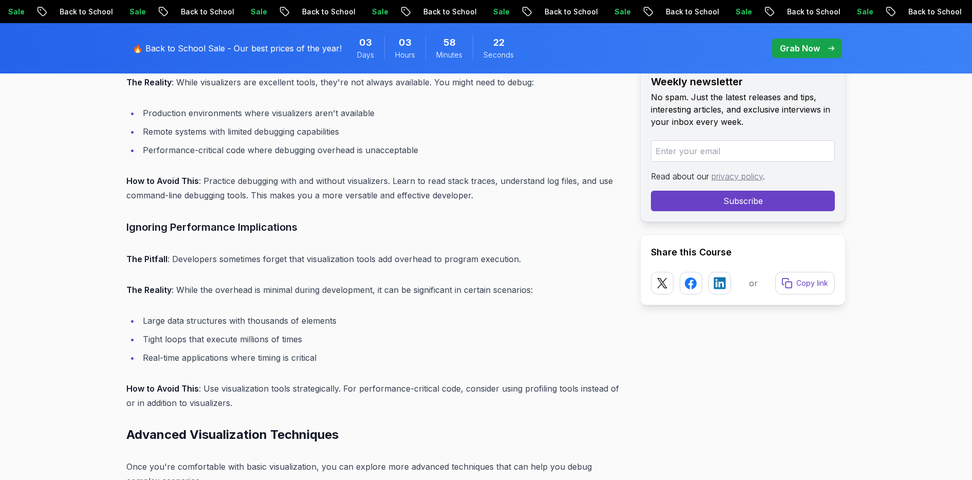
scroll to position [4897, 0]
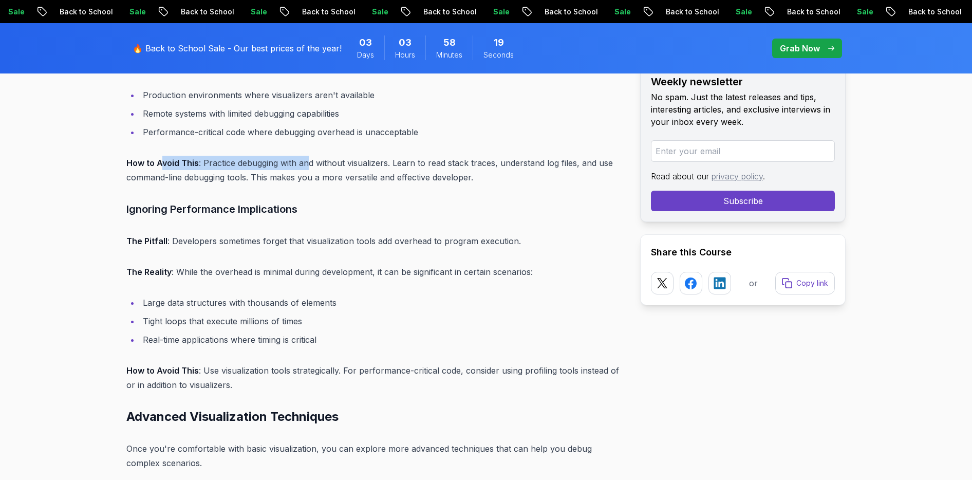
drag, startPoint x: 163, startPoint y: 147, endPoint x: 312, endPoint y: 152, distance: 149.6
click at [312, 156] on p "How to Avoid This : Practice debugging with and without visualizers. Learn to r…" at bounding box center [375, 170] width 498 height 29
click at [336, 156] on p "How to Avoid This : Practice debugging with and without visualizers. Learn to r…" at bounding box center [375, 170] width 498 height 29
click at [375, 156] on p "How to Avoid This : Practice debugging with and without visualizers. Learn to r…" at bounding box center [375, 170] width 498 height 29
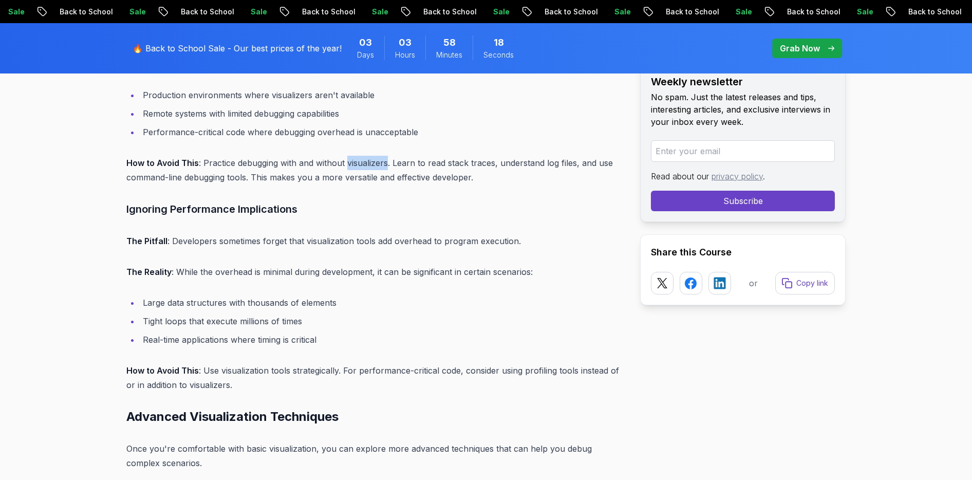
click at [375, 156] on p "How to Avoid This : Practice debugging with and without visualizers. Learn to r…" at bounding box center [375, 170] width 498 height 29
drag, startPoint x: 203, startPoint y: 148, endPoint x: 389, endPoint y: 151, distance: 185.6
click at [389, 156] on p "How to Avoid This : Practice debugging with and without visualizers. Learn to r…" at bounding box center [375, 170] width 498 height 29
click at [397, 156] on p "How to Avoid This : Practice debugging with and without visualizers. Learn to r…" at bounding box center [375, 170] width 498 height 29
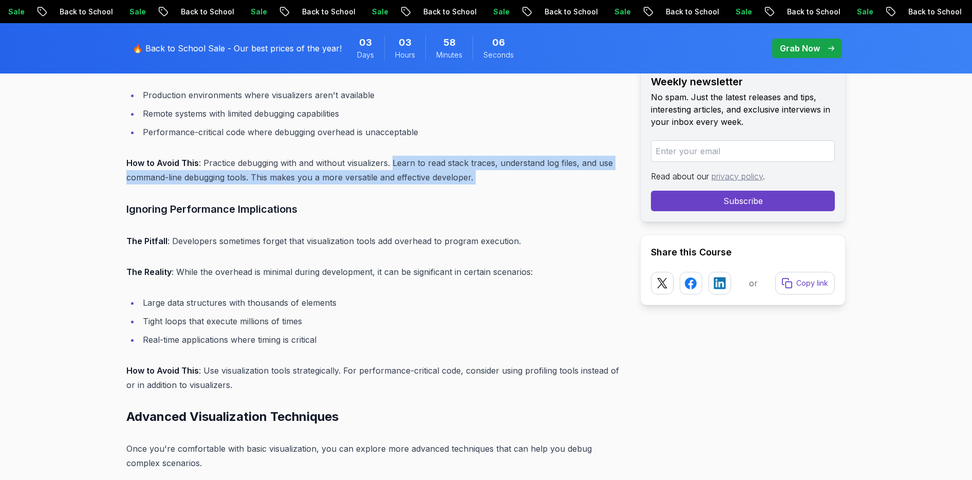
drag, startPoint x: 392, startPoint y: 147, endPoint x: 510, endPoint y: 168, distance: 119.6
click at [510, 168] on p "How to Avoid This : Practice debugging with and without visualizers. Learn to r…" at bounding box center [375, 170] width 498 height 29
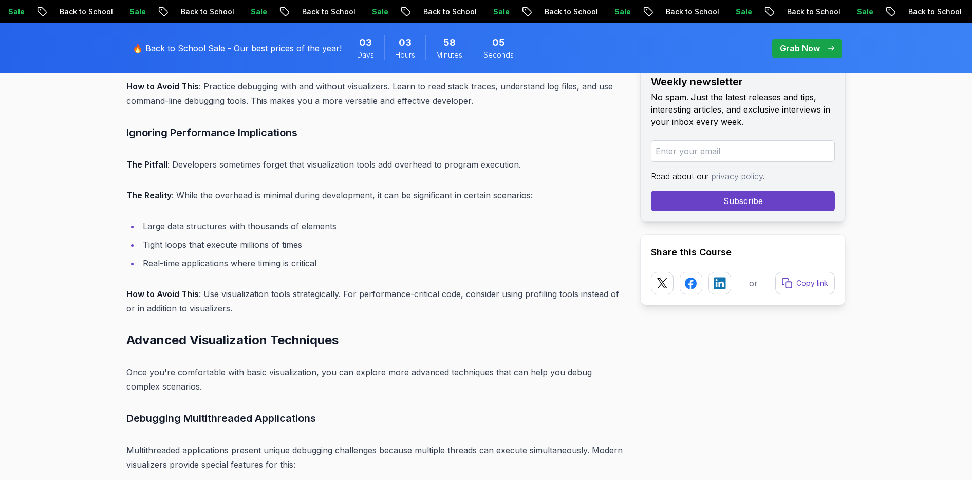
scroll to position [4976, 0]
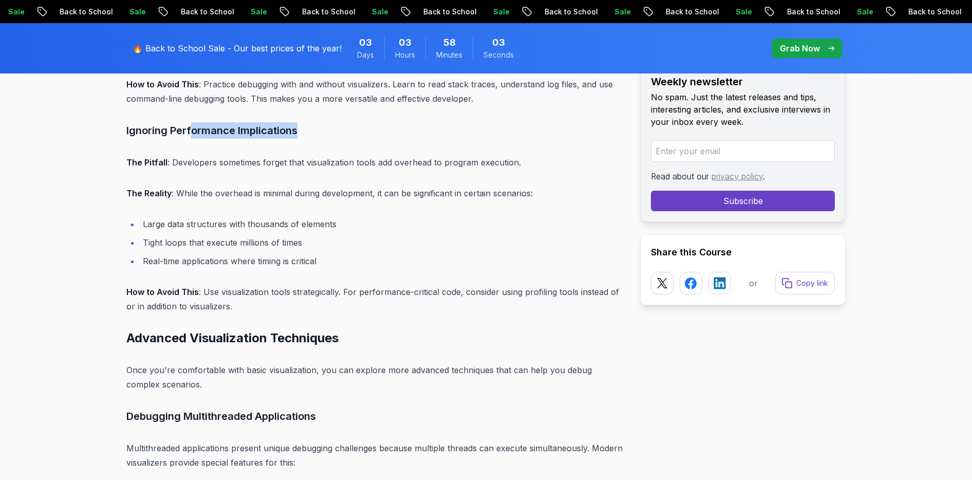
drag, startPoint x: 191, startPoint y: 114, endPoint x: 326, endPoint y: 113, distance: 134.7
click at [325, 122] on h3 "Ignoring Performance Implications" at bounding box center [375, 130] width 498 height 16
click at [326, 122] on h3 "Ignoring Performance Implications" at bounding box center [375, 130] width 498 height 16
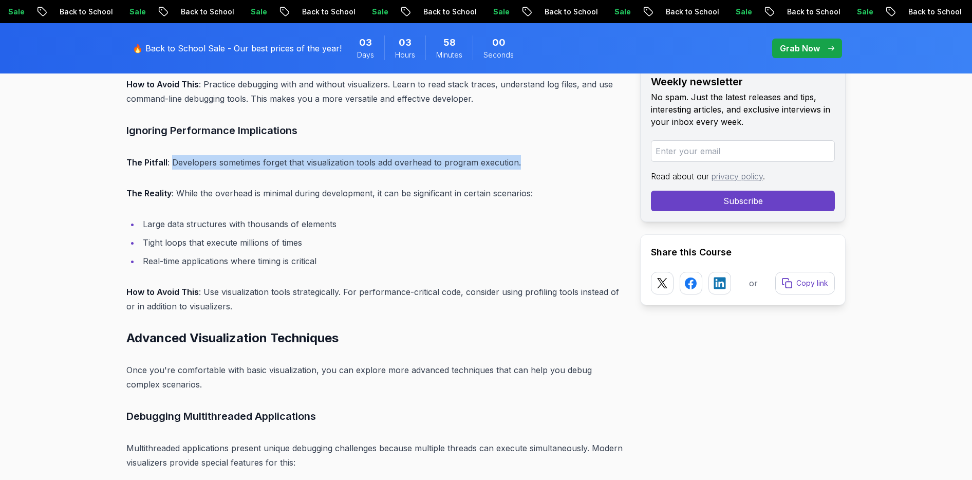
drag, startPoint x: 173, startPoint y: 148, endPoint x: 546, endPoint y: 145, distance: 373.7
click at [546, 155] on p "The Pitfall : Developers sometimes forget that visualization tools add overhead…" at bounding box center [375, 162] width 498 height 14
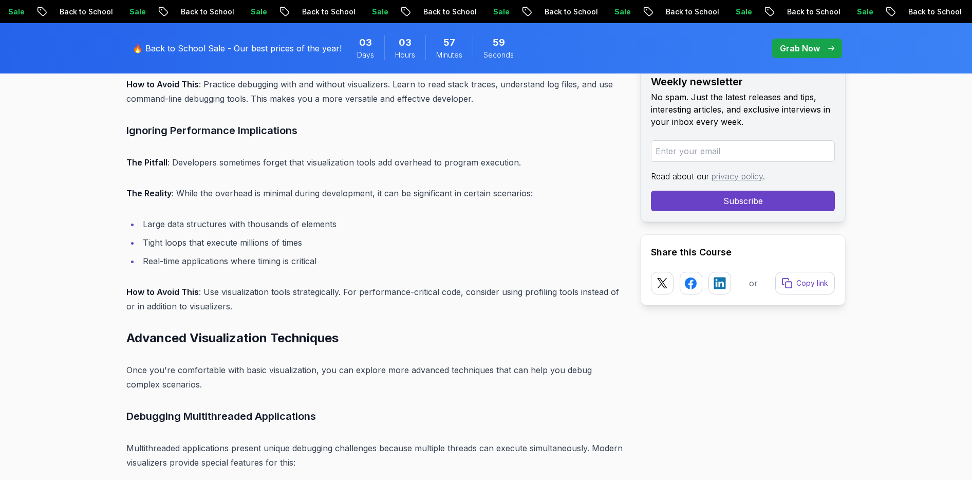
drag, startPoint x: 176, startPoint y: 179, endPoint x: 373, endPoint y: 180, distance: 197.4
click at [373, 186] on p "The Reality : While the overhead is minimal during development, it can be signi…" at bounding box center [375, 193] width 498 height 14
drag, startPoint x: 377, startPoint y: 179, endPoint x: 522, endPoint y: 185, distance: 145.0
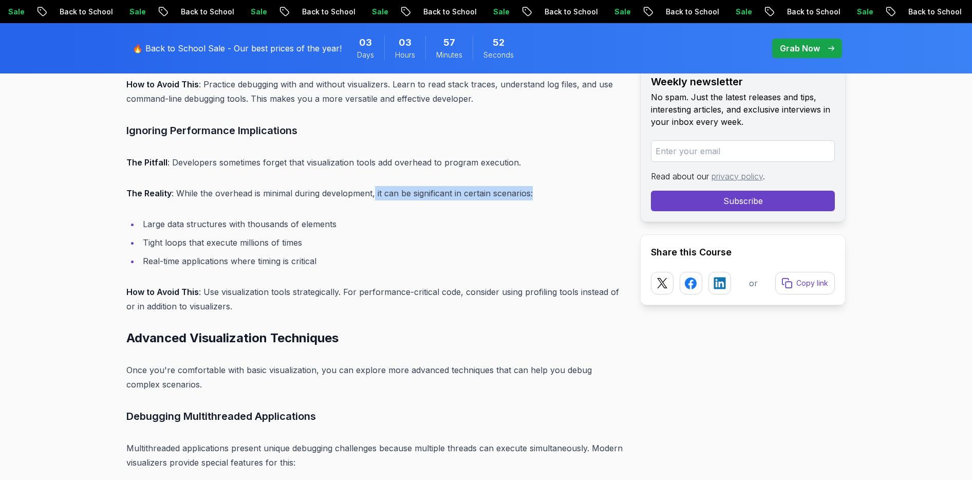
drag, startPoint x: 541, startPoint y: 182, endPoint x: 375, endPoint y: 176, distance: 165.6
click at [375, 186] on p "The Reality : While the overhead is minimal during development, it can be signi…" at bounding box center [375, 193] width 498 height 14
click at [338, 217] on li "Large data structures with thousands of elements" at bounding box center [382, 224] width 484 height 14
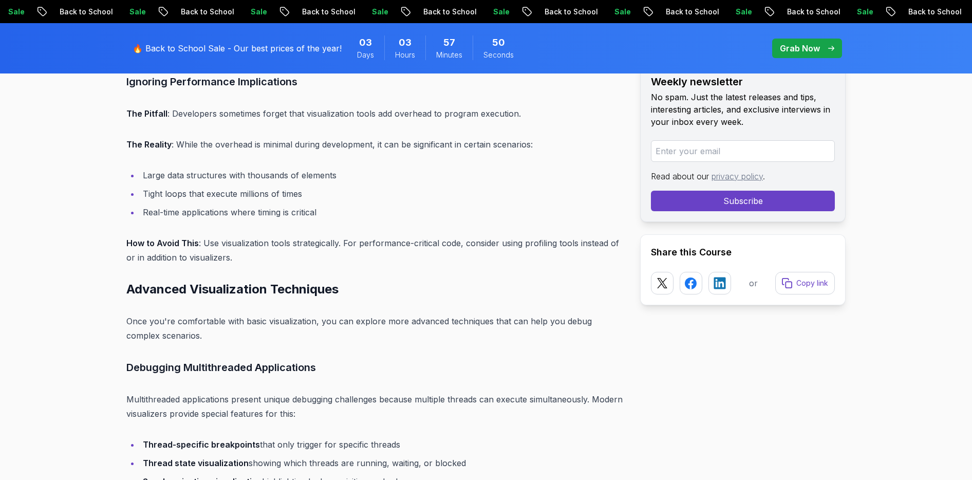
scroll to position [5057, 0]
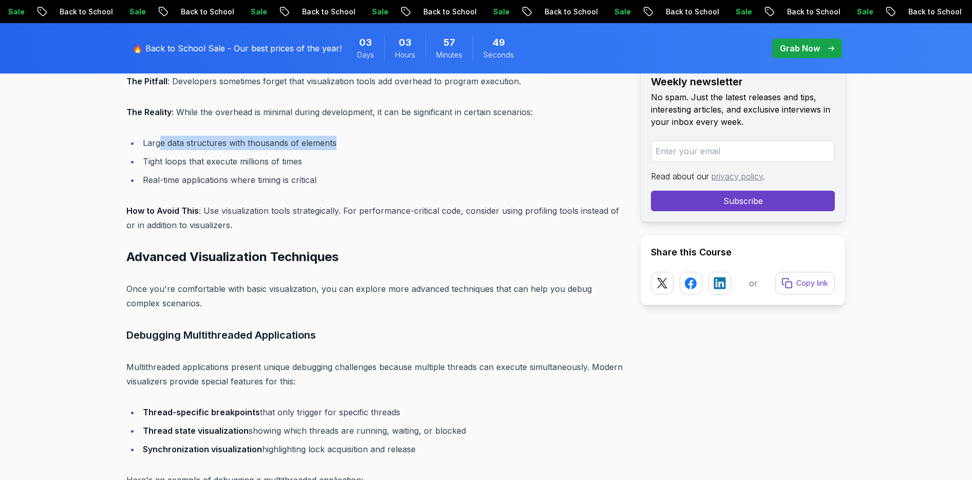
drag, startPoint x: 162, startPoint y: 127, endPoint x: 361, endPoint y: 131, distance: 199.5
click at [361, 136] on li "Large data structures with thousands of elements" at bounding box center [382, 143] width 484 height 14
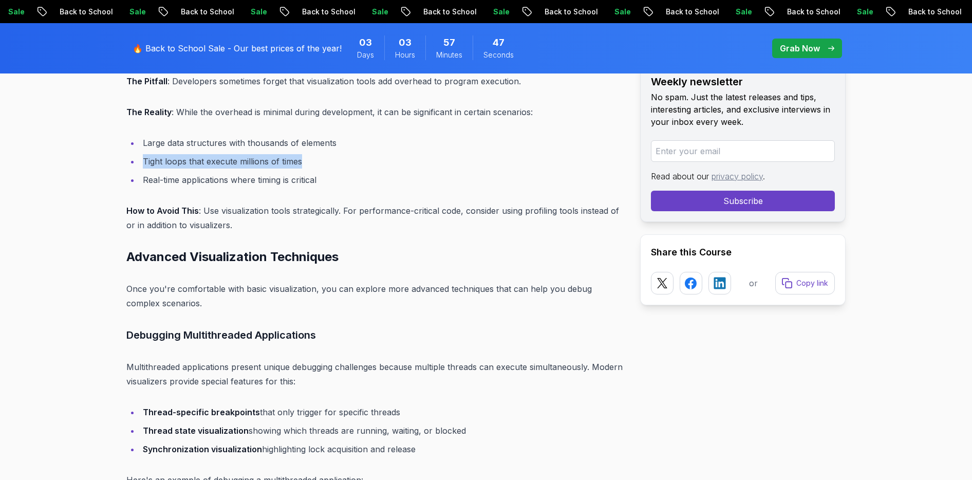
drag, startPoint x: 304, startPoint y: 142, endPoint x: 142, endPoint y: 138, distance: 161.4
click at [142, 138] on ul "Large data structures with thousands of elements Tight loops that execute milli…" at bounding box center [375, 161] width 498 height 51
click at [318, 173] on li "Real-time applications where timing is critical" at bounding box center [382, 180] width 484 height 14
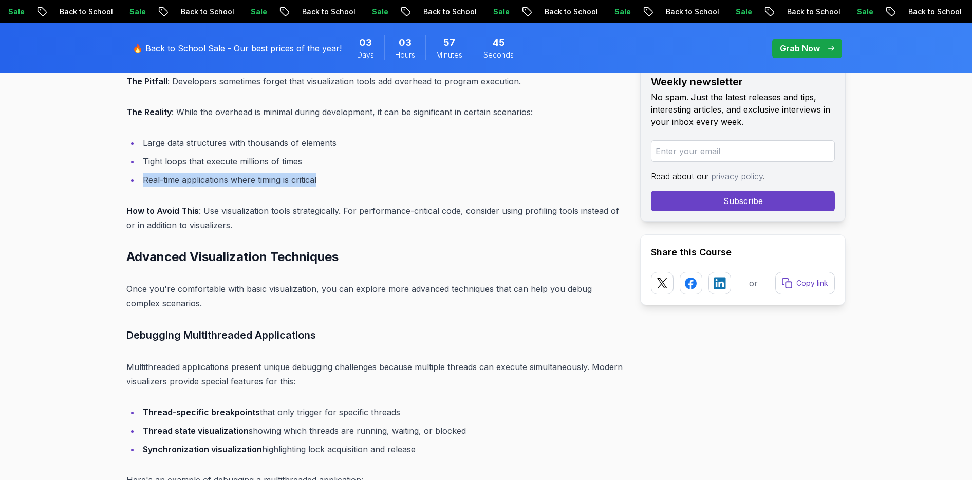
drag, startPoint x: 334, startPoint y: 160, endPoint x: 131, endPoint y: 159, distance: 202.5
click at [140, 173] on li "Real-time applications where timing is critical" at bounding box center [382, 180] width 484 height 14
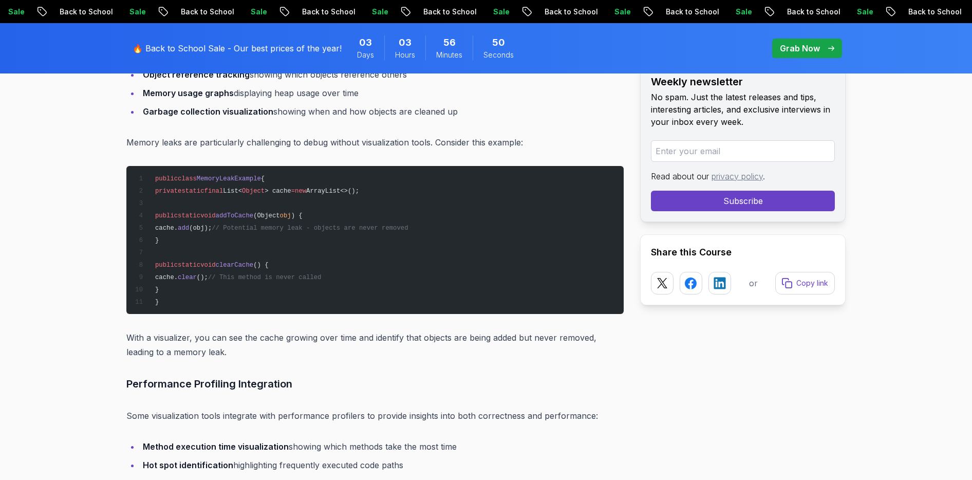
scroll to position [5918, 0]
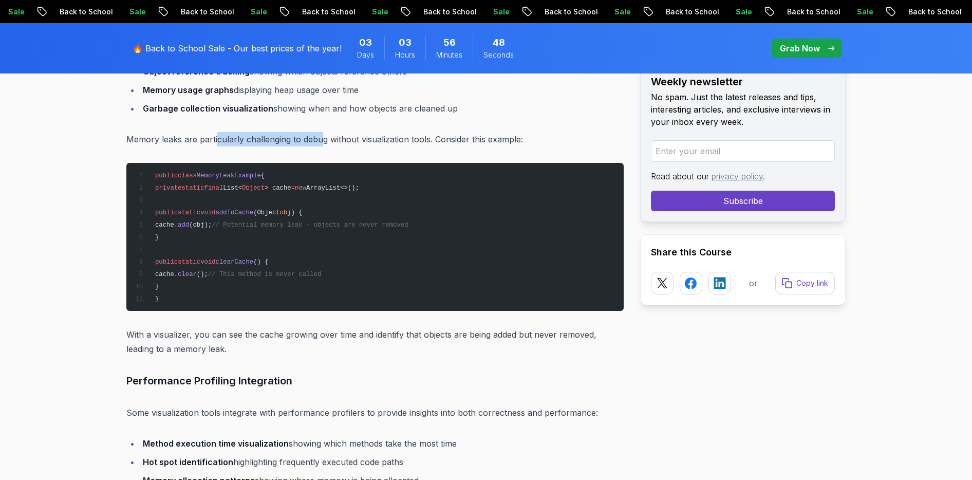
drag, startPoint x: 217, startPoint y: 126, endPoint x: 328, endPoint y: 125, distance: 110.5
click at [327, 132] on p "Memory leaks are particularly challenging to debug without visualization tools.…" at bounding box center [375, 139] width 498 height 14
click at [372, 132] on p "Memory leaks are particularly challenging to debug without visualization tools.…" at bounding box center [375, 139] width 498 height 14
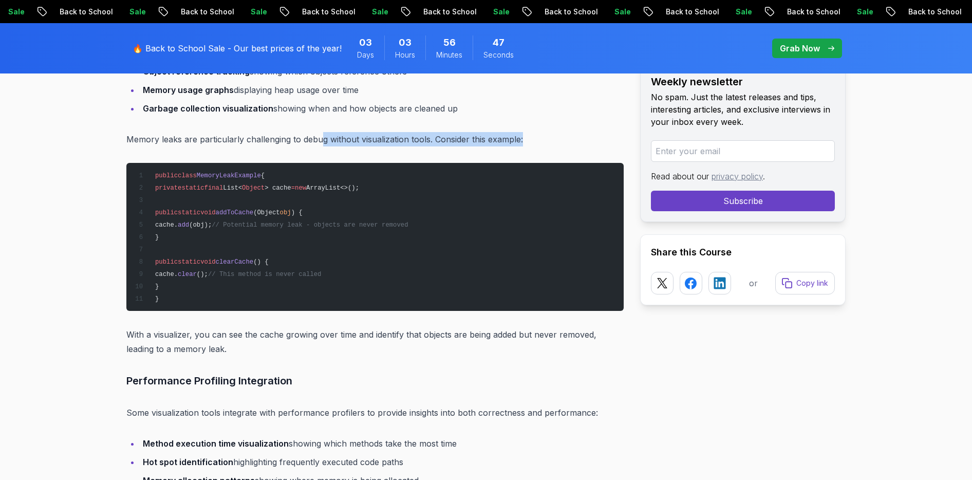
drag, startPoint x: 321, startPoint y: 125, endPoint x: 544, endPoint y: 120, distance: 223.1
click at [543, 132] on p "Memory leaks are particularly challenging to debug without visualization tools.…" at bounding box center [375, 139] width 498 height 14
click at [544, 132] on p "Memory leaks are particularly challenging to debug without visualization tools.…" at bounding box center [375, 139] width 498 height 14
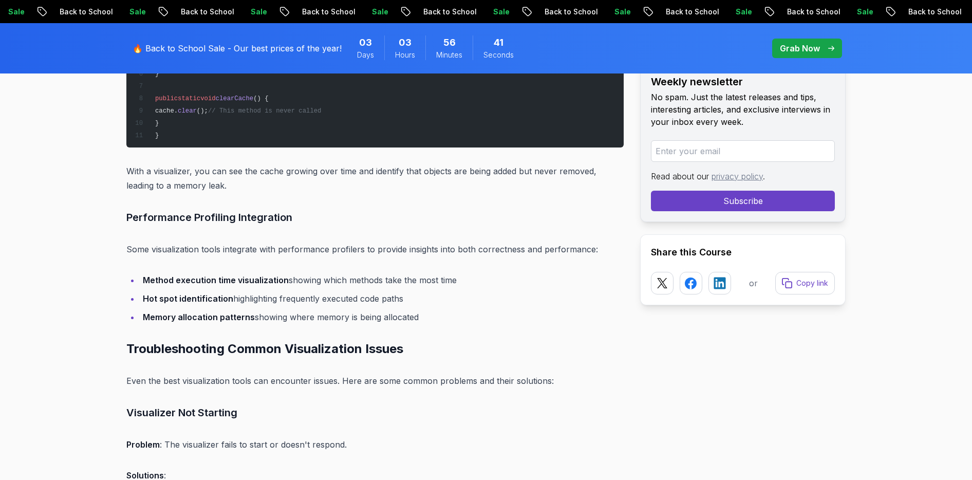
scroll to position [6072, 0]
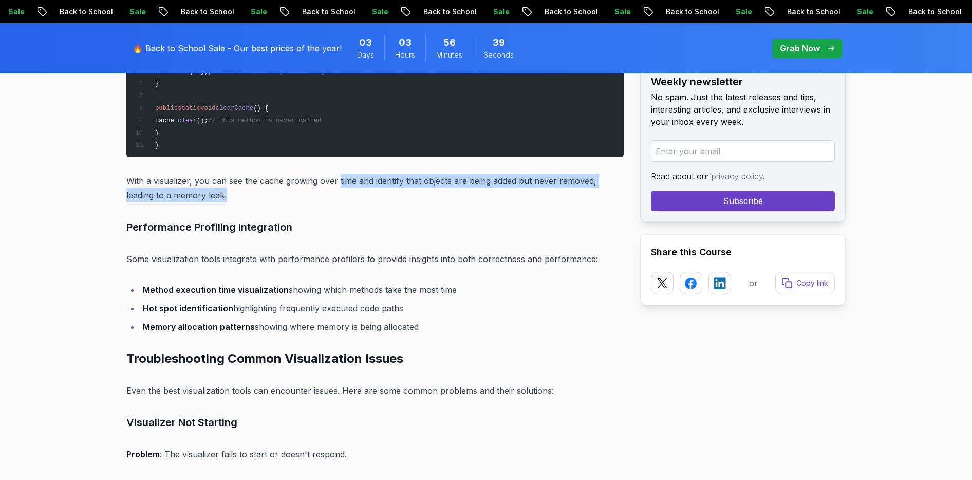
drag, startPoint x: 338, startPoint y: 164, endPoint x: 470, endPoint y: 175, distance: 132.5
click at [470, 175] on p "With a visualizer, you can see the cache growing over time and identify that ob…" at bounding box center [375, 188] width 498 height 29
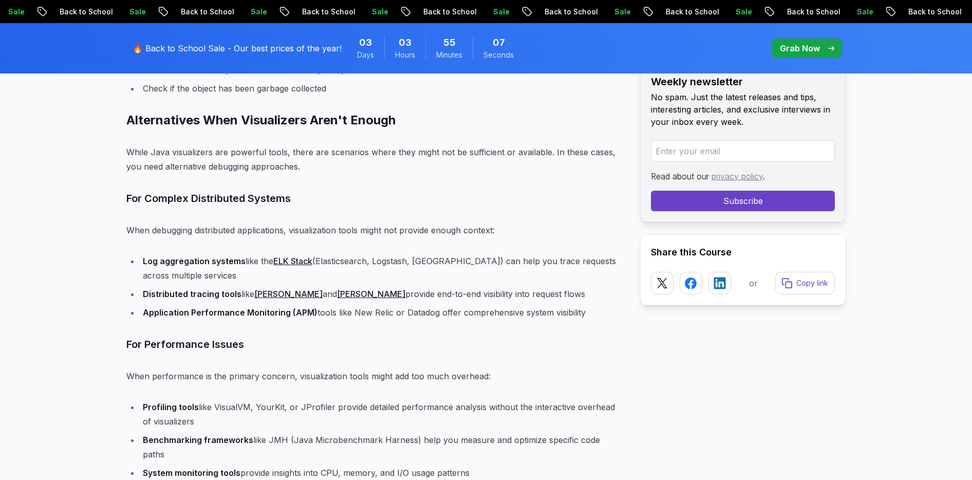
scroll to position [6918, 0]
drag, startPoint x: 162, startPoint y: 133, endPoint x: 254, endPoint y: 137, distance: 92.6
click at [251, 144] on p "While Java visualizers are powerful tools, there are scenarios where they might…" at bounding box center [375, 158] width 498 height 29
drag, startPoint x: 286, startPoint y: 139, endPoint x: 437, endPoint y: 140, distance: 151.1
click at [437, 144] on p "While Java visualizers are powerful tools, there are scenarios where they might…" at bounding box center [375, 158] width 498 height 29
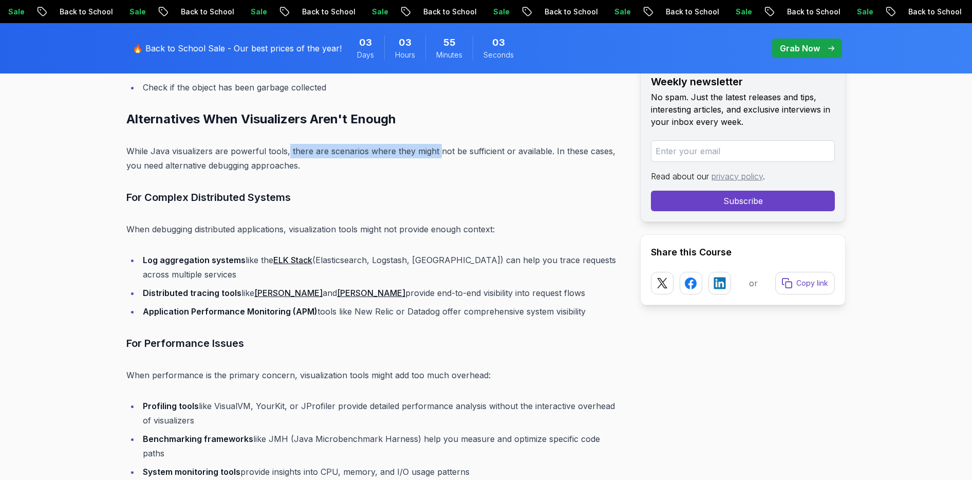
click at [437, 144] on p "While Java visualizers are powerful tools, there are scenarios where they might…" at bounding box center [375, 158] width 498 height 29
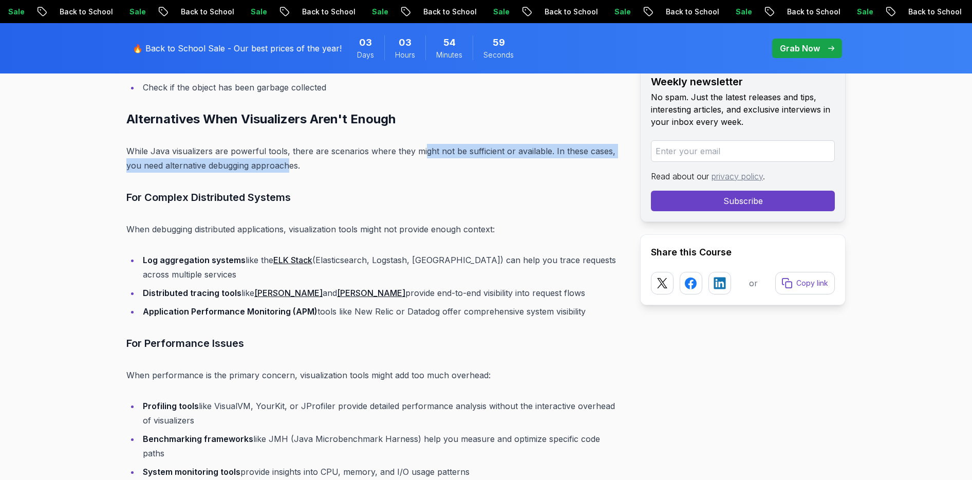
drag, startPoint x: 421, startPoint y: 138, endPoint x: 293, endPoint y: 152, distance: 128.7
click at [291, 151] on p "While Java visualizers are powerful tools, there are scenarios where they might…" at bounding box center [375, 158] width 498 height 29
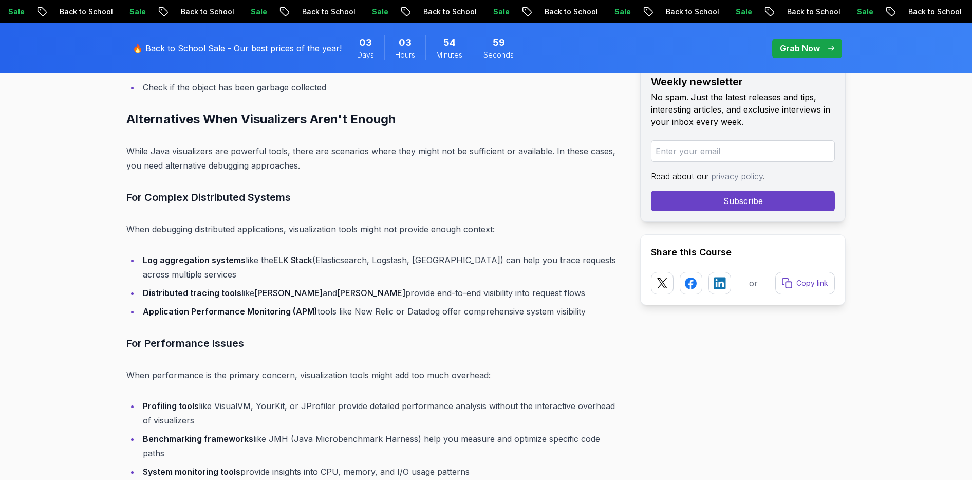
click at [316, 156] on p "While Java visualizers are powerful tools, there are scenarios where they might…" at bounding box center [375, 158] width 498 height 29
drag, startPoint x: 127, startPoint y: 182, endPoint x: 297, endPoint y: 187, distance: 170.2
click at [297, 189] on h3 "For Complex Distributed Systems" at bounding box center [375, 197] width 498 height 16
drag, startPoint x: 126, startPoint y: 213, endPoint x: 284, endPoint y: 213, distance: 157.8
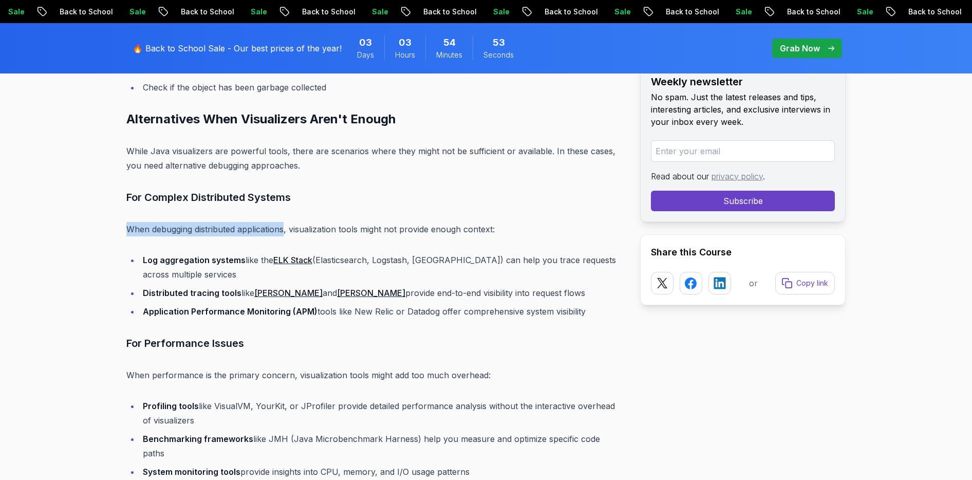
click at [284, 222] on p "When debugging distributed applications, visualization tools might not provide …" at bounding box center [375, 229] width 498 height 14
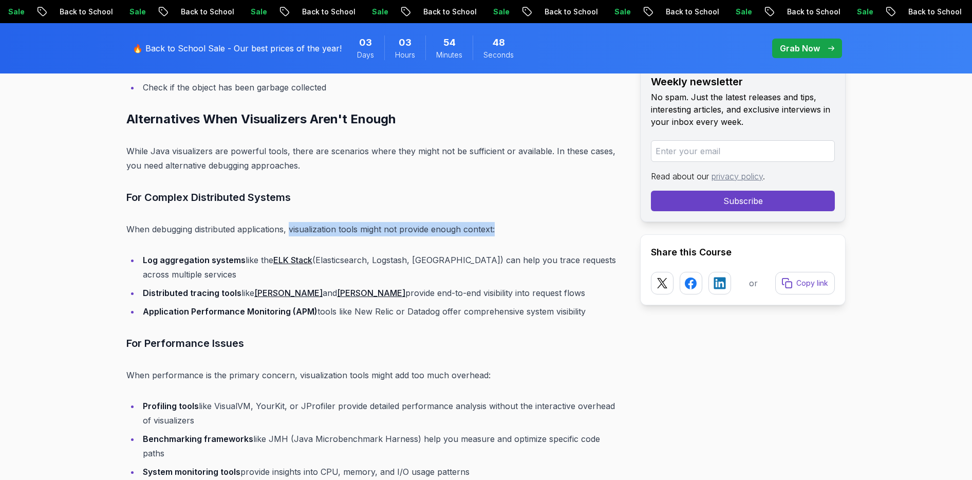
drag, startPoint x: 290, startPoint y: 213, endPoint x: 520, endPoint y: 213, distance: 229.7
click at [520, 222] on p "When debugging distributed applications, visualization tools might not provide …" at bounding box center [375, 229] width 498 height 14
drag, startPoint x: 520, startPoint y: 213, endPoint x: 291, endPoint y: 212, distance: 228.2
click at [291, 222] on p "When debugging distributed applications, visualization tools might not provide …" at bounding box center [375, 229] width 498 height 14
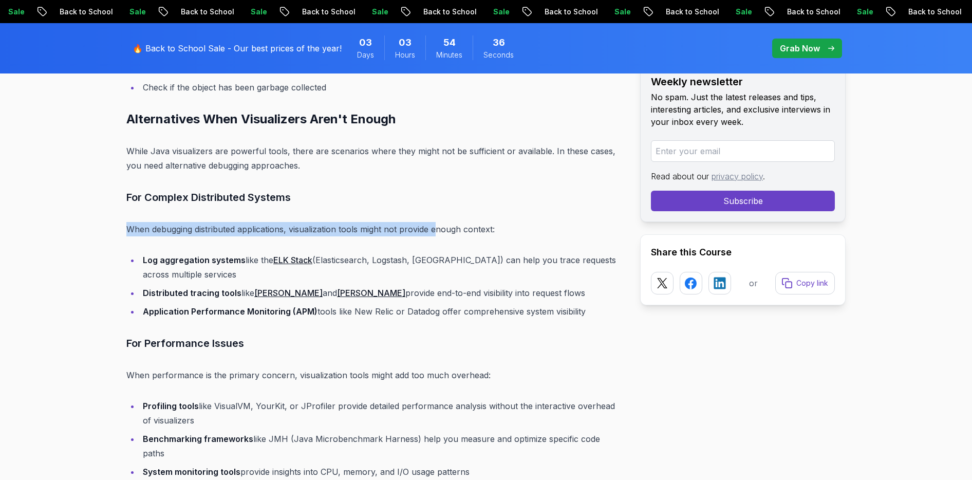
drag, startPoint x: 127, startPoint y: 214, endPoint x: 439, endPoint y: 214, distance: 312.5
click at [439, 222] on p "When debugging distributed applications, visualization tools might not provide …" at bounding box center [375, 229] width 498 height 14
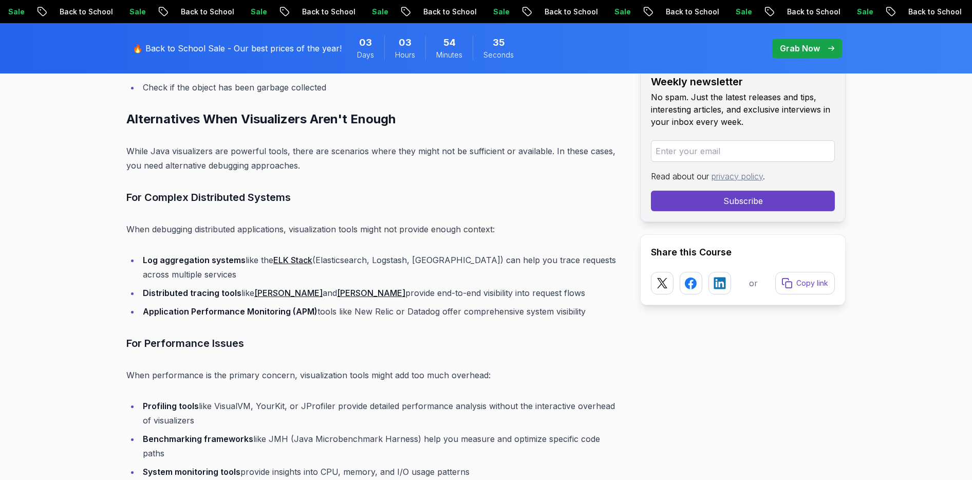
click at [455, 222] on p "When debugging distributed applications, visualization tools might not provide …" at bounding box center [375, 229] width 498 height 14
click at [418, 222] on p "When debugging distributed applications, visualization tools might not provide …" at bounding box center [375, 229] width 498 height 14
click at [448, 222] on p "When debugging distributed applications, visualization tools might not provide …" at bounding box center [375, 229] width 498 height 14
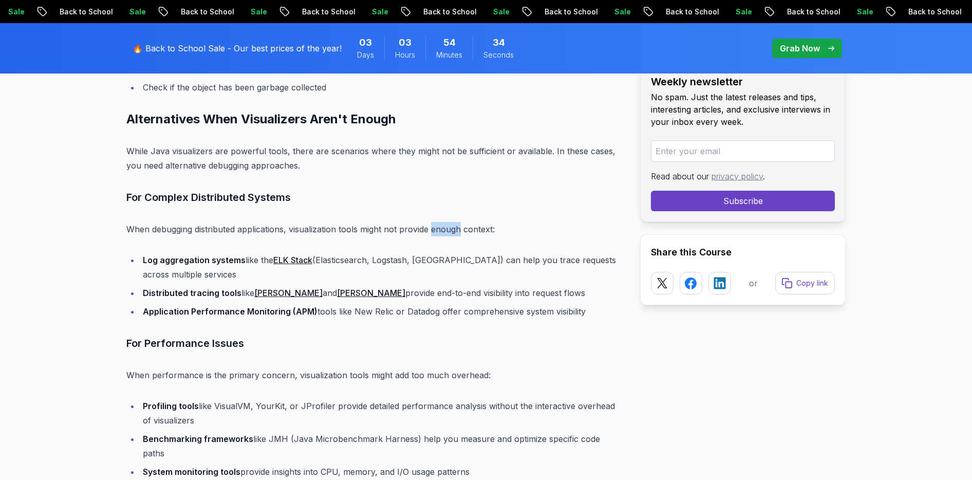
click at [448, 222] on p "When debugging distributed applications, visualization tools might not provide …" at bounding box center [375, 229] width 498 height 14
click at [473, 222] on p "When debugging distributed applications, visualization tools might not provide …" at bounding box center [375, 229] width 498 height 14
click at [531, 222] on p "When debugging distributed applications, visualization tools might not provide …" at bounding box center [375, 229] width 498 height 14
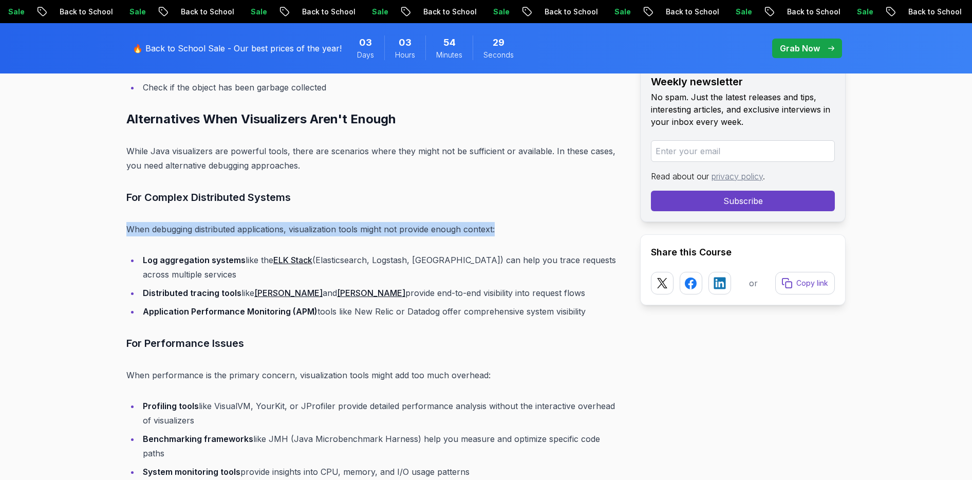
drag, startPoint x: 128, startPoint y: 215, endPoint x: 546, endPoint y: 210, distance: 417.9
click at [546, 222] on p "When debugging distributed applications, visualization tools might not provide …" at bounding box center [375, 229] width 498 height 14
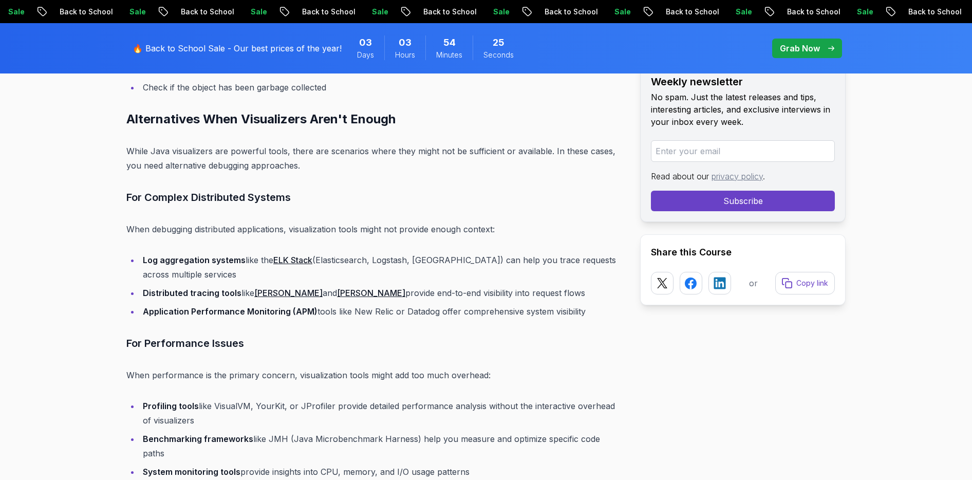
click at [188, 255] on strong "Log aggregation systems" at bounding box center [194, 260] width 103 height 10
drag, startPoint x: 191, startPoint y: 246, endPoint x: 244, endPoint y: 247, distance: 52.4
click at [244, 253] on li "Log aggregation systems like the ELK Stack (Elasticsearch, Logstash, Kibana) ca…" at bounding box center [382, 267] width 484 height 29
click at [253, 253] on li "Log aggregation systems like the ELK Stack (Elasticsearch, Logstash, Kibana) ca…" at bounding box center [382, 267] width 484 height 29
drag, startPoint x: 328, startPoint y: 242, endPoint x: 440, endPoint y: 244, distance: 112.6
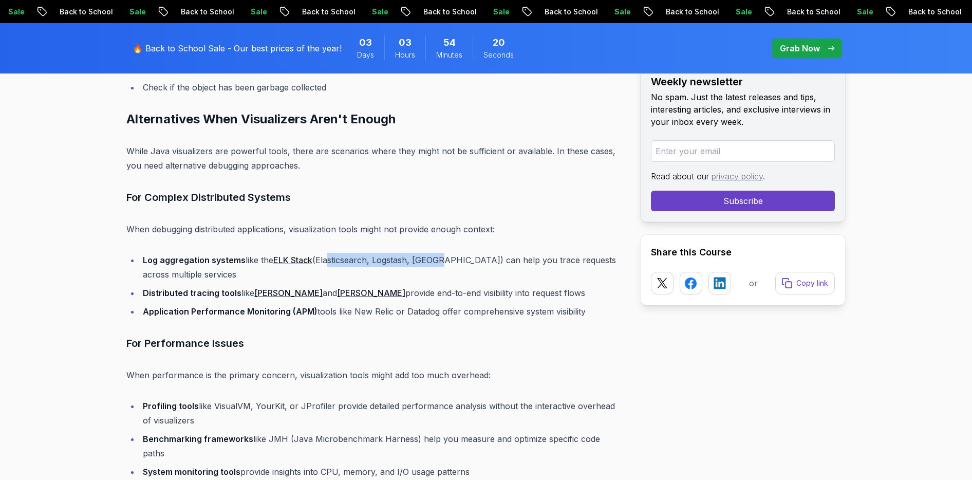
click at [440, 253] on li "Log aggregation systems like the ELK Stack (Elasticsearch, Logstash, Kibana) ca…" at bounding box center [382, 267] width 484 height 29
click at [405, 253] on li "Log aggregation systems like the ELK Stack (Elasticsearch, Logstash, Kibana) ca…" at bounding box center [382, 267] width 484 height 29
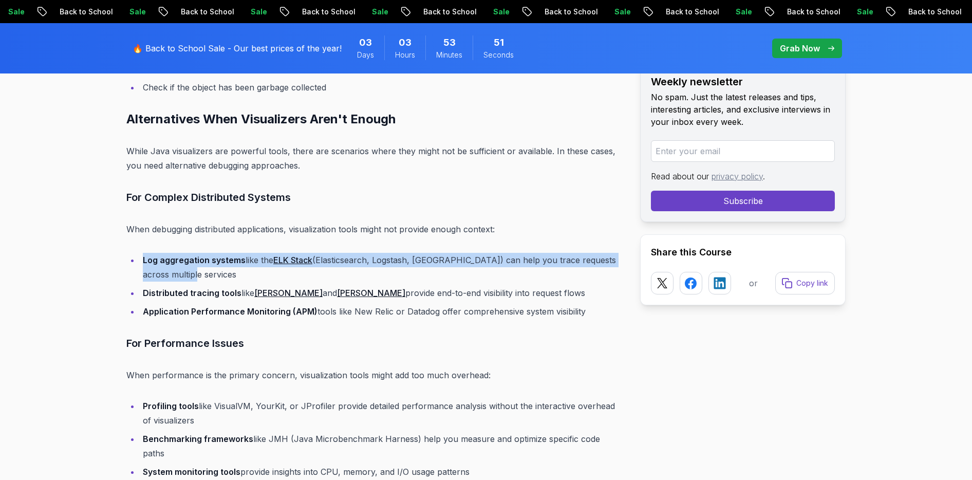
drag, startPoint x: 180, startPoint y: 260, endPoint x: 143, endPoint y: 245, distance: 39.9
click at [143, 253] on li "Log aggregation systems like the ELK Stack (Elasticsearch, Logstash, Kibana) ca…" at bounding box center [382, 267] width 484 height 29
click at [232, 260] on li "Log aggregation systems like the ELK Stack (Elasticsearch, Logstash, Kibana) ca…" at bounding box center [382, 267] width 484 height 29
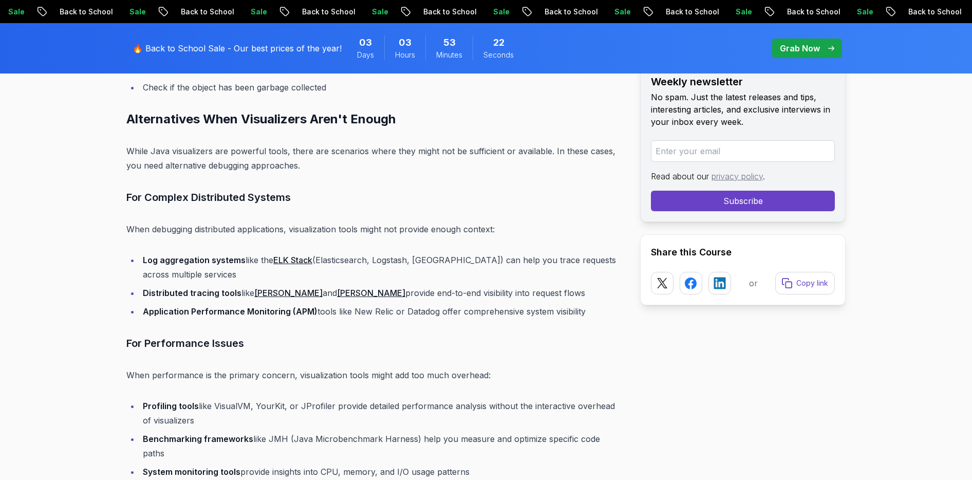
click at [271, 288] on link "Jaeger" at bounding box center [288, 293] width 68 height 10
click at [337, 288] on link "Zipkin" at bounding box center [371, 293] width 68 height 10
drag, startPoint x: 375, startPoint y: 297, endPoint x: 460, endPoint y: 299, distance: 84.8
click at [460, 304] on li "Application Performance Monitoring (APM) tools like New Relic or Datadog offer …" at bounding box center [382, 311] width 484 height 14
click at [473, 304] on li "Application Performance Monitoring (APM) tools like New Relic or Datadog offer …" at bounding box center [382, 311] width 484 height 14
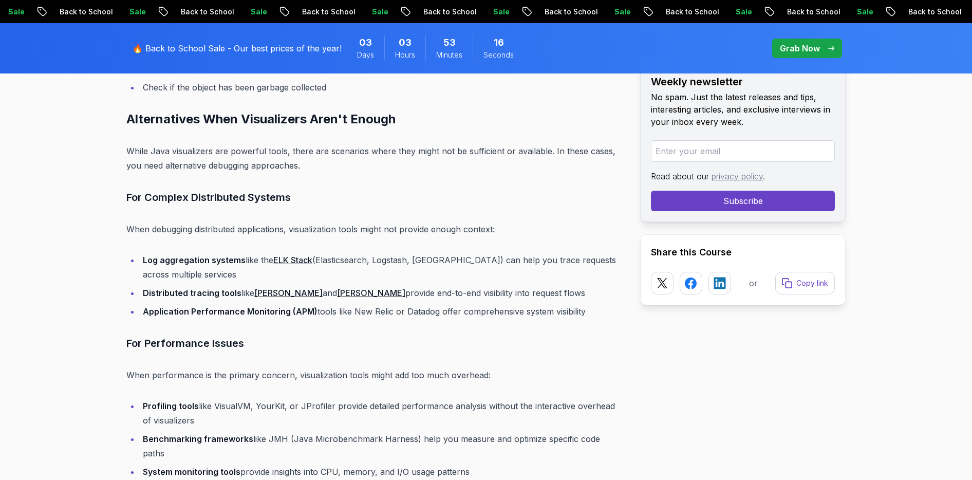
drag, startPoint x: 429, startPoint y: 296, endPoint x: 601, endPoint y: 301, distance: 171.7
click at [601, 304] on li "Application Performance Monitoring (APM) tools like New Relic or Datadog offer …" at bounding box center [382, 311] width 484 height 14
drag, startPoint x: 255, startPoint y: 293, endPoint x: 356, endPoint y: 297, distance: 100.8
click at [356, 304] on li "Application Performance Monitoring (APM) tools like New Relic or Datadog offer …" at bounding box center [382, 311] width 484 height 14
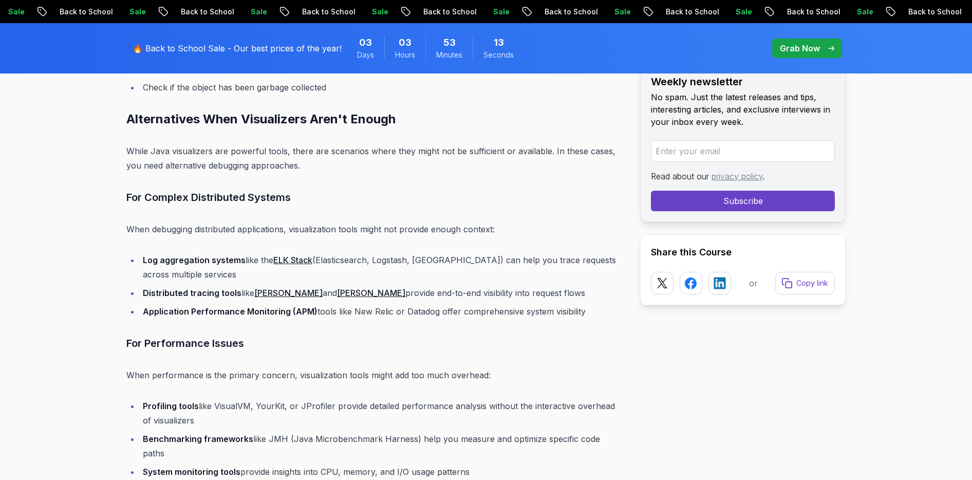
click at [371, 304] on li "Application Performance Monitoring (APM) tools like New Relic or Datadog offer …" at bounding box center [382, 311] width 484 height 14
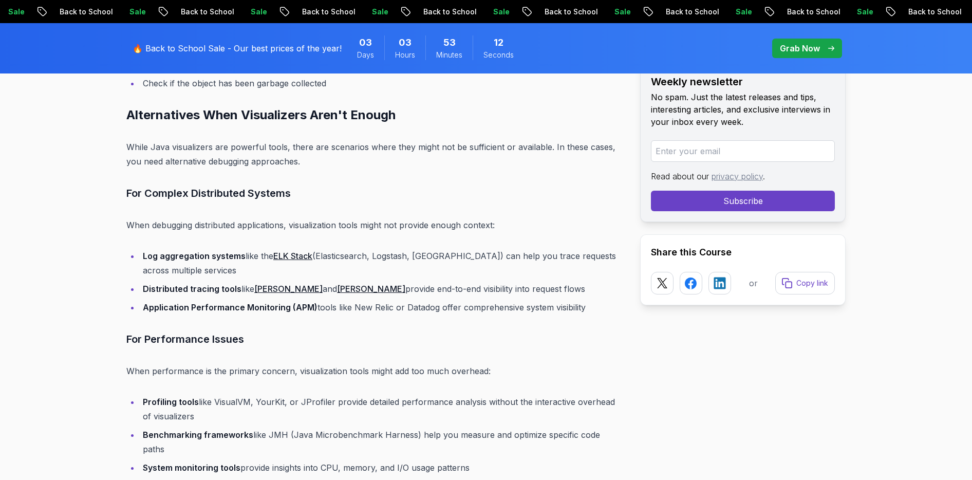
scroll to position [6922, 0]
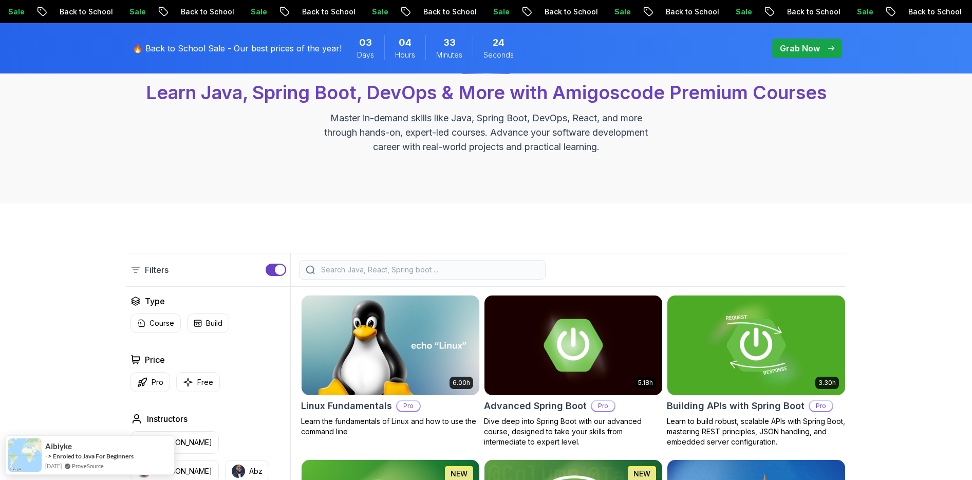
scroll to position [116, 0]
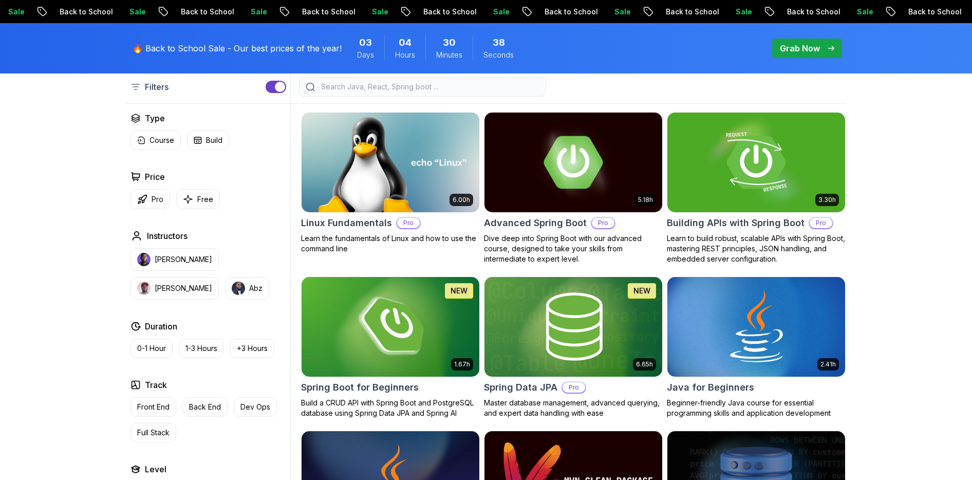
scroll to position [0, 0]
